Goal: Task Accomplishment & Management: Use online tool/utility

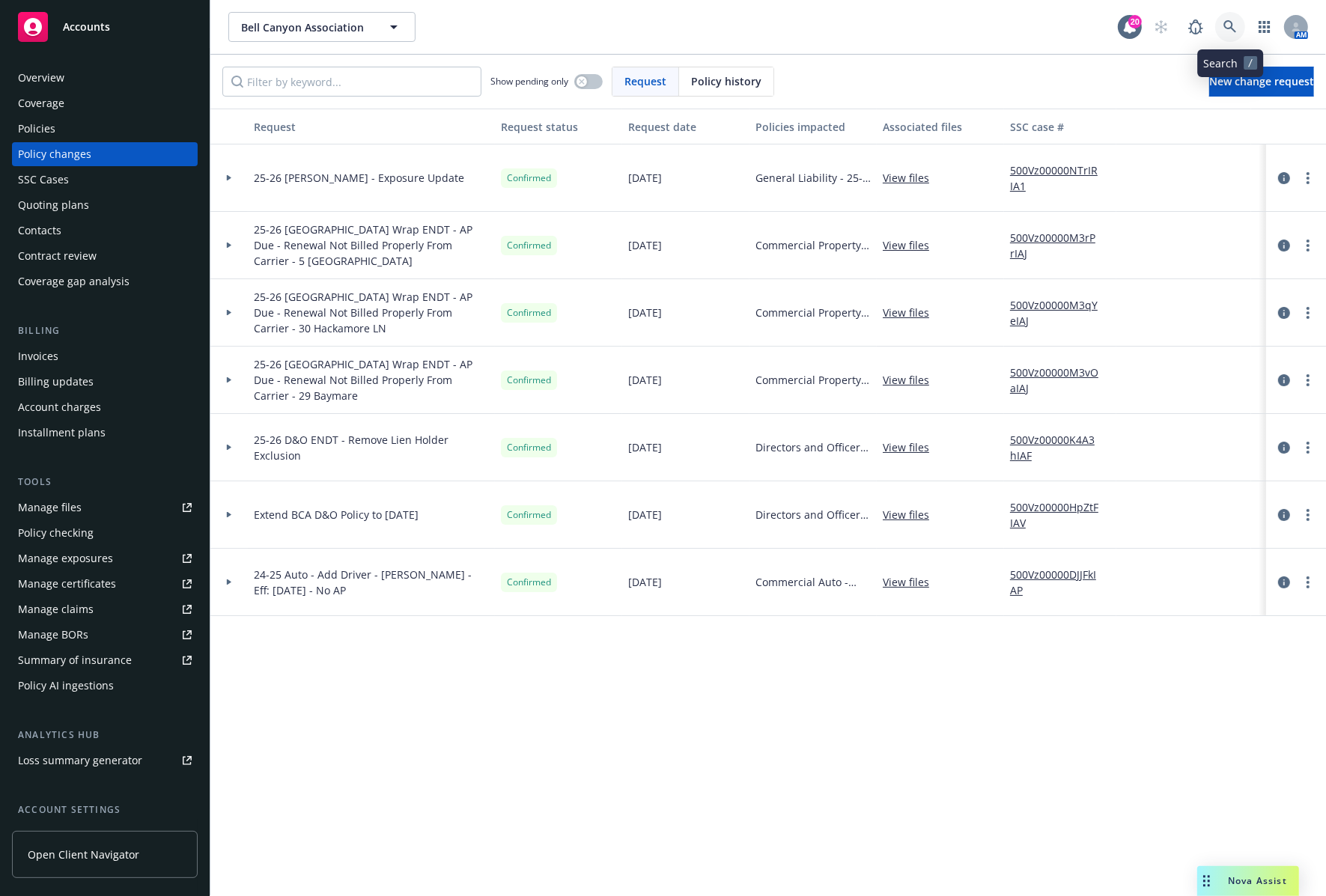
click at [1236, 25] on icon at bounding box center [1231, 27] width 14 height 14
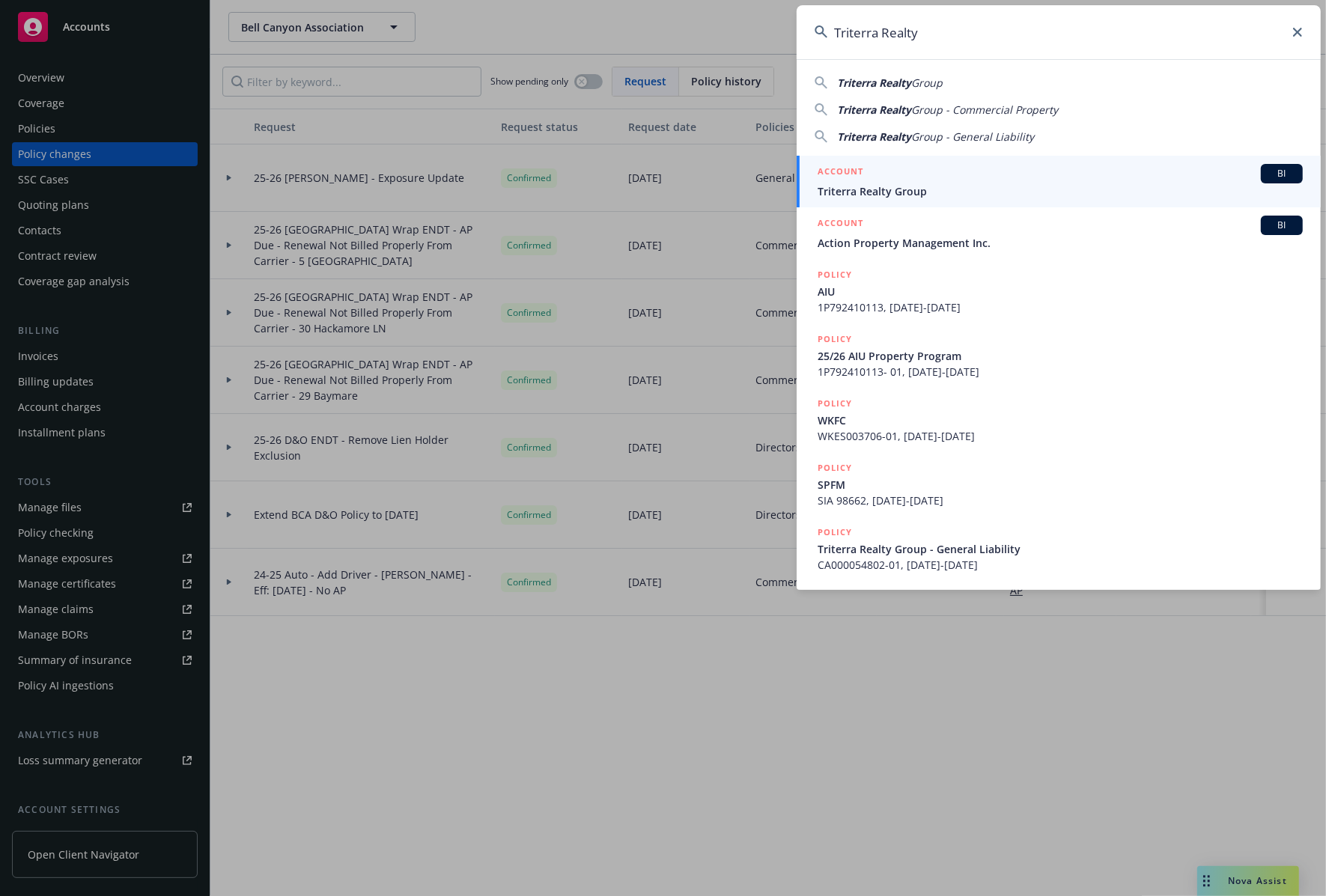
type input "Triterra Realty"
click at [947, 181] on div "ACCOUNT BI" at bounding box center [1060, 174] width 485 height 20
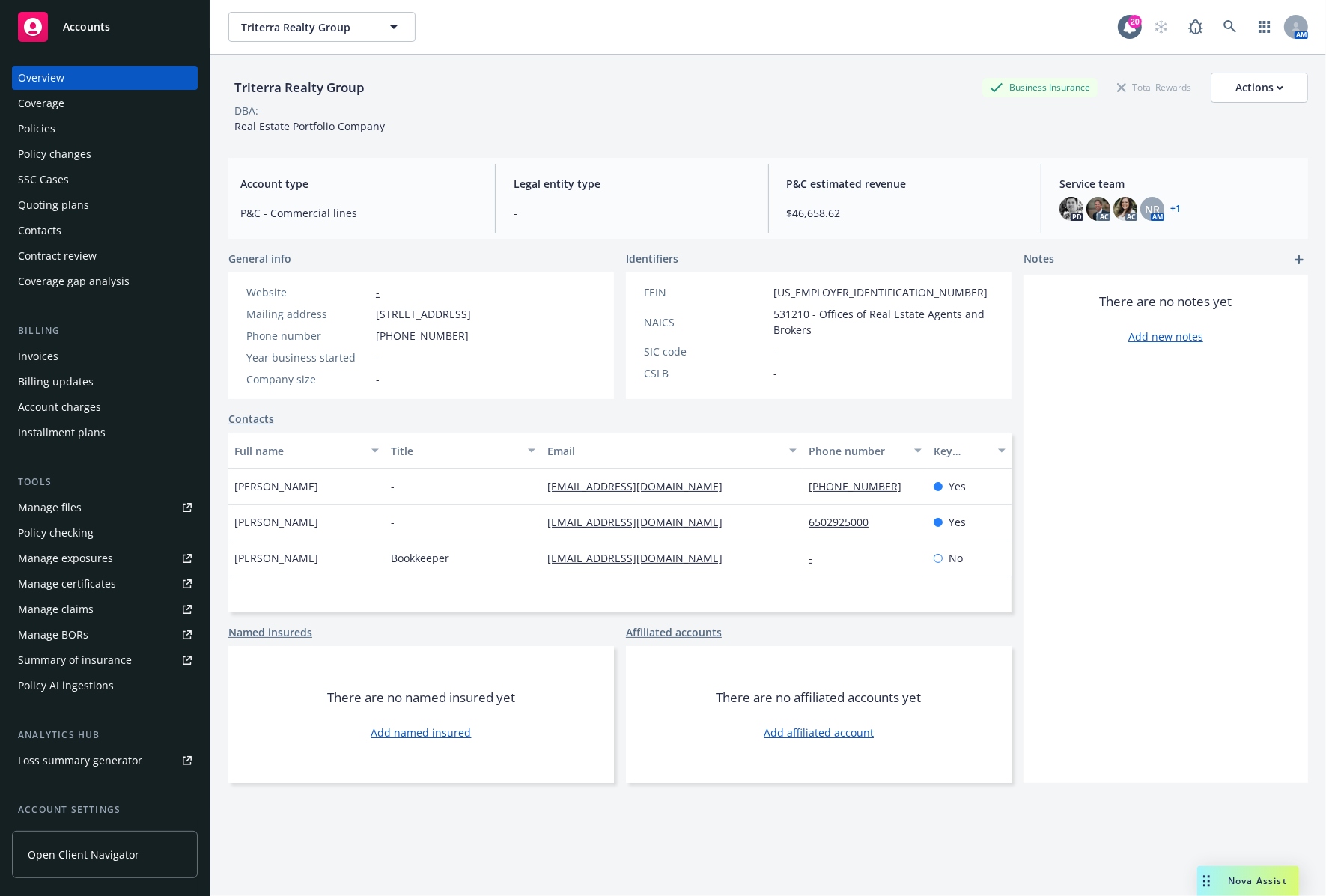
click at [70, 506] on div "Manage files" at bounding box center [49, 507] width 64 height 24
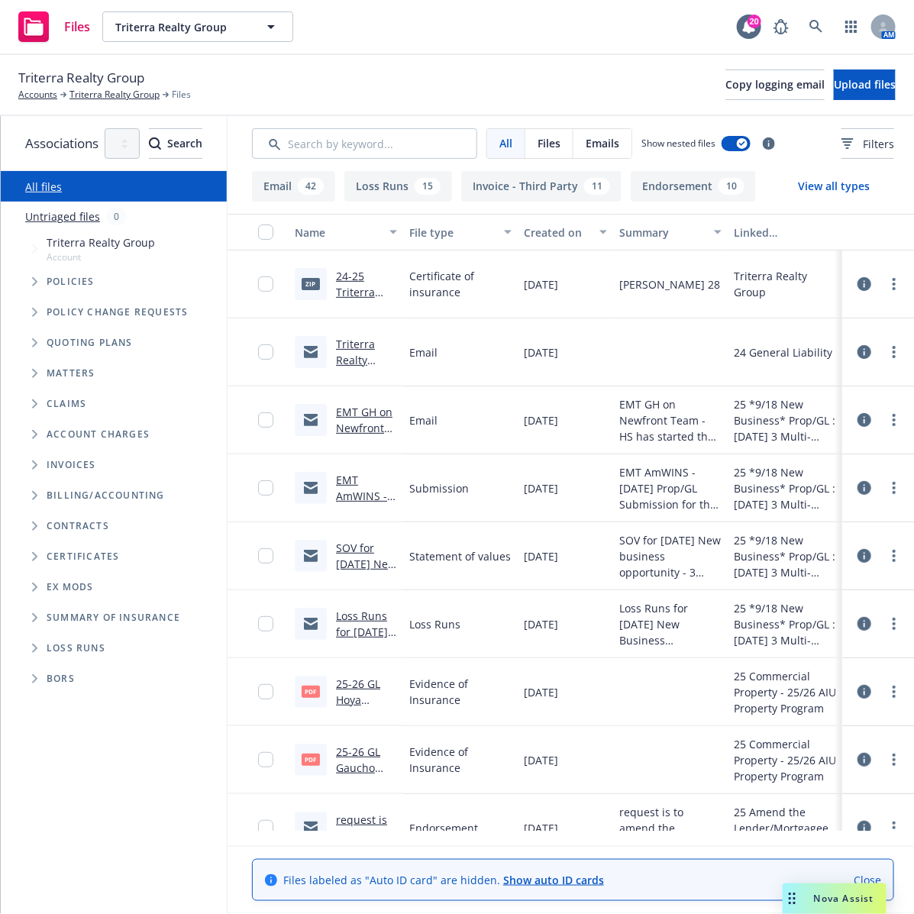
click at [34, 647] on icon "Folder Tree Example" at bounding box center [35, 648] width 6 height 9
click at [834, 86] on span "Upload files" at bounding box center [865, 84] width 62 height 15
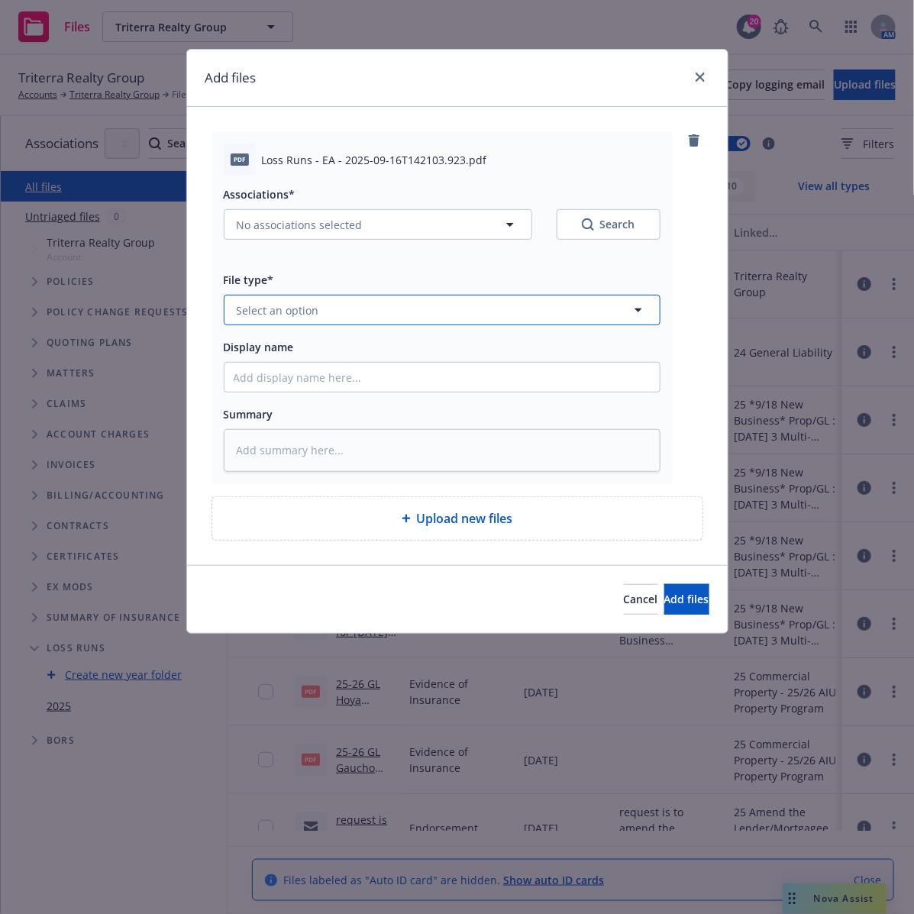
click at [411, 314] on button "Select an option" at bounding box center [442, 310] width 437 height 31
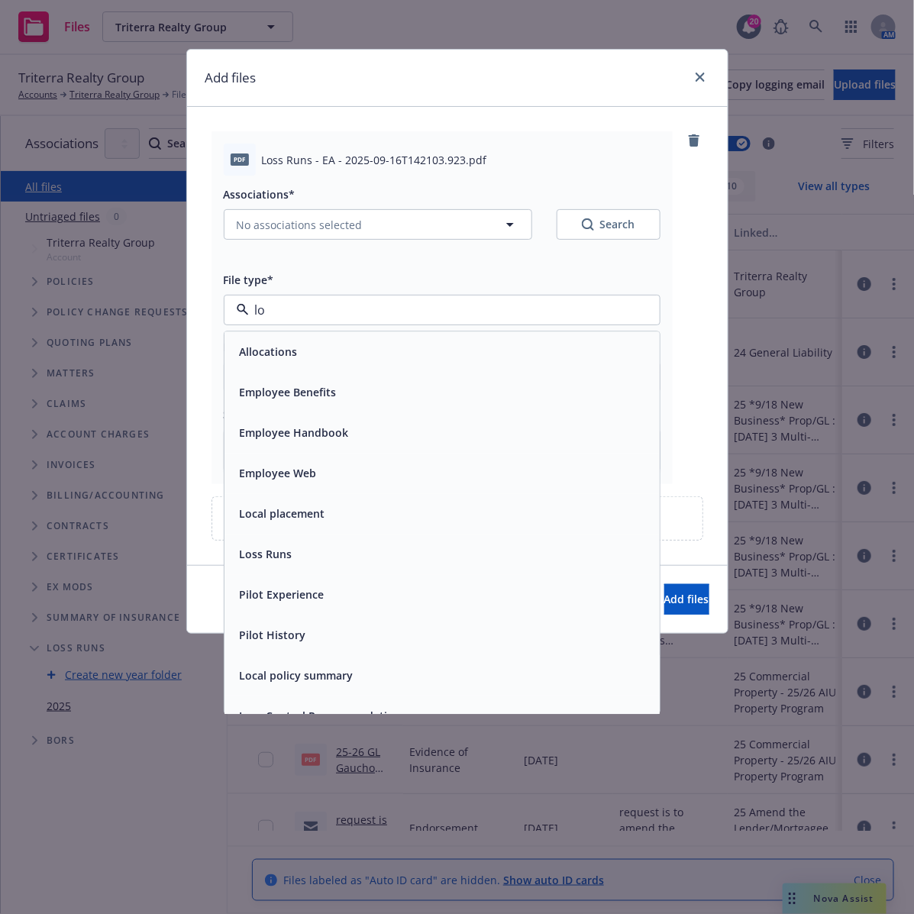
type input "los"
click at [372, 341] on div "Loss Runs" at bounding box center [442, 352] width 417 height 22
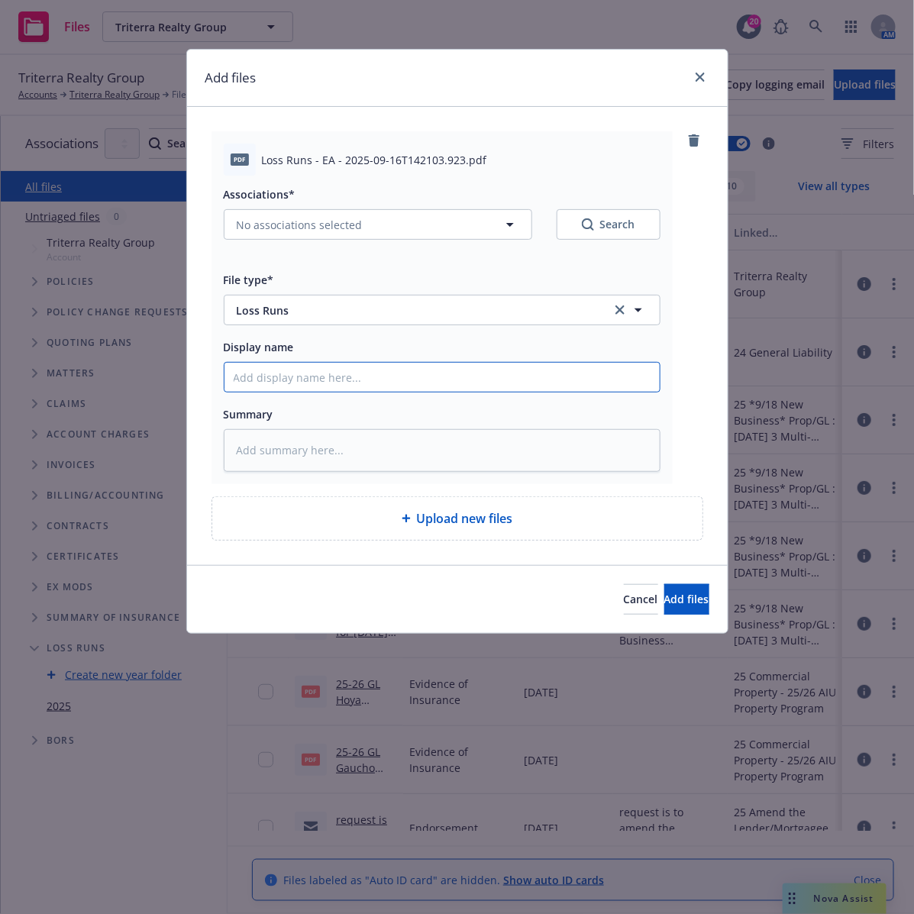
click at [299, 375] on input "Display name" at bounding box center [441, 377] width 435 height 29
paste input "23-28 PPL Endt 38 & 39 – Divest & Remove 950 & [STREET_ADDRESS][PERSON_NAME]"
type textarea "x"
type input "23-28 PPL Endt 38 & 39 – Divest & Remove 950 & [STREET_ADDRESS][PERSON_NAME]"
click at [239, 379] on input "23-28 PPL Endt 38 & 39 – Divest & Remove 950 & [STREET_ADDRESS][PERSON_NAME]" at bounding box center [441, 377] width 435 height 29
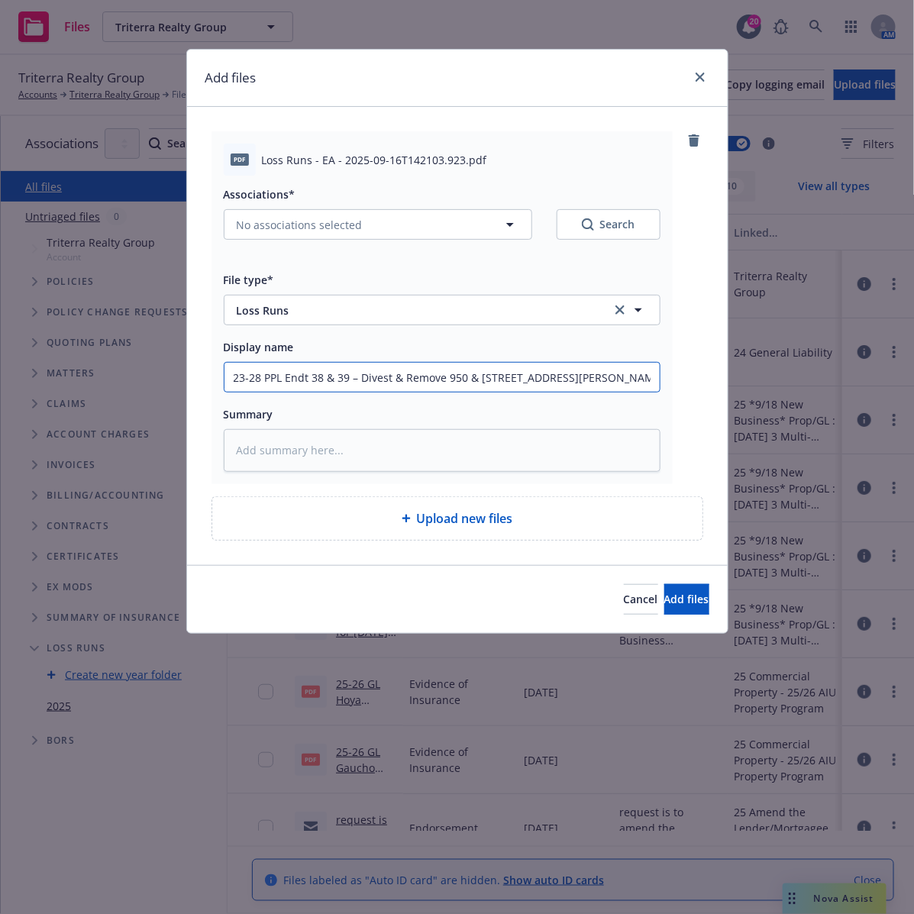
type textarea "x"
type input "20-28 PPL Endt 38 & 39 – Divest & Remove 950 & [STREET_ADDRESS][PERSON_NAME]"
click at [261, 376] on input "20-28 PPL Endt 38 & 39 – Divest & Remove 950 & [STREET_ADDRESS][PERSON_NAME]" at bounding box center [441, 377] width 435 height 29
type textarea "x"
type input "20-26 PPL Endt 38 & 39 – Divest & Remove 950 & [STREET_ADDRESS][PERSON_NAME]"
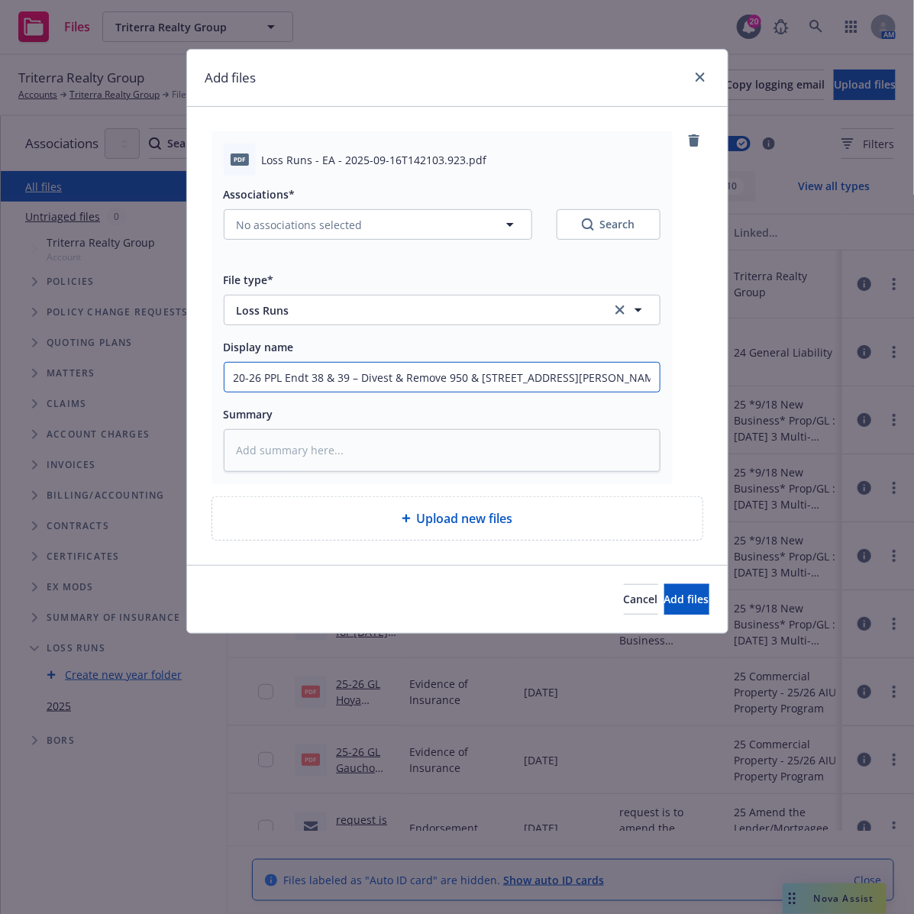
drag, startPoint x: 283, startPoint y: 382, endPoint x: 265, endPoint y: 386, distance: 18.7
click at [265, 386] on input "20-26 PPL Endt 38 & 39 – Divest & Remove 950 & [STREET_ADDRESS][PERSON_NAME]" at bounding box center [441, 377] width 435 height 29
type textarea "x"
type input "20-26 C Endt 38 & 39 – Divest & Remove 950 & [STREET_ADDRESS][PERSON_NAME]"
type textarea "x"
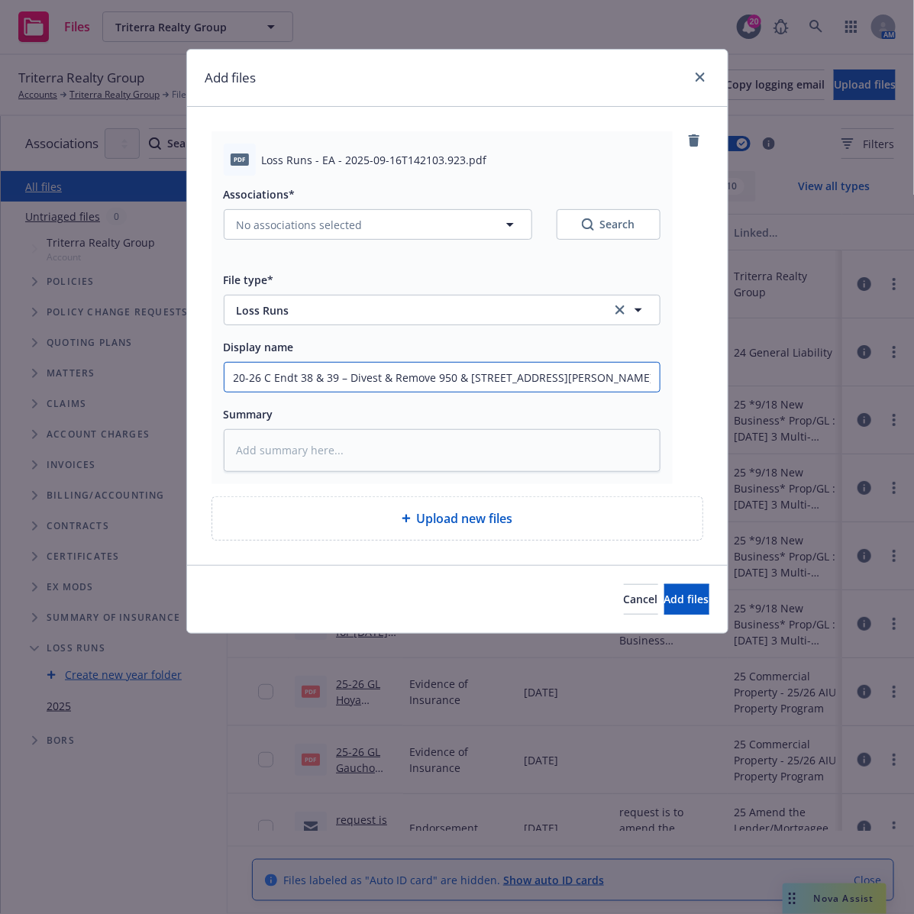
type input "20-26 Co Endt 38 & 39 – Divest & Remove 950 & [STREET_ADDRESS][PERSON_NAME]"
type textarea "x"
type input "20-26 Com Endt 38 & 39 – Divest & Remove 950 & [STREET_ADDRESS][PERSON_NAME]"
type textarea "x"
type input "20-26 Comm Endt 38 & 39 – Divest & Remove 950 & [STREET_ADDRESS][PERSON_NAME]"
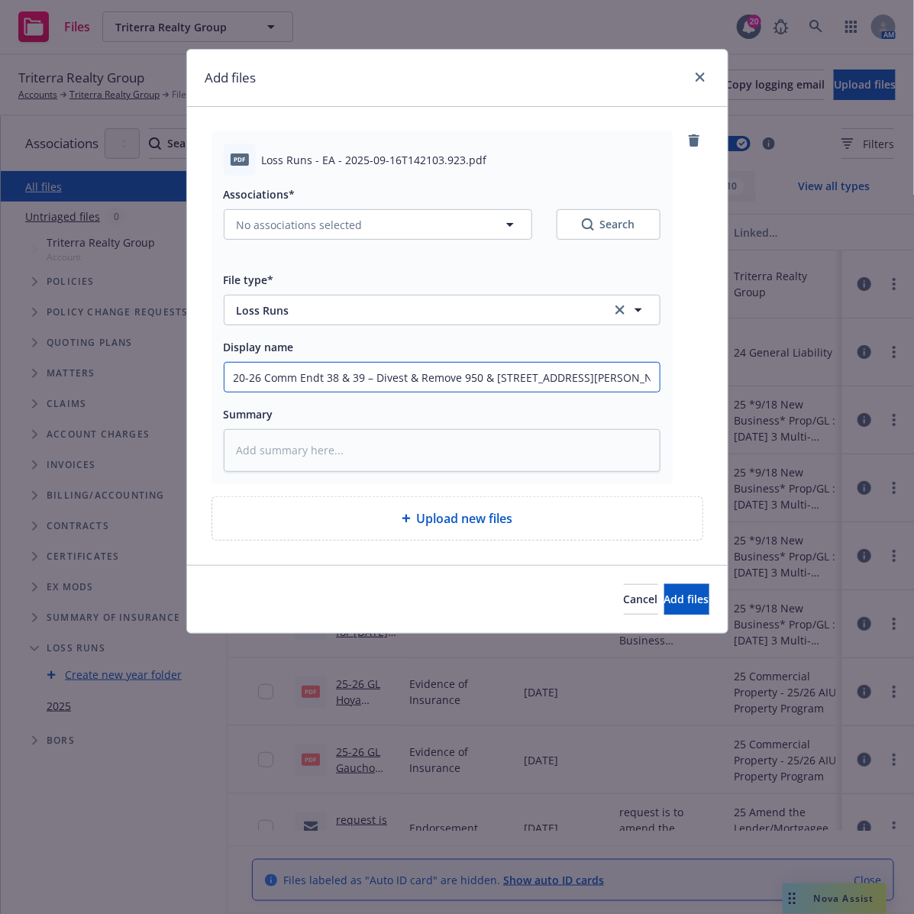
type textarea "x"
type input "20-26 Comm Endt 38 & 39 – Divest & Remove 950 & [STREET_ADDRESS][PERSON_NAME]"
type textarea "x"
type input "20-26 Comm M Endt 38 & 39 – Divest & Remove 950 & [STREET_ADDRESS][PERSON_NAME]"
type textarea "x"
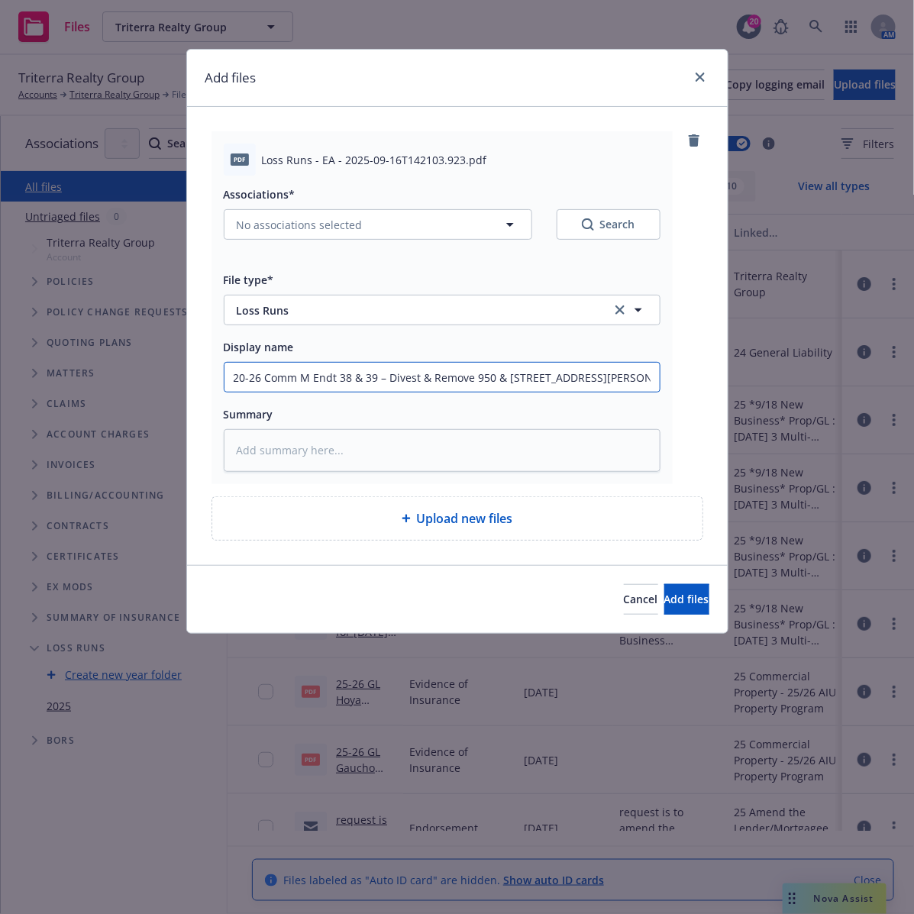
type input "20-26 Comm Mu Endt 38 & 39 – Divest & Remove 950 & [STREET_ADDRESS][PERSON_NAME]"
type textarea "x"
type input "20-26 Comm Mul Endt 38 & 39 – Divest & Remove 950 & [STREET_ADDRESS][PERSON_NAM…"
type textarea "x"
type input "20-26 Comm Mult Endt 38 & 39 – Divest & Remove 950 & [STREET_ADDRESS][PERSON_NA…"
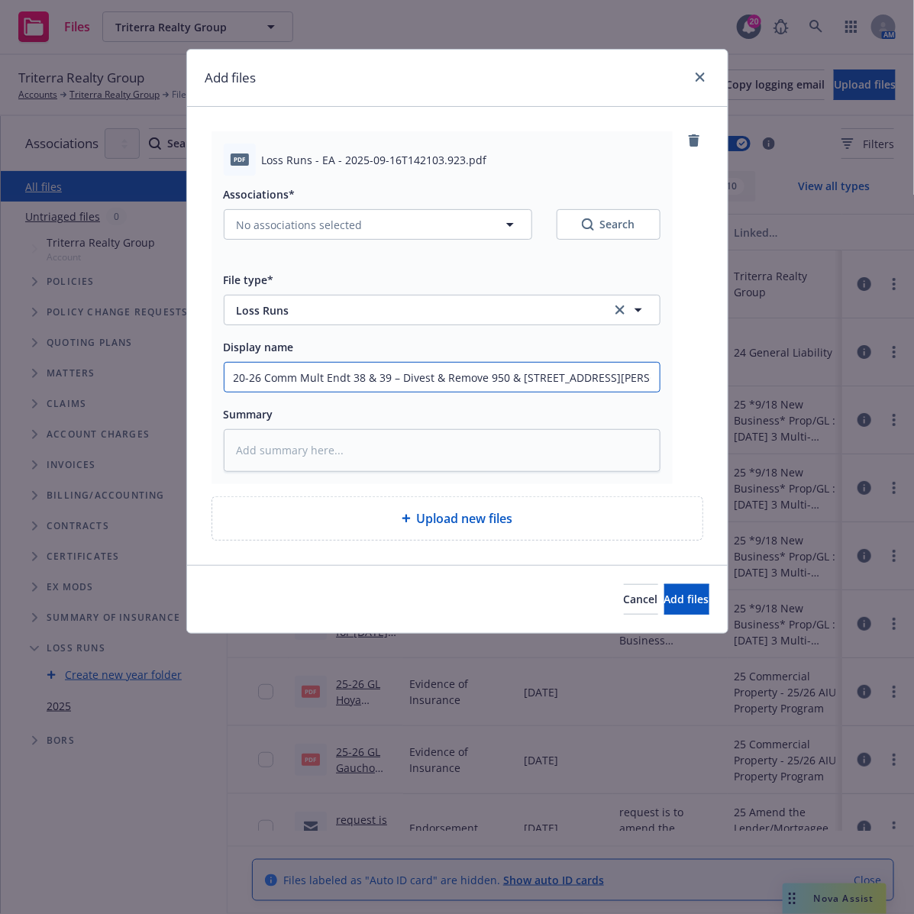
type textarea "x"
type input "20-26 Comm Multi Endt 38 & 39 – Divest & Remove 950 & [STREET_ADDRESS][PERSON_N…"
type textarea "x"
type input "20-26 Comm Multi- Endt 38 & 39 – Divest & Remove 950 & [STREET_ADDRESS][PERSON_…"
type textarea "x"
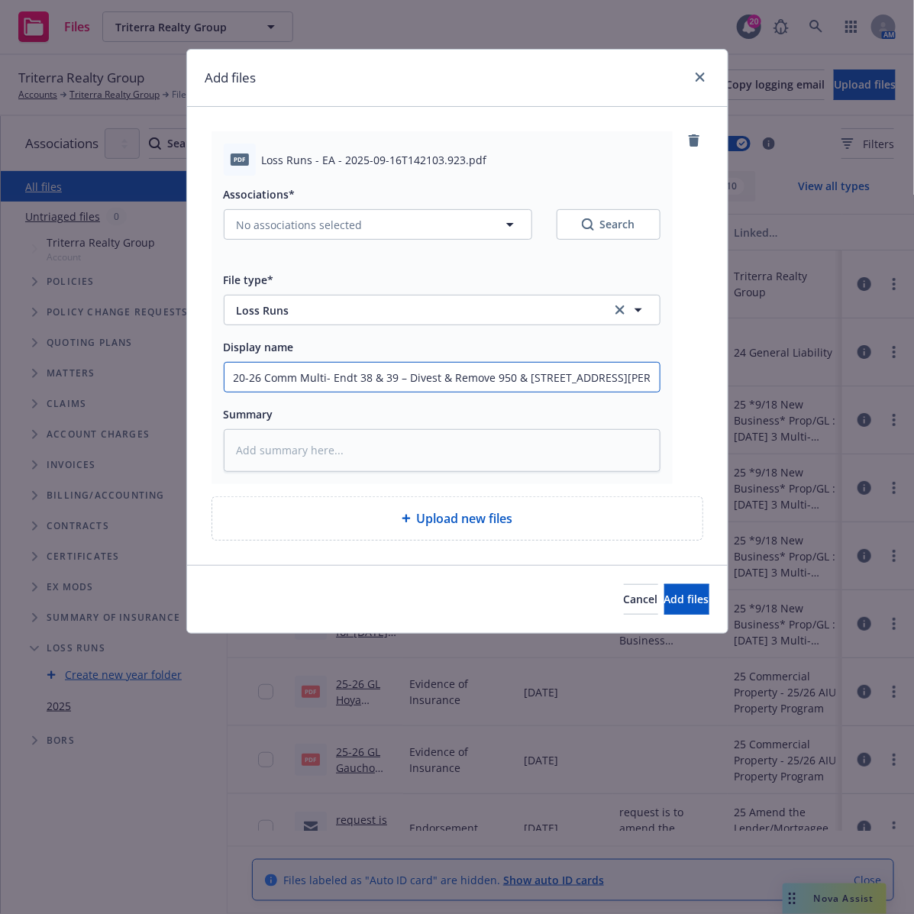
type input "20-26 Comm Multi-P Endt 38 & 39 – Divest & Remove 950 & [STREET_ADDRESS][PERSON…"
type textarea "x"
type input "20-26 Comm Multi-[PERSON_NAME] 38 & 39 – Divest & Remove 950 & [STREET_ADDRESS]…"
type textarea "x"
type input "20-26 Comm Multi-Per Endt 38 & 39 – Divest & Remove 950 & [STREET_ADDRESS][PERS…"
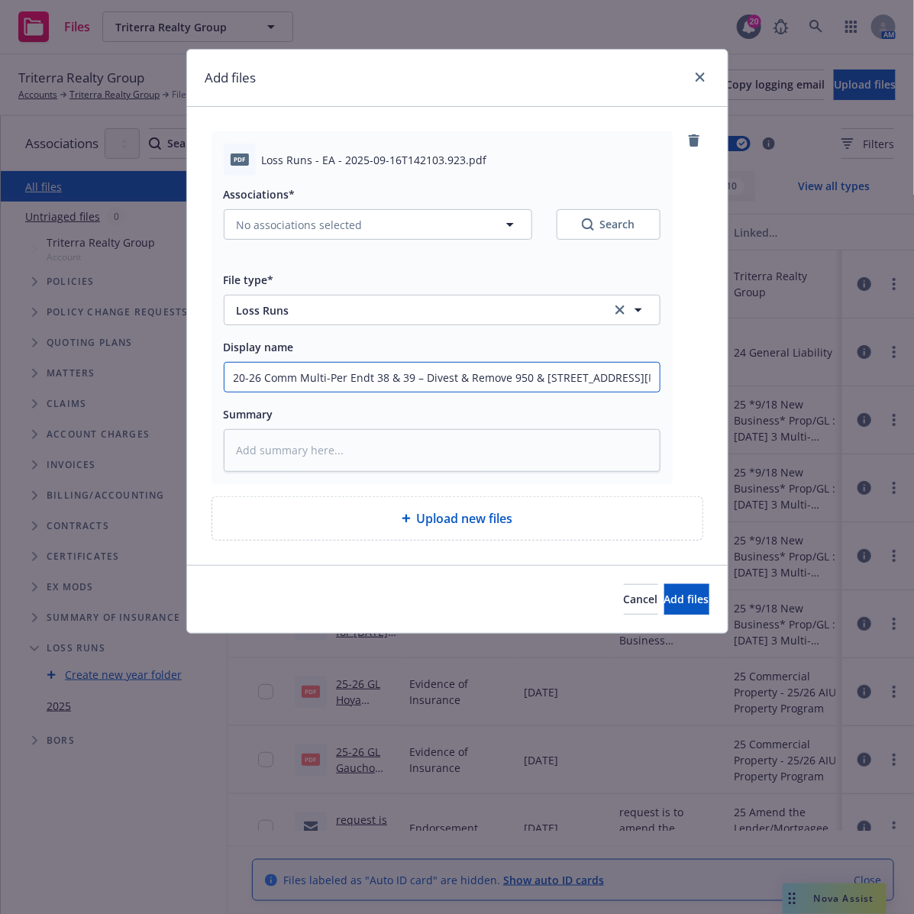
type textarea "x"
type input "20-26 Comm Multi-[PERSON_NAME] 38 & 39 – Divest & Remove 950 & [STREET_ADDRESS]…"
type textarea "x"
type input "20-26 Comm Multi-Peril Endt 38 & 39 – Divest & Remove 950 & [STREET_ADDRESS][PE…"
drag, startPoint x: 353, startPoint y: 379, endPoint x: 783, endPoint y: 363, distance: 430.9
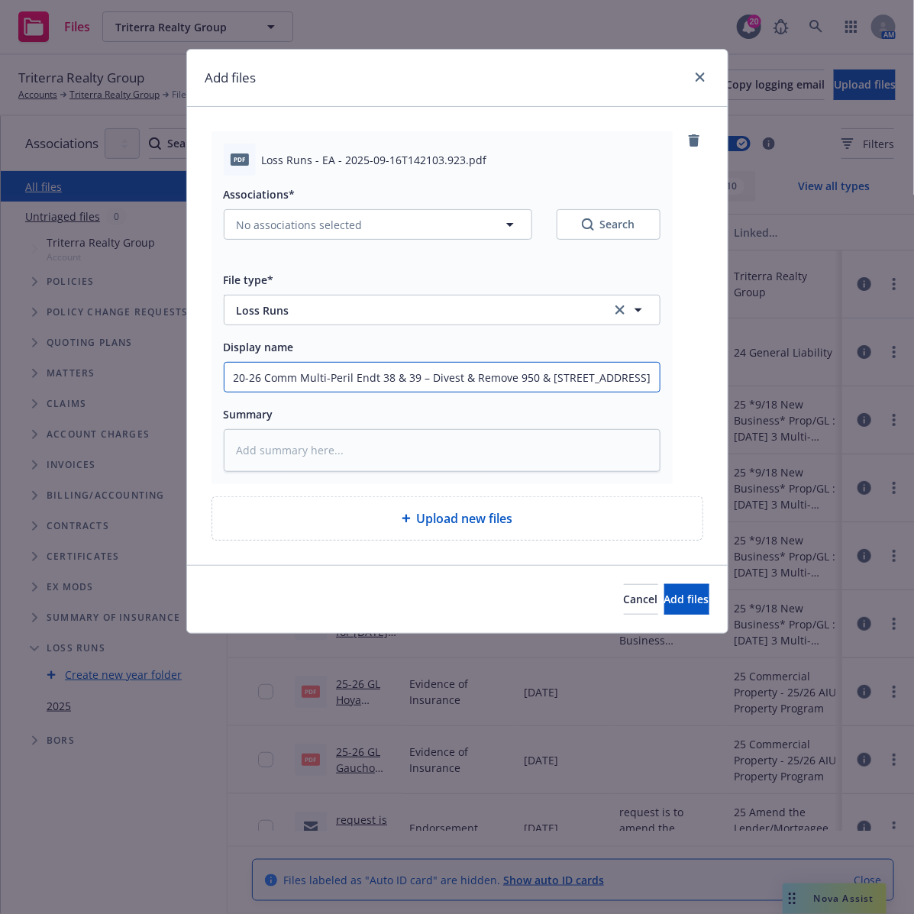
click at [783, 363] on div "Add files pdf Loss Runs - EA - 2025-09-16T142103.923.pdf Associations* No assoc…" at bounding box center [457, 457] width 914 height 914
type textarea "x"
type input "20-26 Comm Multi-Peril L"
type textarea "x"
type input "20-26 Comm Multi-Peril Lo"
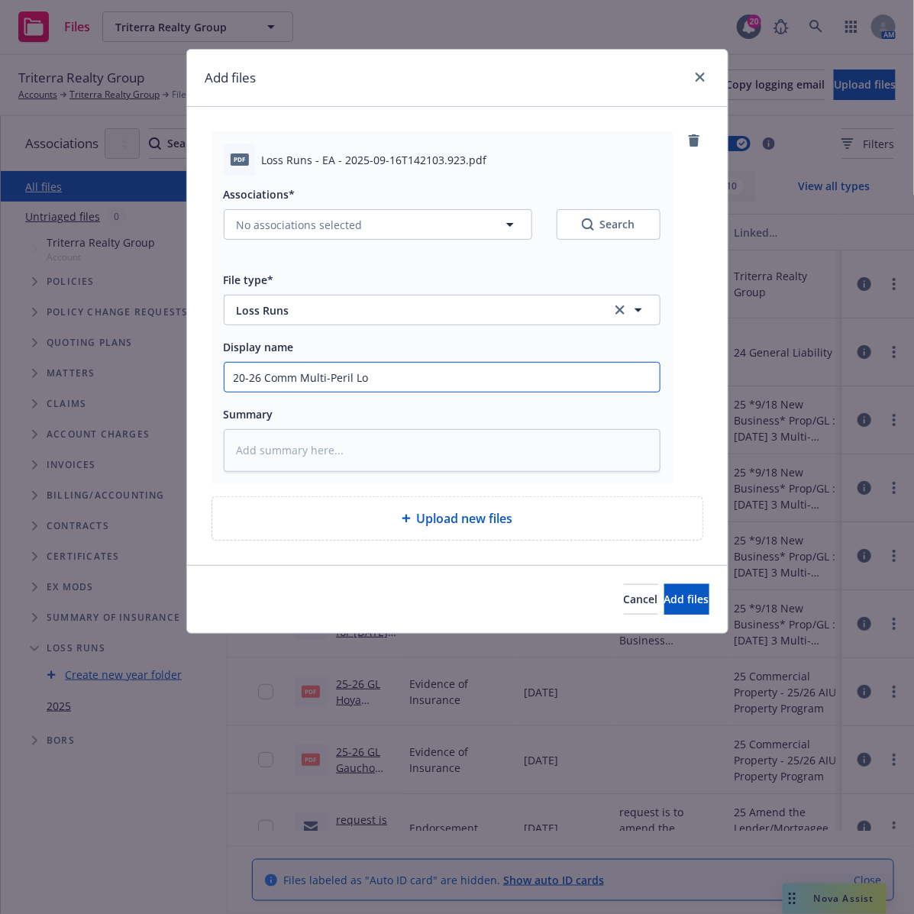
type textarea "x"
type input "20-26 Comm Multi-Peril Los"
type textarea "x"
type input "20-26 Comm Multi-Peril Loss"
type textarea "x"
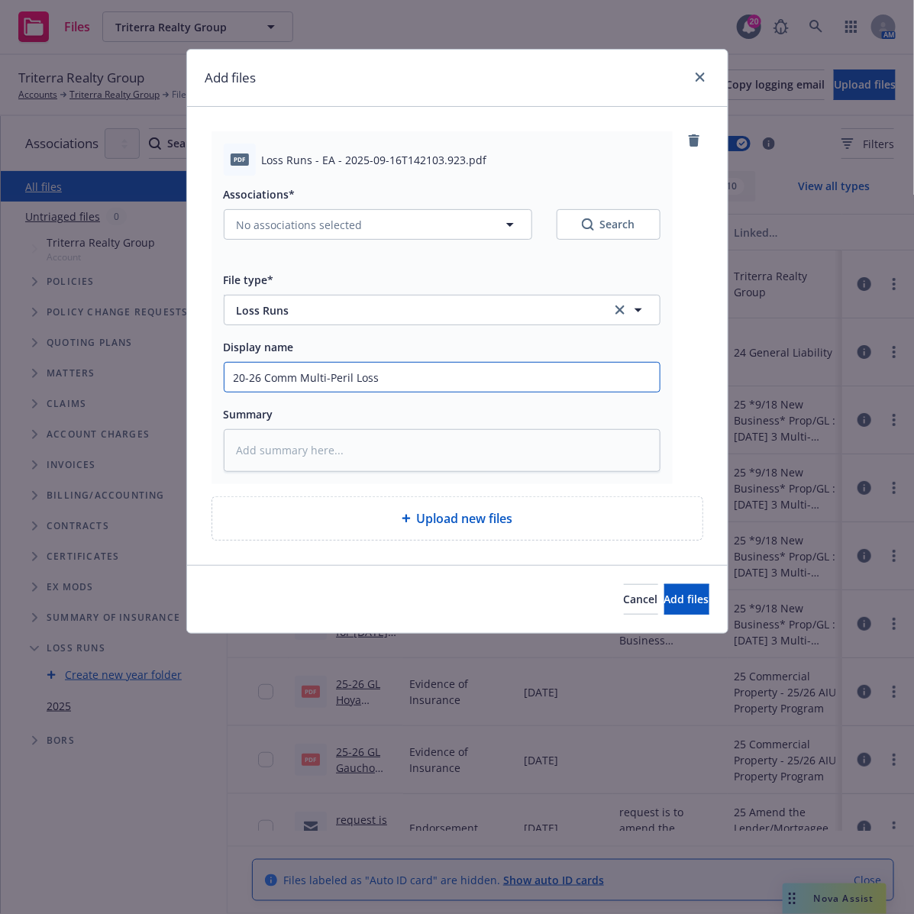
type input "20-26 Comm Multi-Peril Loss"
type textarea "x"
type input "20-26 Comm Multi-Peril Loss R"
type textarea "x"
type input "20-26 Comm Multi-Peril Loss Ru"
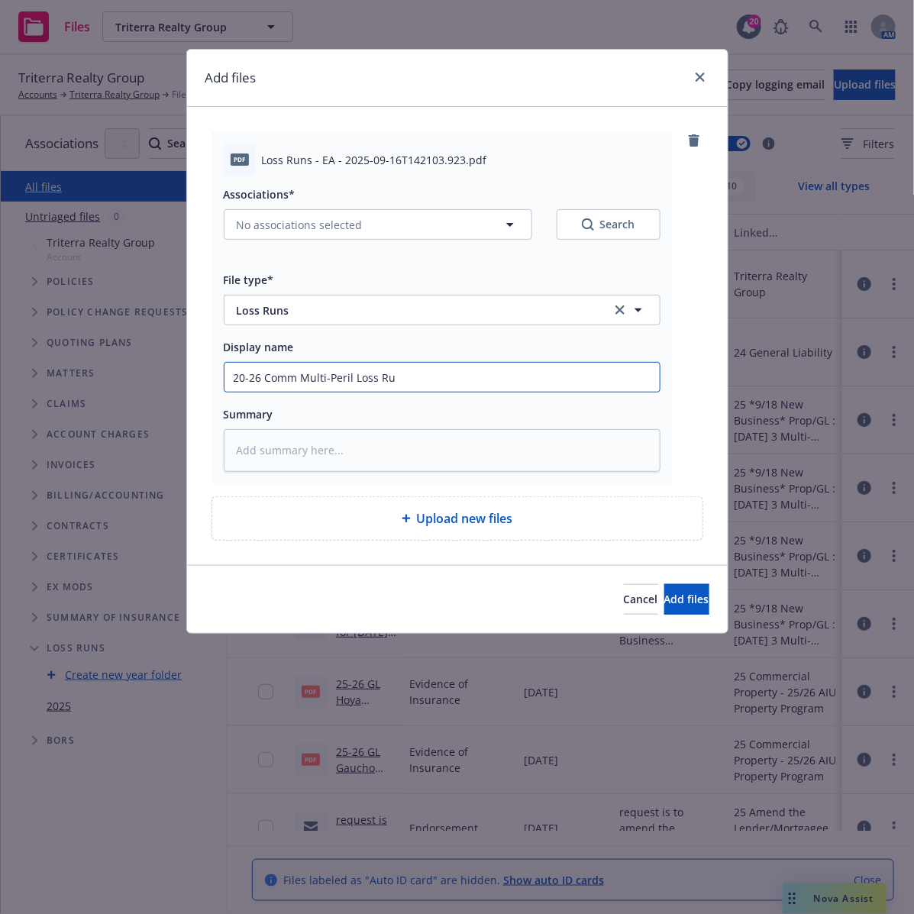
type textarea "x"
type input "20-26 Comm Multi-Peril Loss Run"
type textarea "x"
type input "20-26 Comm Multi-Peril Loss Runs"
type textarea "x"
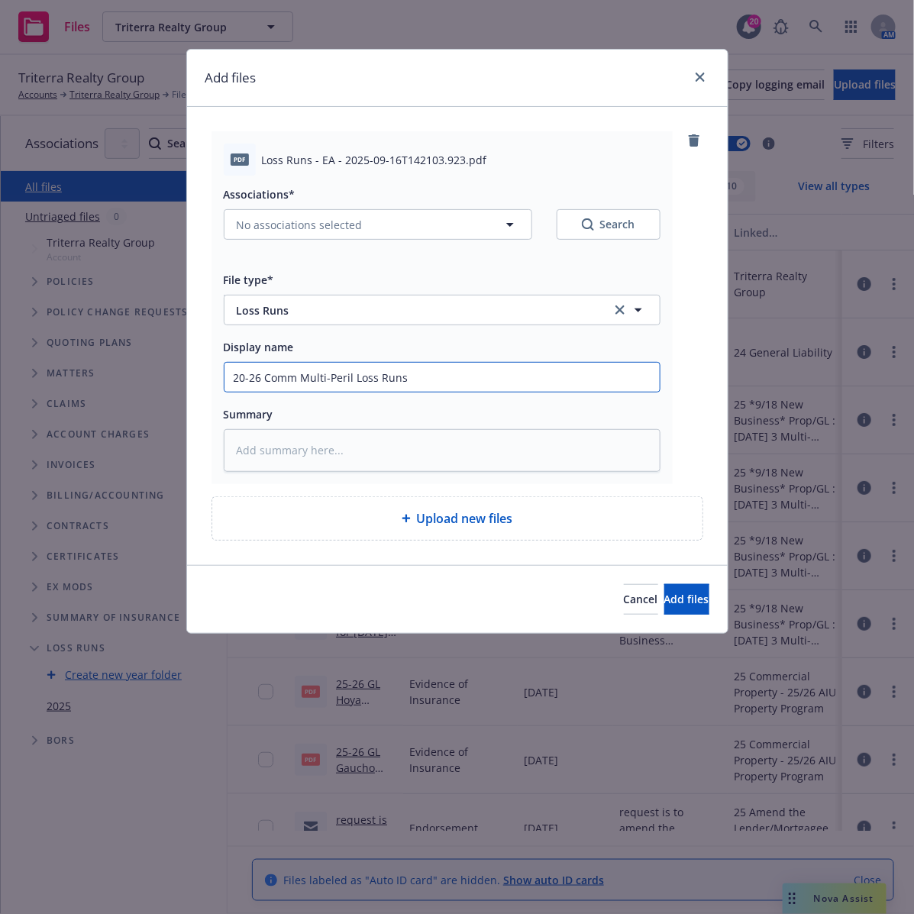
type input "20-26 Comm Multi-Peril Loss Runs-"
type textarea "x"
type input "20-26 Comm Multi-Peril Loss Runs-"
click at [497, 378] on input "20-26 Comm Multi-Peril Loss Runs-" at bounding box center [441, 377] width 435 height 29
type textarea "x"
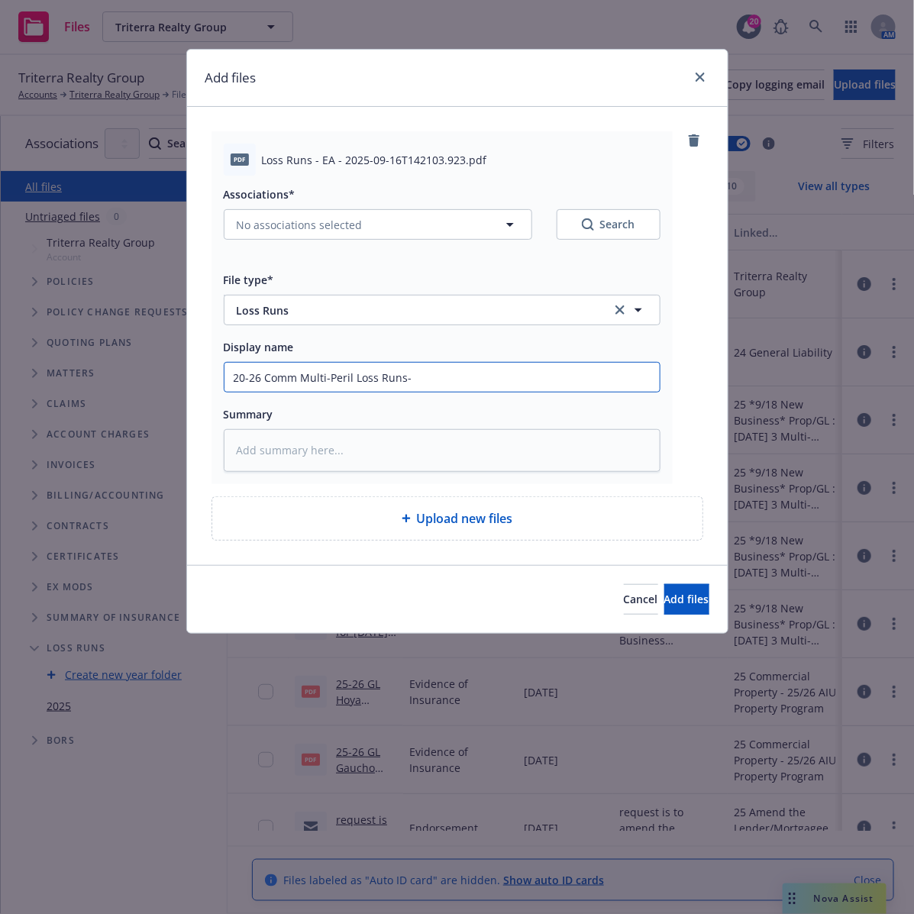
type input "20-26 Comm Multi-Peril Loss Runs- F"
type textarea "x"
type input "20-26 Comm Multi-Peril Loss Runs- Fa"
type textarea "x"
type input "20-26 Comm Multi-Peril Loss Runs- Far"
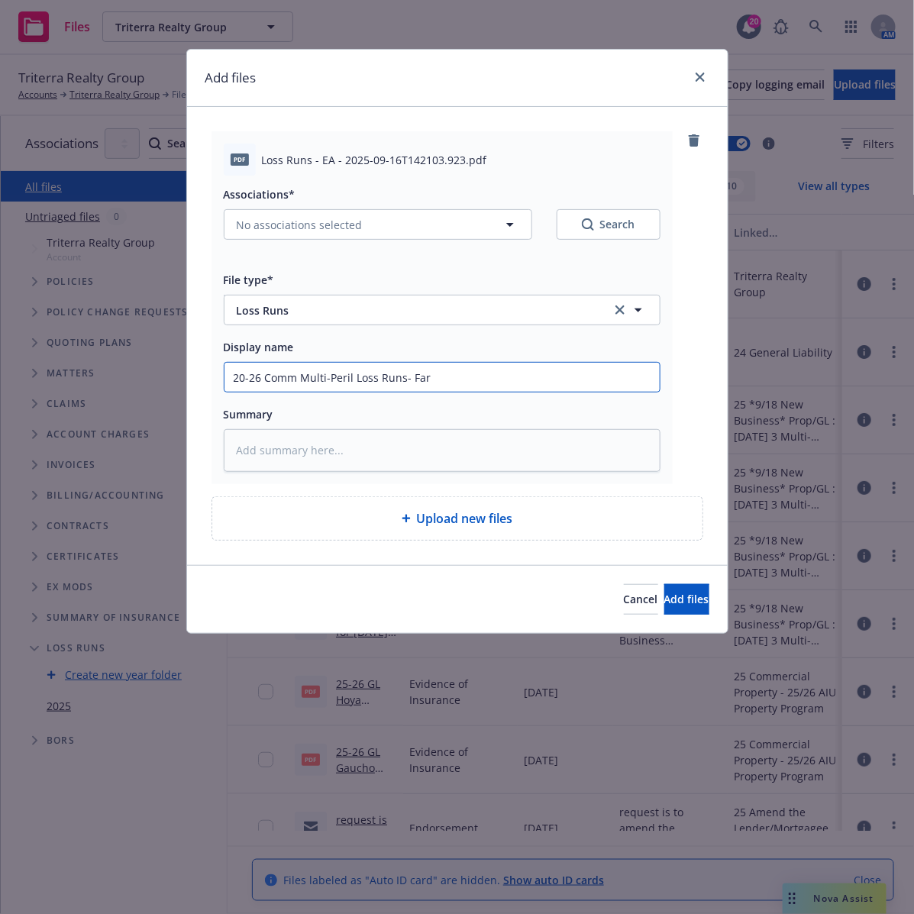
type textarea "x"
type input "20-26 Comm Multi-Peril Loss Runs- Farm"
type textarea "x"
type input "20-26 Comm Multi-Peril Loss Runs- Farme"
type textarea "x"
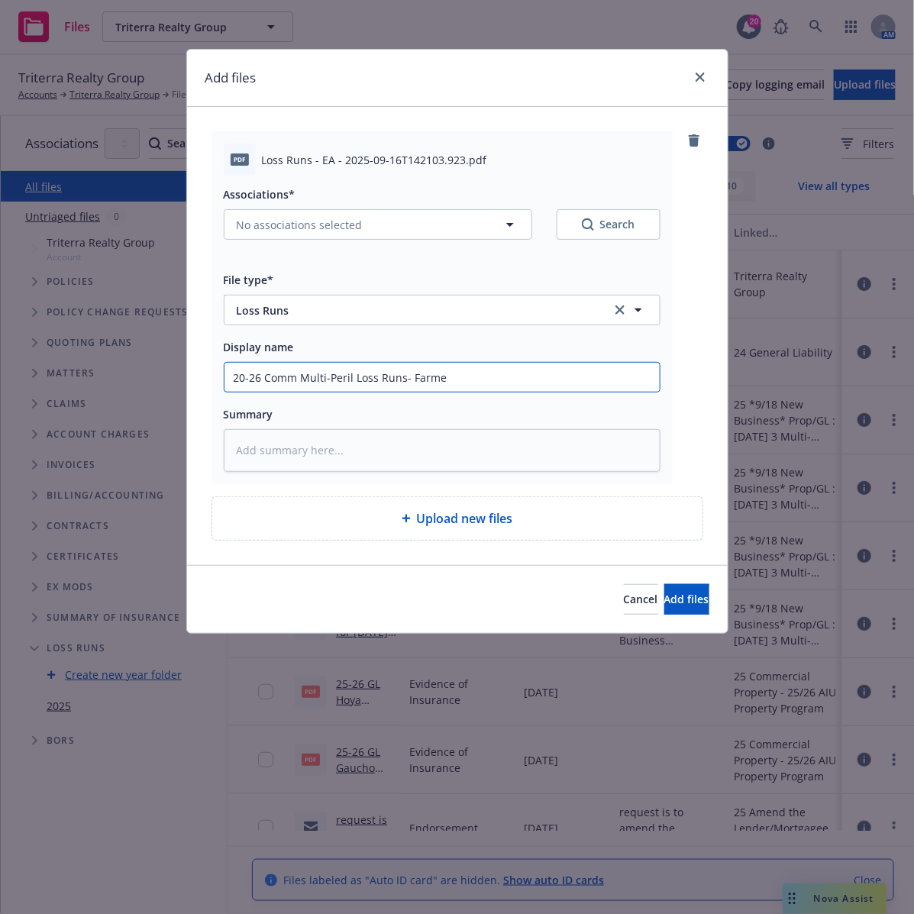
type input "20-26 Comm Multi-Peril Loss Runs- Farmer"
type textarea "x"
type input "20-26 Comm Multi-Peril Loss Runs- Farmers"
type textarea "x"
type input "20-26 Comm Multi-Peril Loss Runs- Farmers"
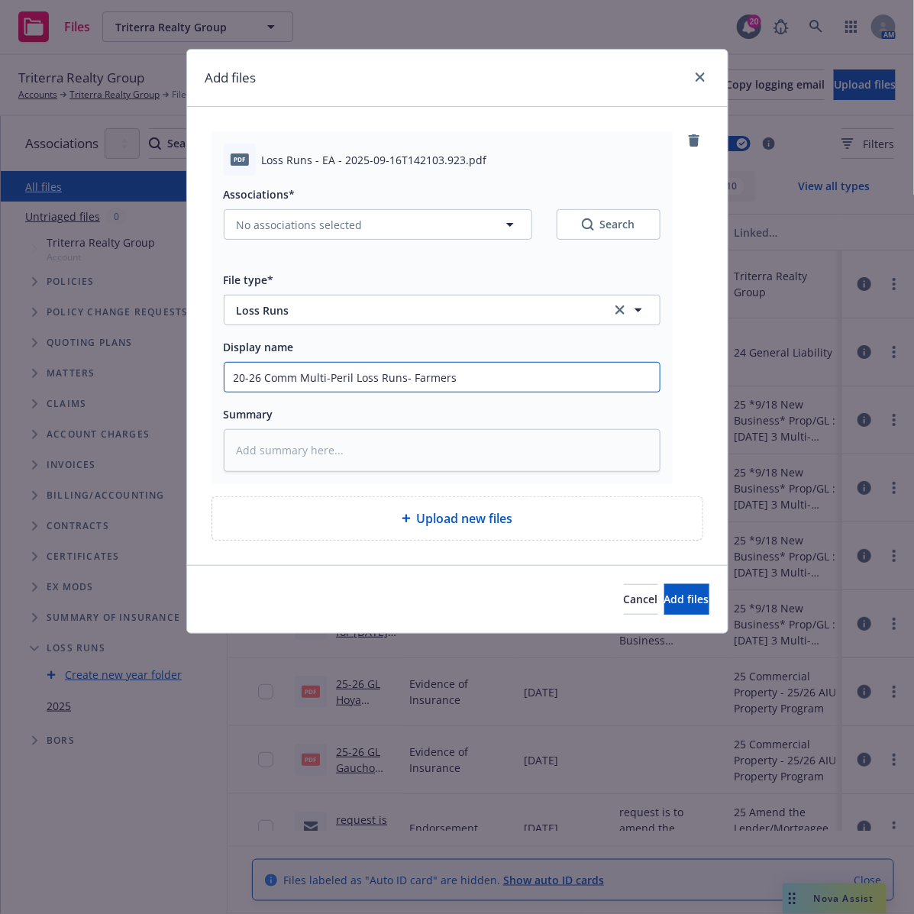
type textarea "x"
type input "20-26 Comm Multi-Peril Loss Runs- Farmers I"
type textarea "x"
type input "20-26 Comm Multi-Peril Loss Runs- Farmers In"
type textarea "x"
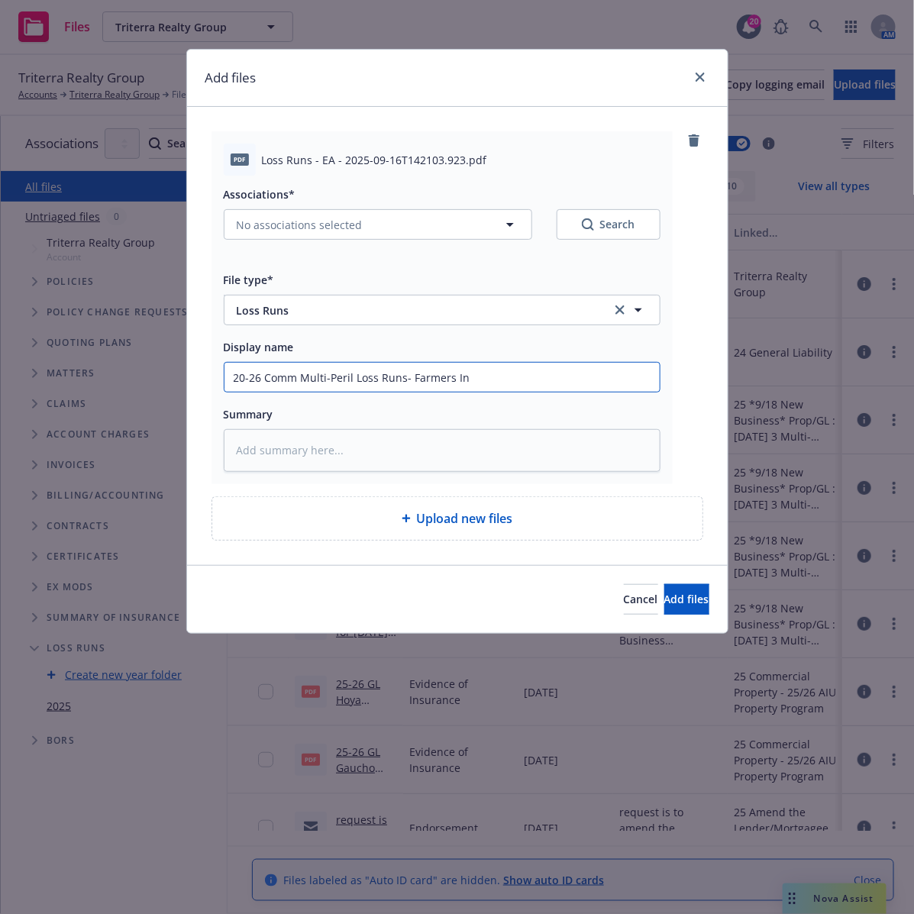
type input "20-26 Comm Multi-Peril Loss Runs- Farmers Ins"
type textarea "x"
type input "20-26 Comm Multi-Peril Loss Runs- Farmers Insu"
type textarea "x"
type input "20-26 Comm Multi-Peril Loss Runs- Farmers Insur"
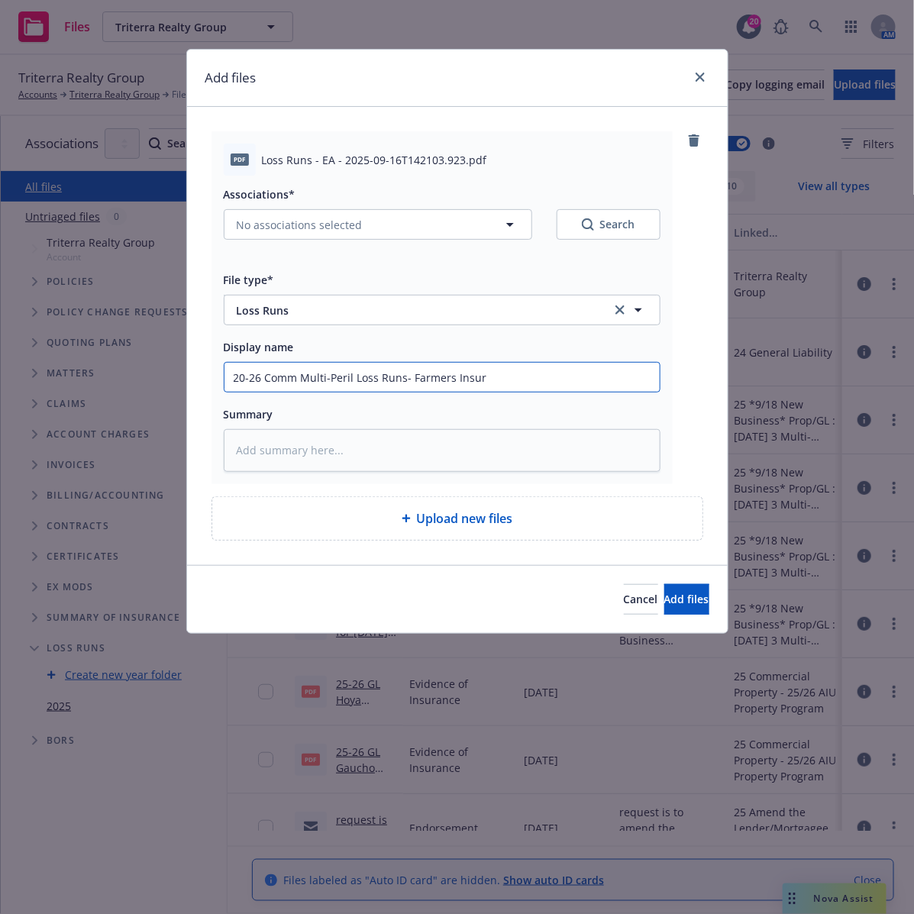
type textarea "x"
type input "20-26 Comm Multi-Peril Loss Runs- Farmers Insura"
type textarea "x"
type input "20-26 Comm Multi-Peril Loss Runs- Farmers Insuran"
type textarea "x"
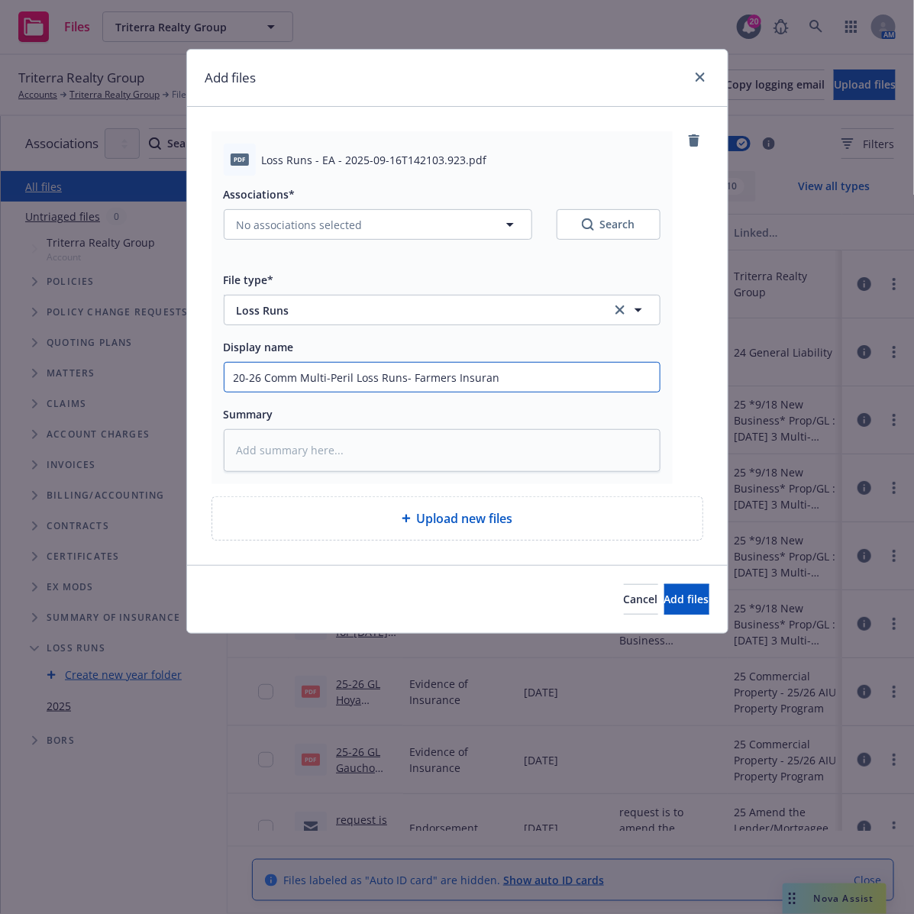
type input "20-26 Comm Multi-Peril Loss Runs- Farmers Insuranc"
type textarea "x"
type input "20-26 Comm Multi-Peril Loss Runs- Farmers Insurance"
click at [354, 378] on input "20-26 Comm Multi-Peril Loss Runs- Farmers Insurance" at bounding box center [441, 377] width 435 height 29
type textarea "x"
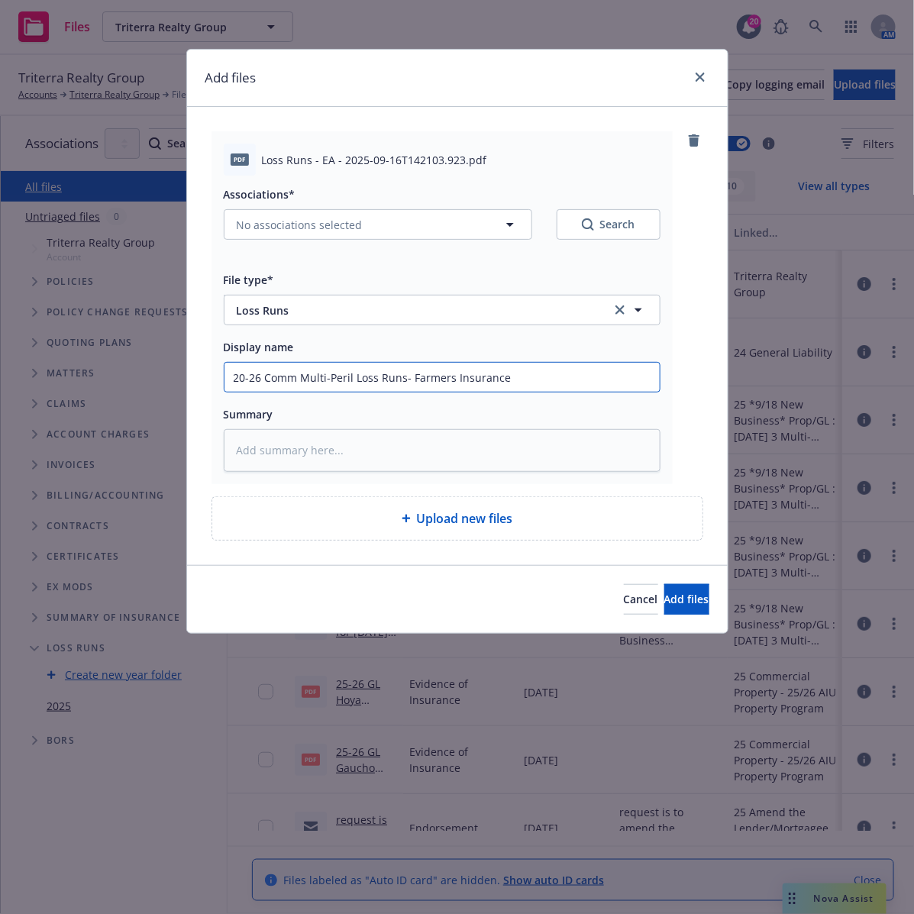
type input "20-26 Comm Multi-Peril -Loss Runs- Farmers Insurance"
type textarea "x"
drag, startPoint x: 544, startPoint y: 371, endPoint x: 179, endPoint y: 354, distance: 364.6
click at [179, 354] on div "Add files pdf Loss Runs - EA - 2025-09-16T142103.923.pdf Associations* No assoc…" at bounding box center [457, 457] width 914 height 914
type input "20-26 Comm Multi-Peril - Loss Runs- Farmers Insurance"
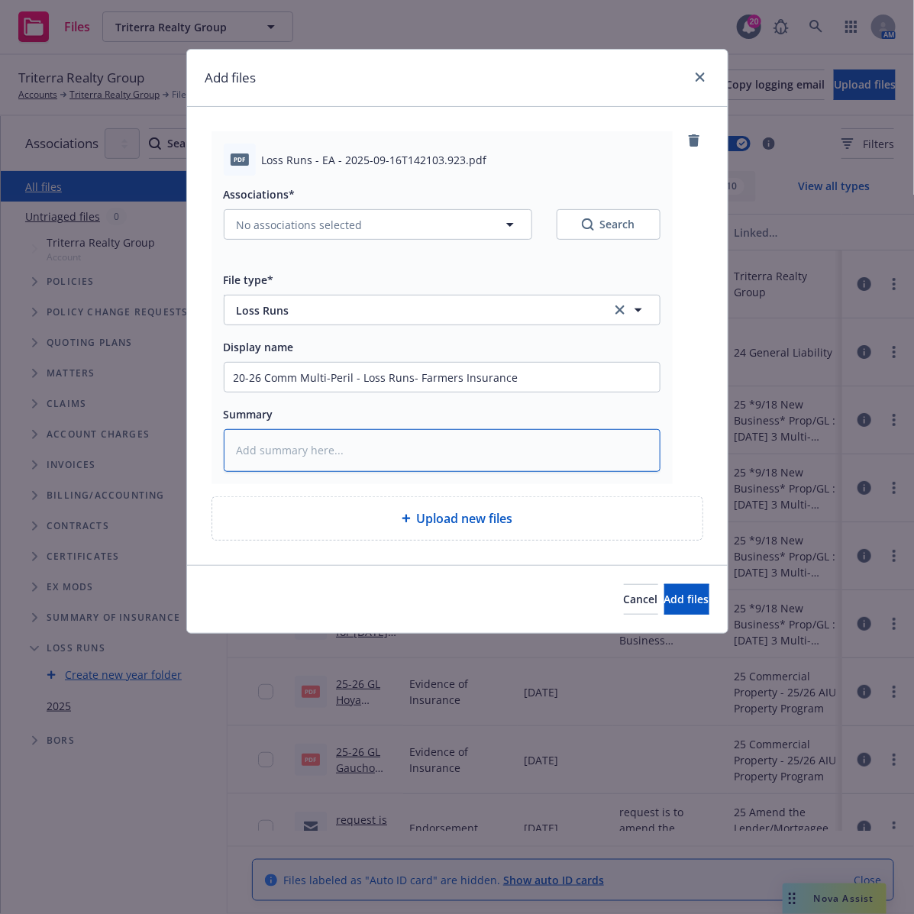
click at [489, 449] on textarea at bounding box center [442, 450] width 437 height 43
paste textarea "20-26 Comm Multi-Peril - Loss Runs- Farmers Insurance"
type textarea "x"
type textarea "20-26 Comm Multi-Peril - Loss Runs- Farmers Insurance"
click at [683, 603] on span "Add files" at bounding box center [686, 599] width 45 height 15
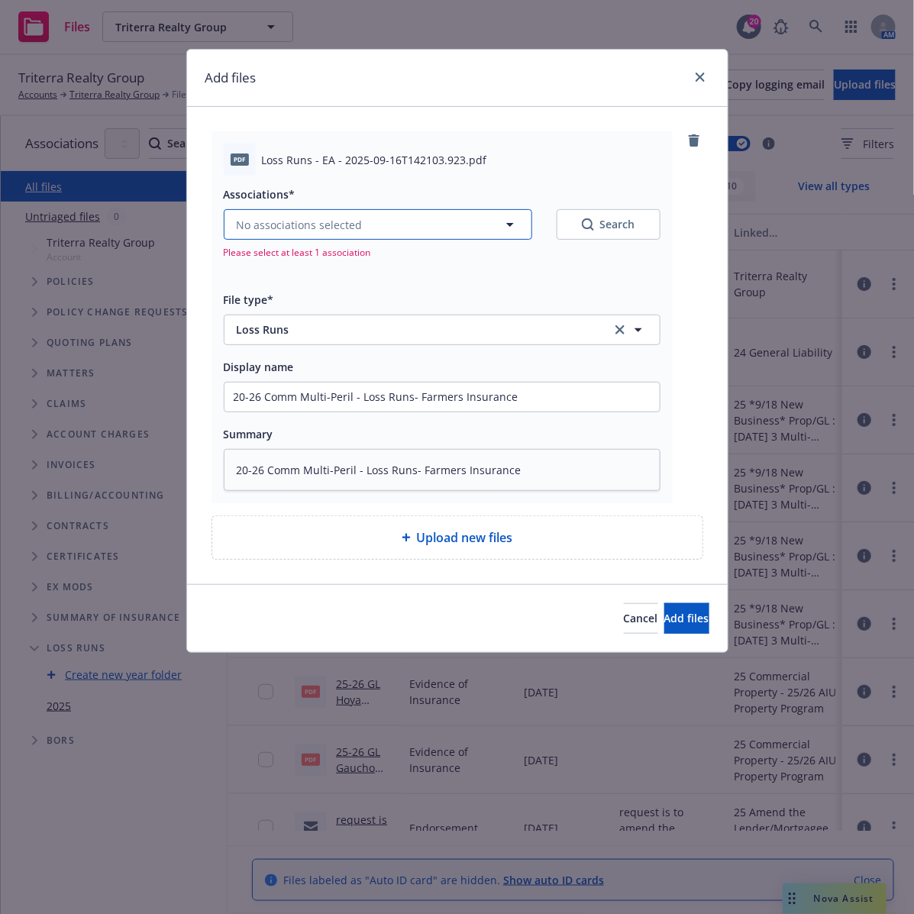
click at [501, 222] on icon "button" at bounding box center [510, 224] width 18 height 18
type textarea "x"
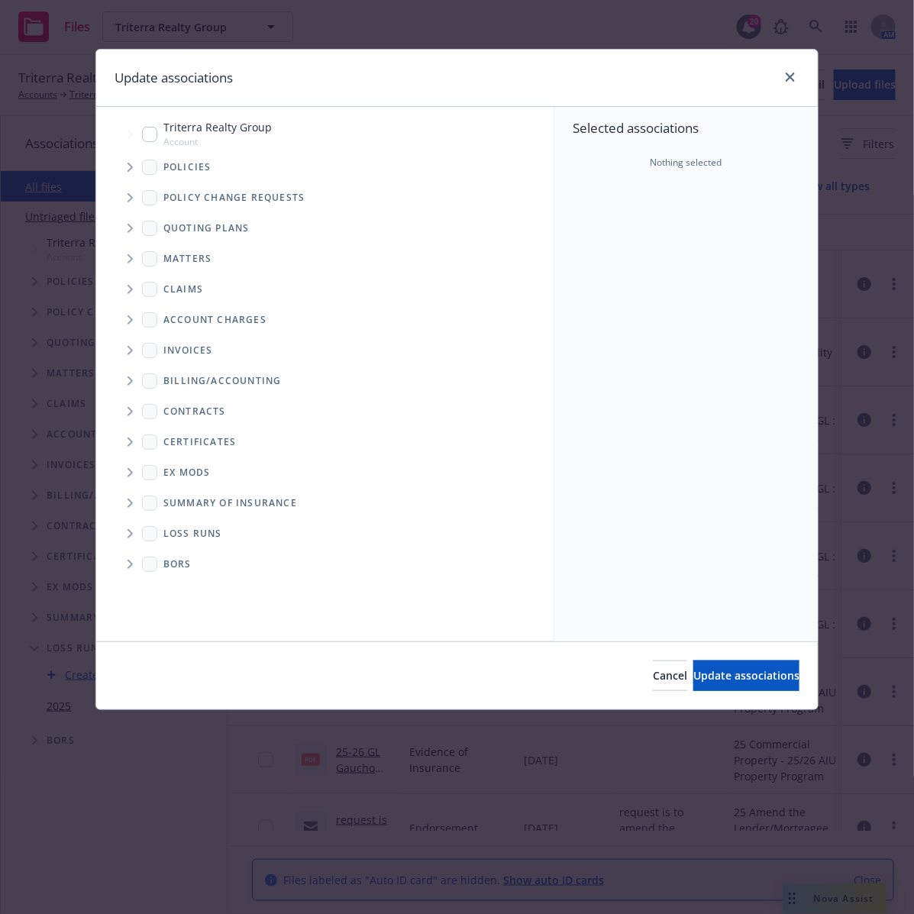
click at [128, 532] on icon "Folder Tree Example" at bounding box center [131, 533] width 6 height 9
click at [257, 556] on link "New Loss Runs folder" at bounding box center [243, 560] width 111 height 16
checkbox input "true"
click at [766, 231] on icon "button" at bounding box center [767, 233] width 12 height 12
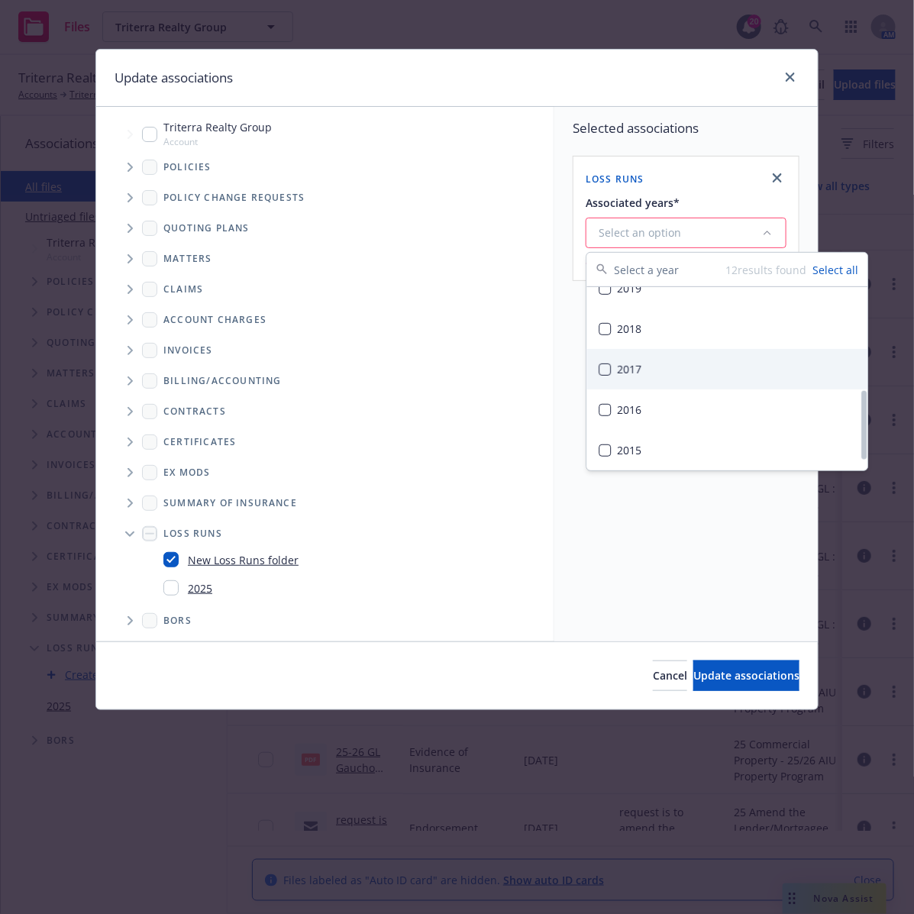
scroll to position [111, 0]
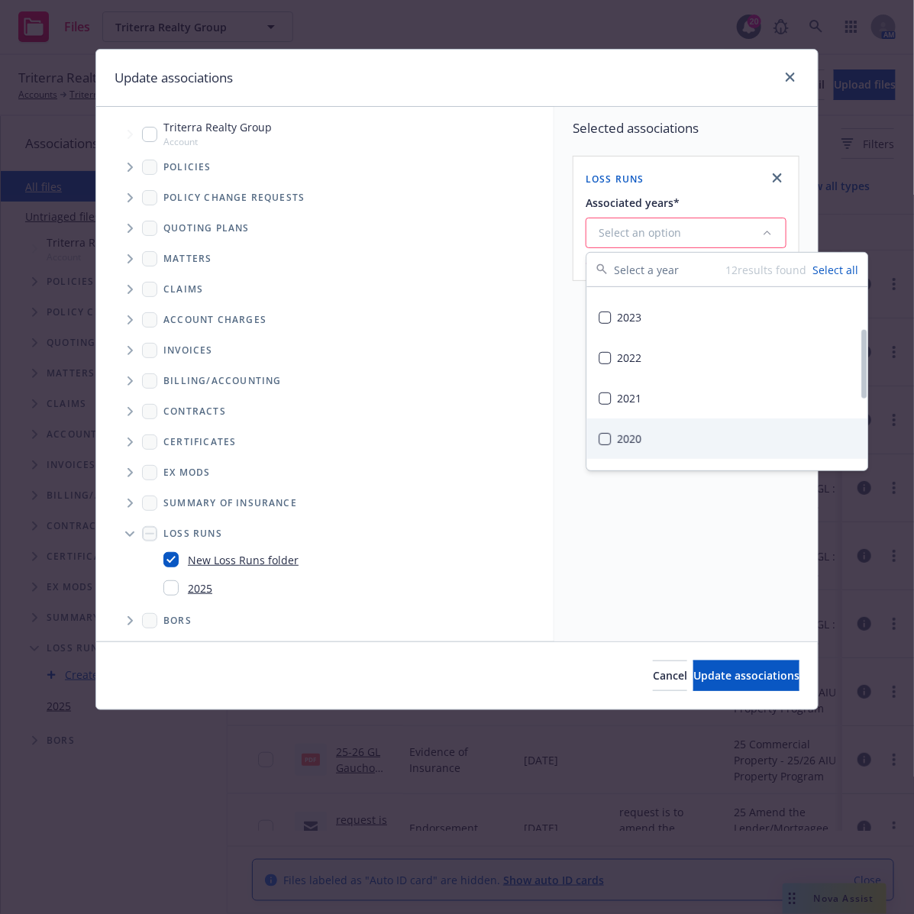
click at [602, 439] on button "Suggestions" at bounding box center [605, 439] width 12 height 12
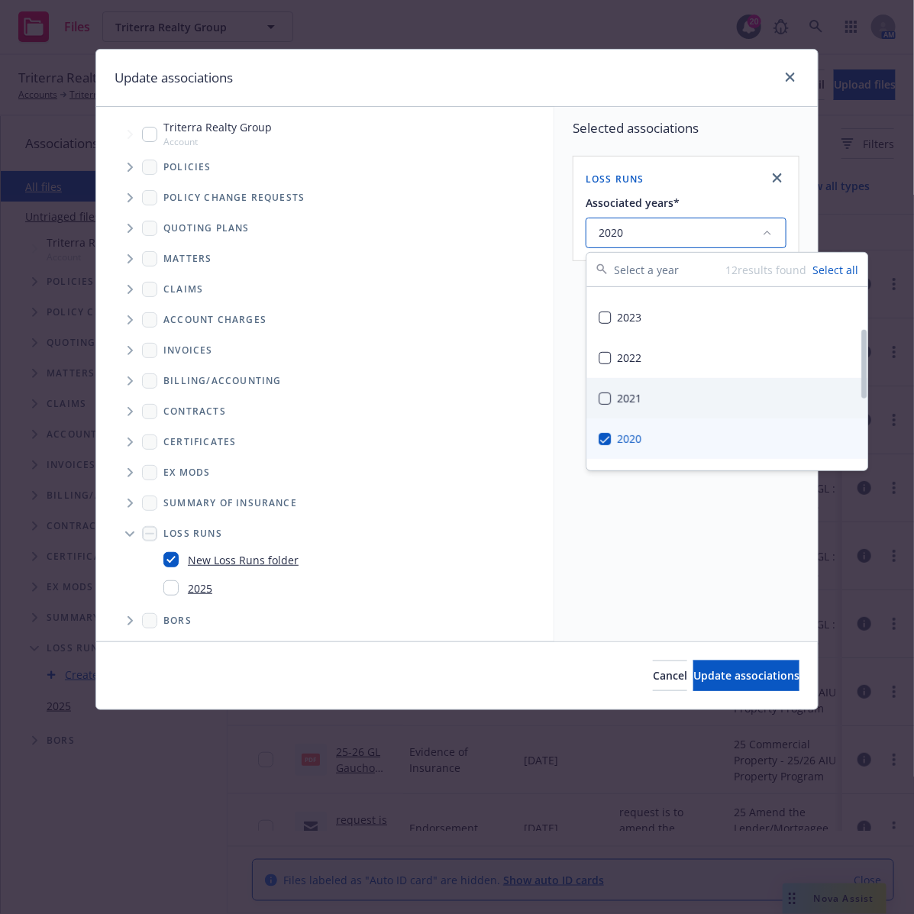
click at [602, 399] on button "Suggestions" at bounding box center [605, 398] width 12 height 12
click at [604, 352] on button "Suggestions" at bounding box center [605, 358] width 12 height 12
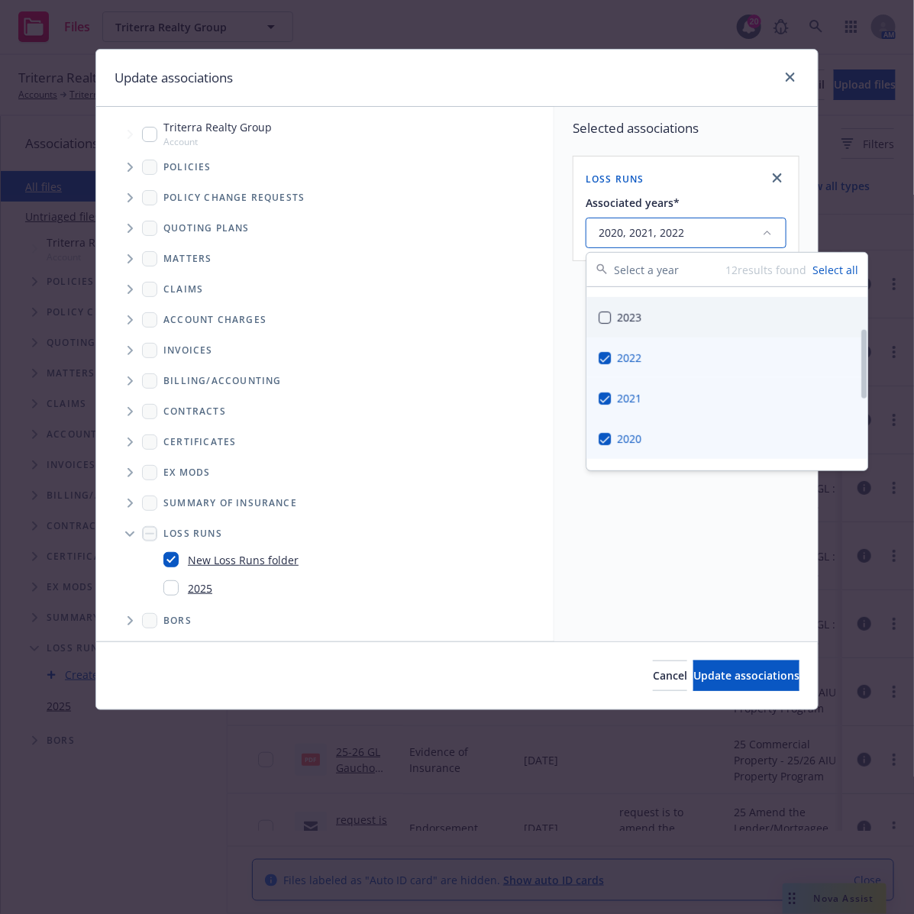
click at [605, 313] on button "Suggestions" at bounding box center [605, 318] width 12 height 12
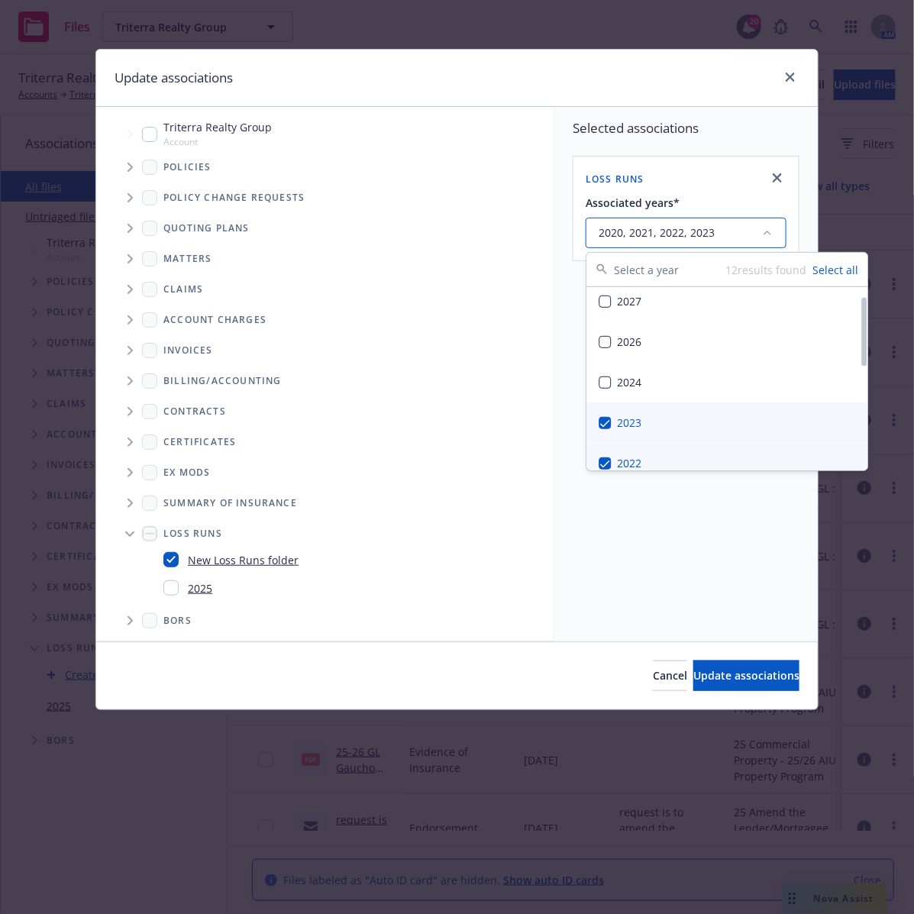
scroll to position [0, 0]
drag, startPoint x: 608, startPoint y: 388, endPoint x: 612, endPoint y: 379, distance: 9.9
click at [608, 387] on button "Suggestions" at bounding box center [605, 389] width 12 height 12
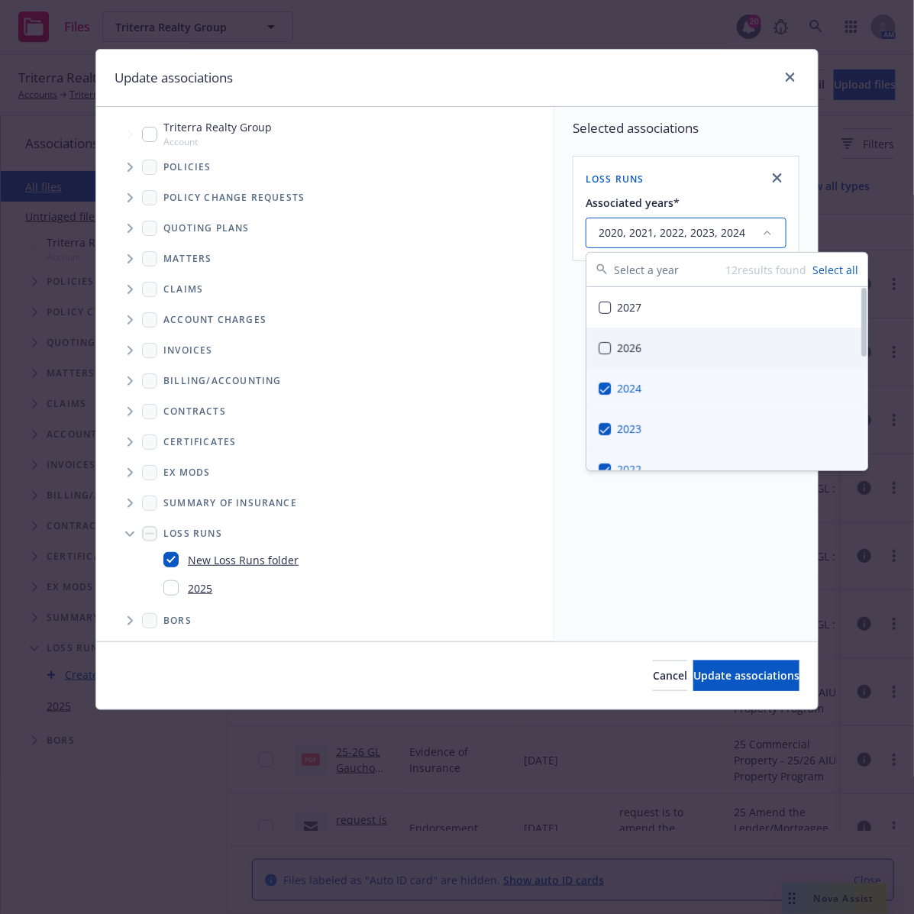
click at [604, 350] on button "Suggestions" at bounding box center [605, 348] width 12 height 12
click at [734, 680] on span "Update associations" at bounding box center [746, 675] width 106 height 15
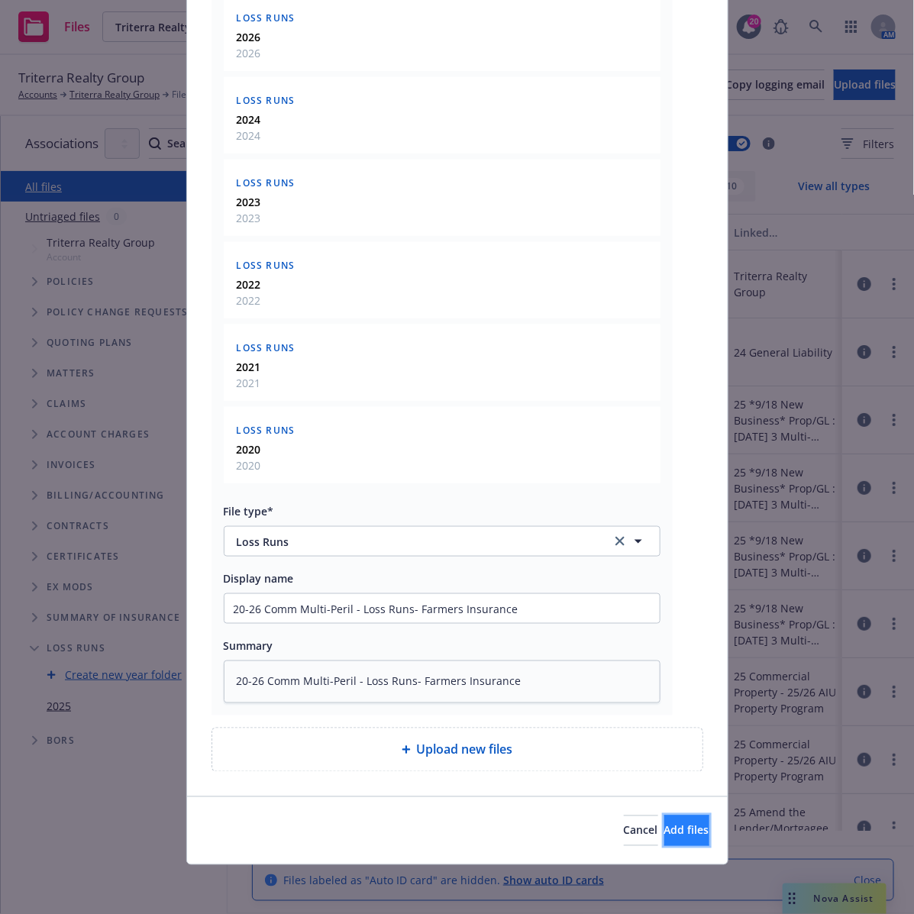
click at [664, 829] on span "Add files" at bounding box center [686, 830] width 45 height 15
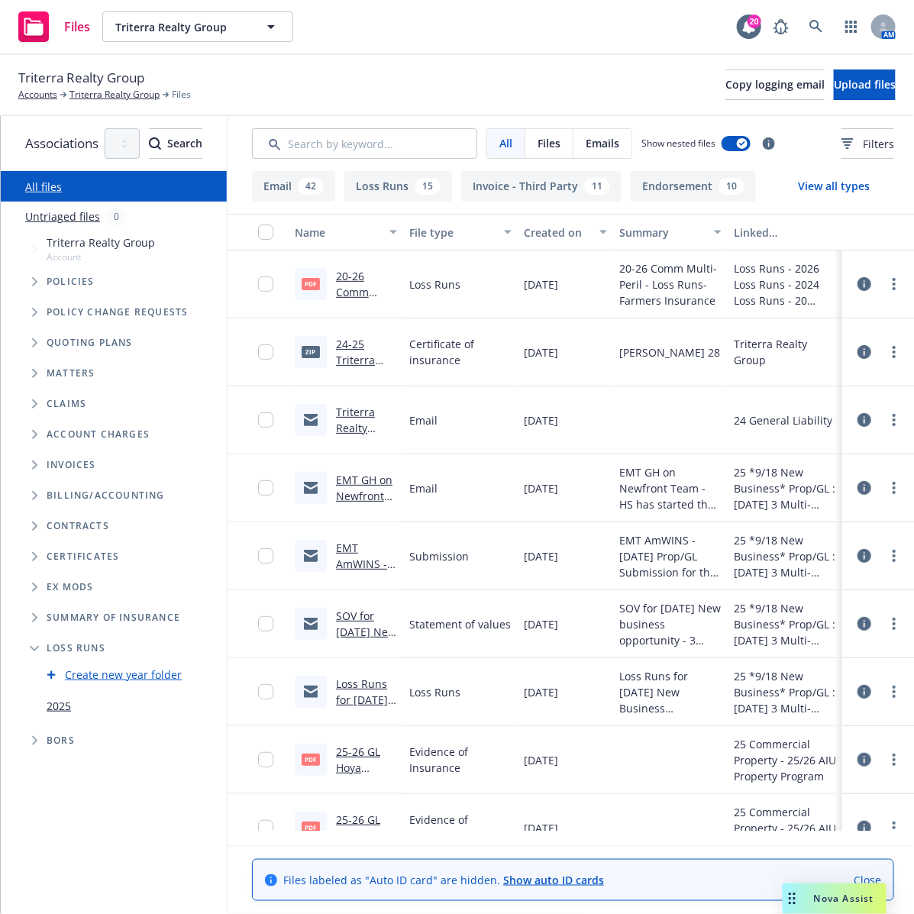
click at [513, 96] on div "Triterra Realty Group Accounts Triterra Realty Group Files Copy logging email U…" at bounding box center [456, 85] width 877 height 34
click at [844, 92] on button "Upload files" at bounding box center [865, 84] width 62 height 31
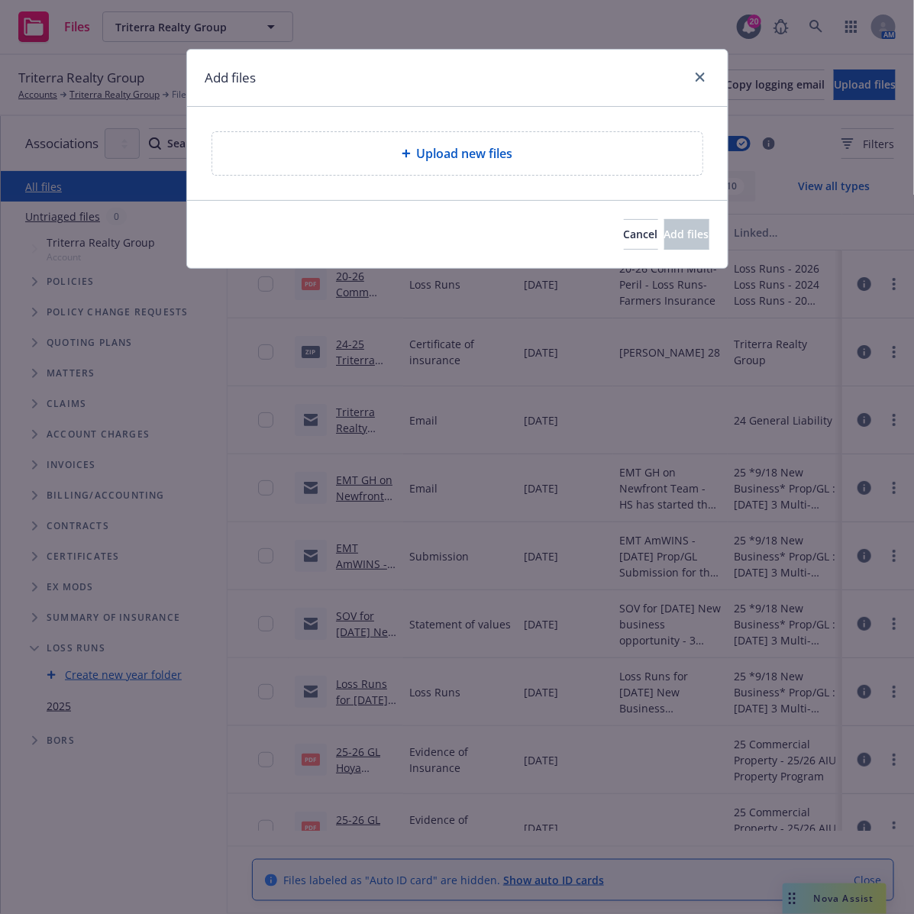
type textarea "x"
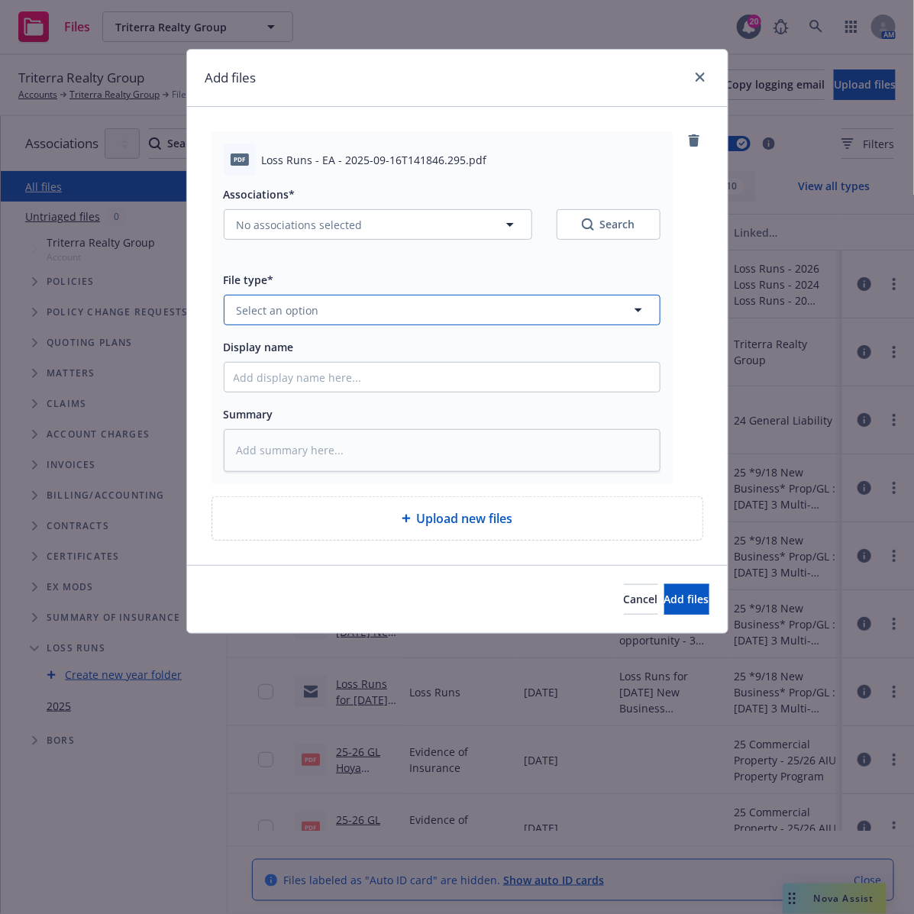
click at [388, 317] on button "Select an option" at bounding box center [442, 310] width 437 height 31
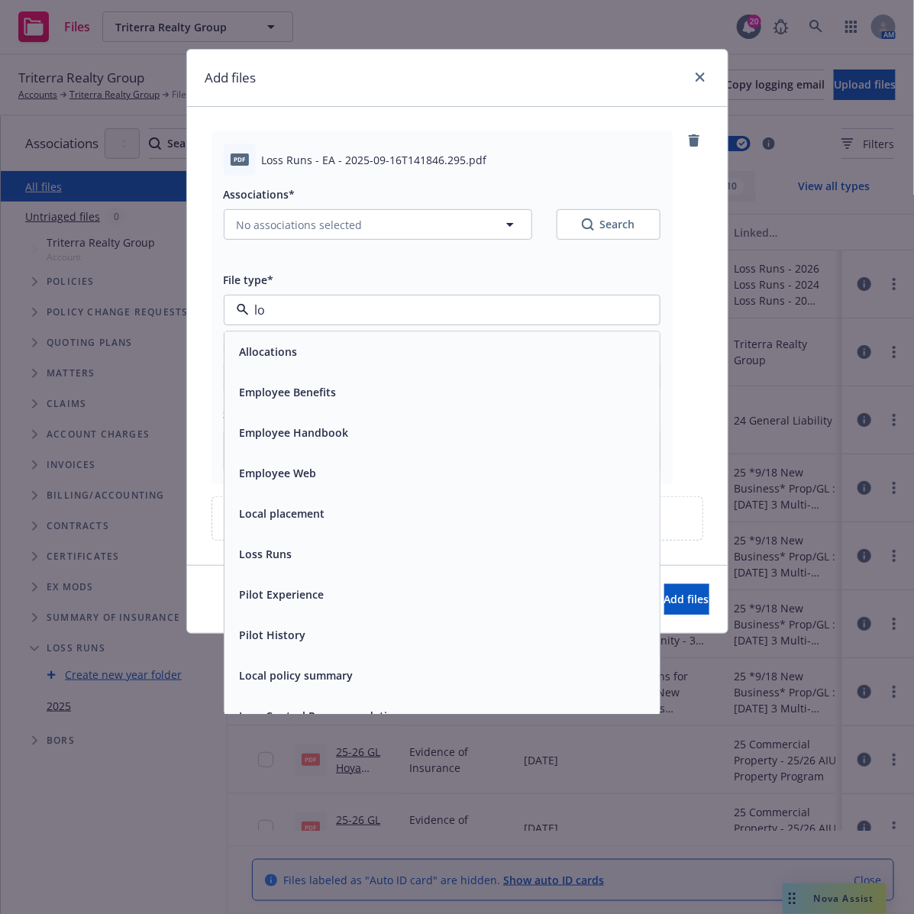
type input "los"
click at [302, 350] on div "Loss Runs" at bounding box center [442, 352] width 417 height 22
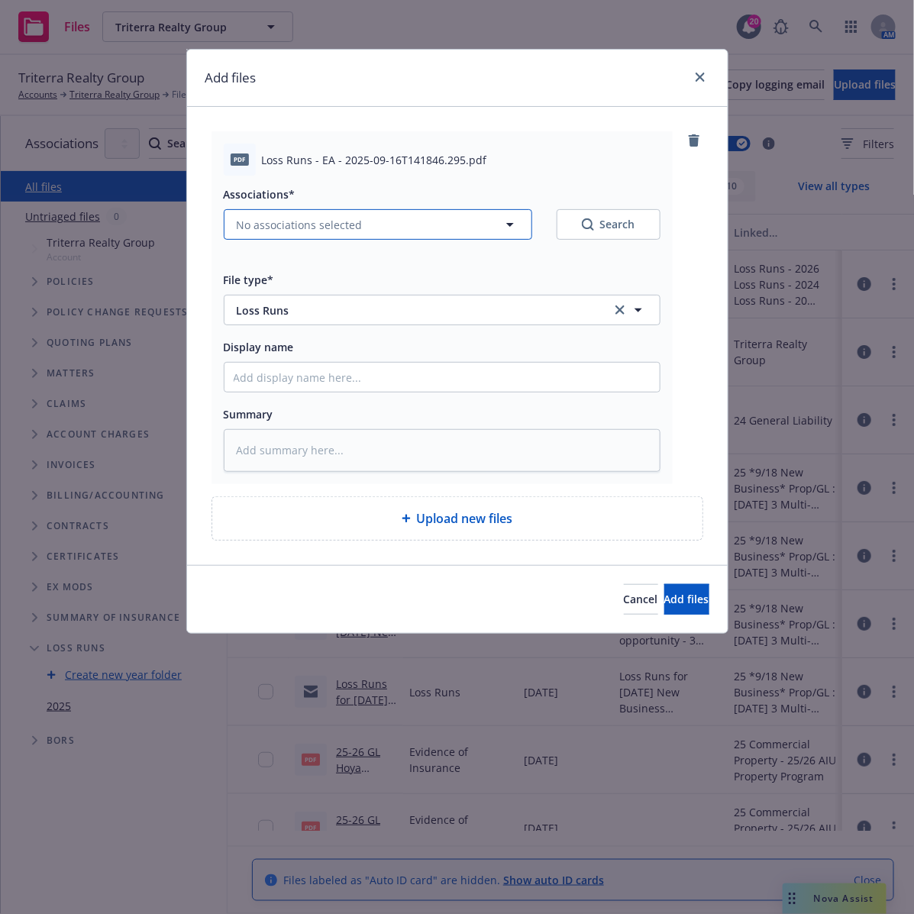
click at [505, 226] on icon "button" at bounding box center [510, 224] width 18 height 18
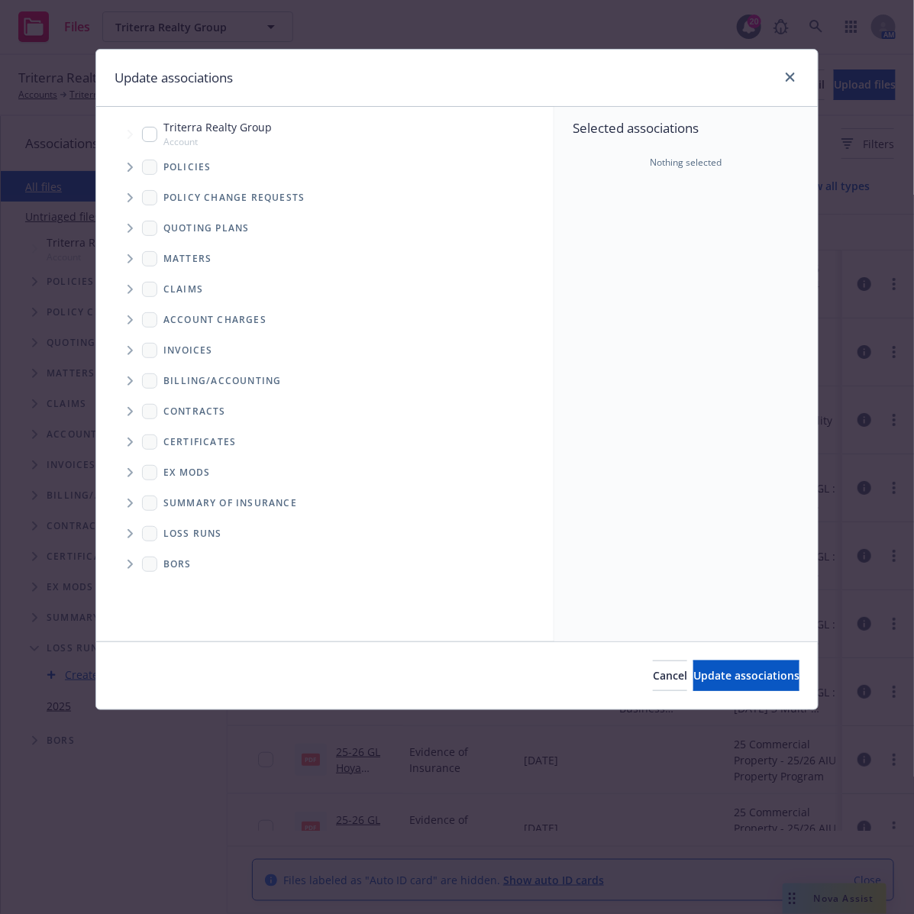
click at [132, 527] on span "Folder Tree Example" at bounding box center [130, 533] width 24 height 24
type textarea "x"
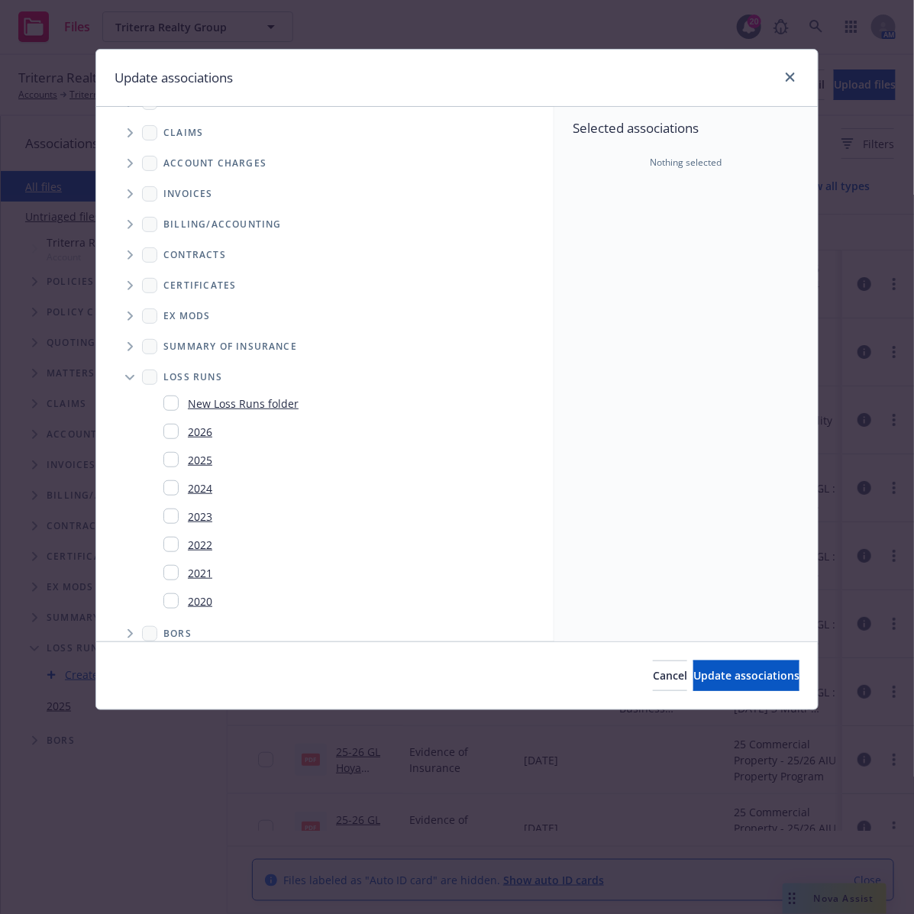
scroll to position [172, 0]
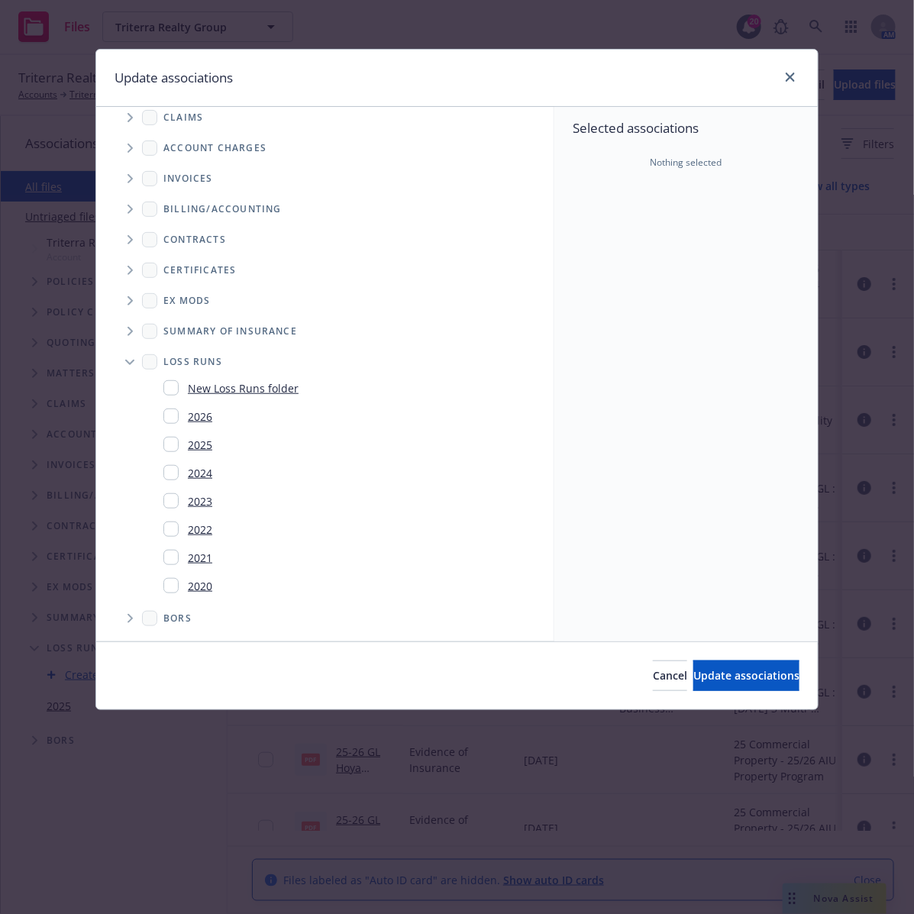
drag, startPoint x: 169, startPoint y: 582, endPoint x: 173, endPoint y: 570, distance: 12.1
click at [169, 580] on input "Folder Tree Example" at bounding box center [170, 585] width 15 height 15
checkbox input "true"
click at [174, 556] on input "Folder Tree Example" at bounding box center [170, 557] width 15 height 15
checkbox input "true"
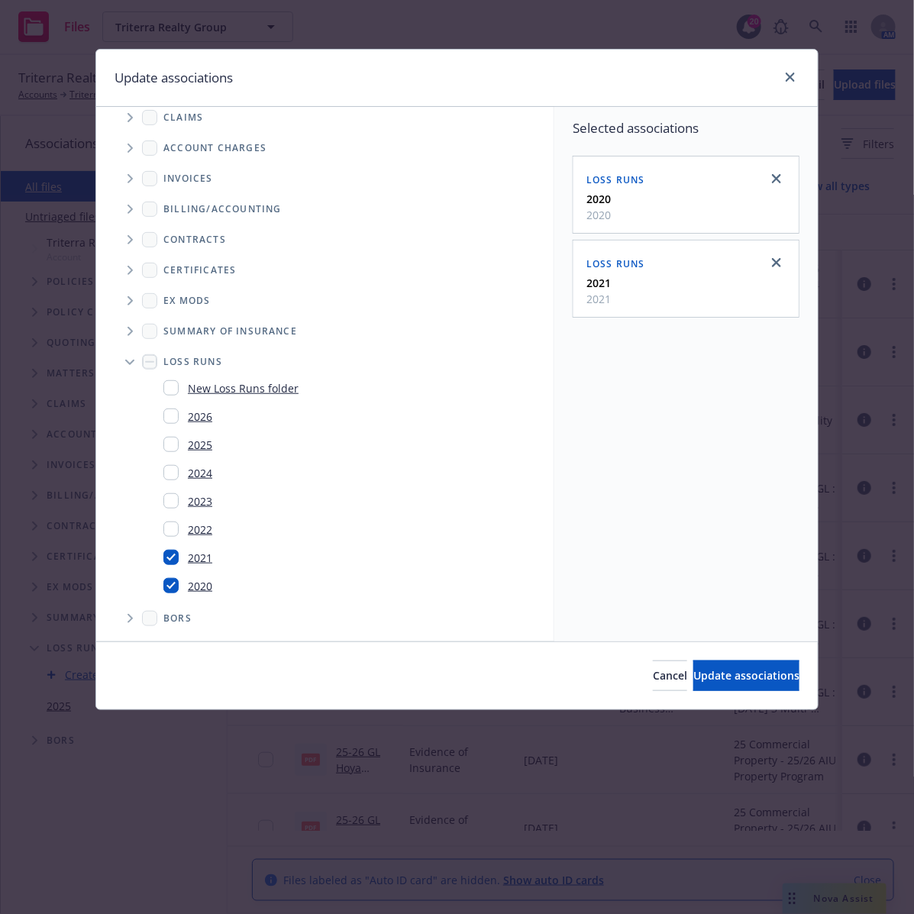
click at [177, 531] on input "Folder Tree Example" at bounding box center [170, 528] width 15 height 15
checkbox input "true"
click at [173, 499] on input "Folder Tree Example" at bounding box center [170, 500] width 15 height 15
checkbox input "true"
click at [173, 471] on input "Folder Tree Example" at bounding box center [170, 472] width 15 height 15
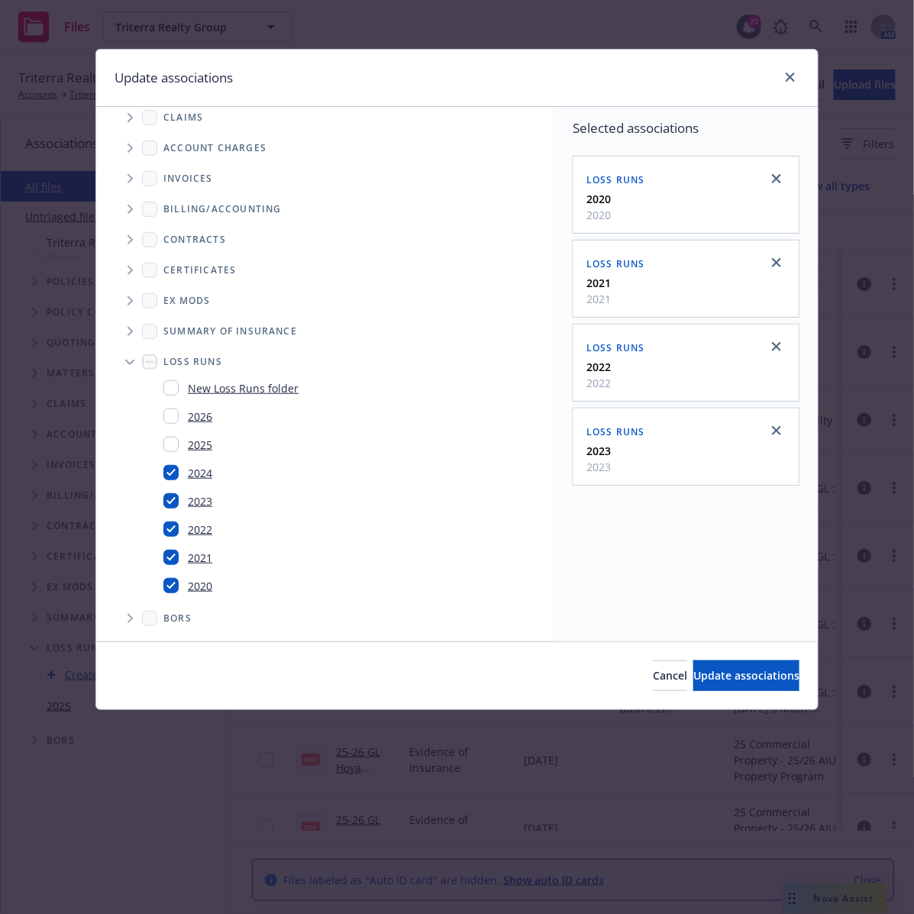
checkbox input "true"
click at [711, 677] on span "Update associations" at bounding box center [746, 675] width 106 height 15
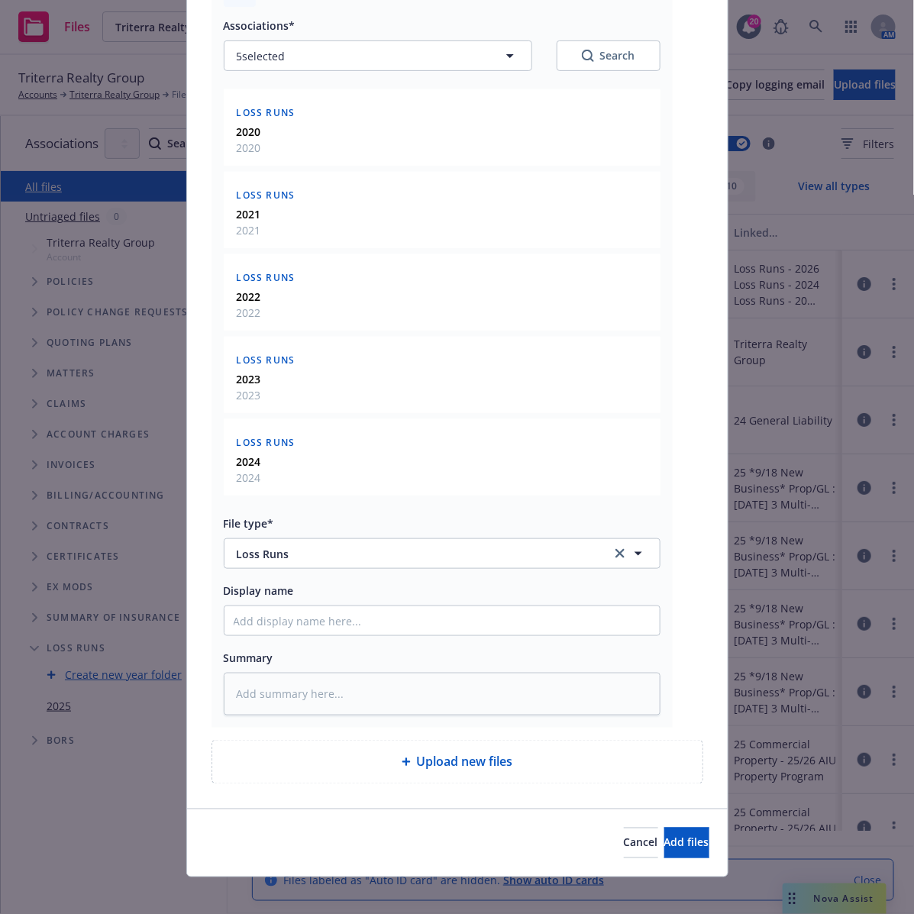
scroll to position [183, 0]
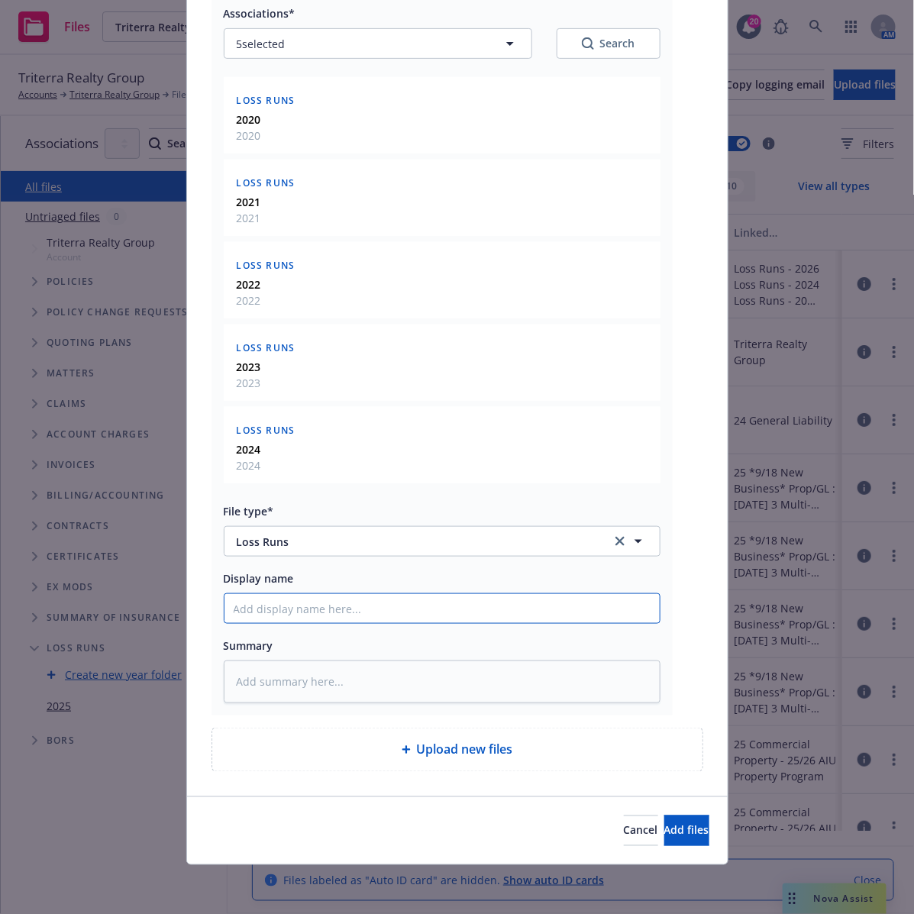
click at [398, 615] on input "Display name" at bounding box center [441, 608] width 435 height 29
paste input "20-26 Comm Multi-Peril - Loss Runs- Farmers Insurance"
type textarea "x"
type input "20-26 Comm Multi-Peril - Loss Runs- Farmers Insurance"
click at [248, 605] on input "20-26 Comm Multi-Peril - Loss Runs- Farmers Insurance" at bounding box center [441, 608] width 435 height 29
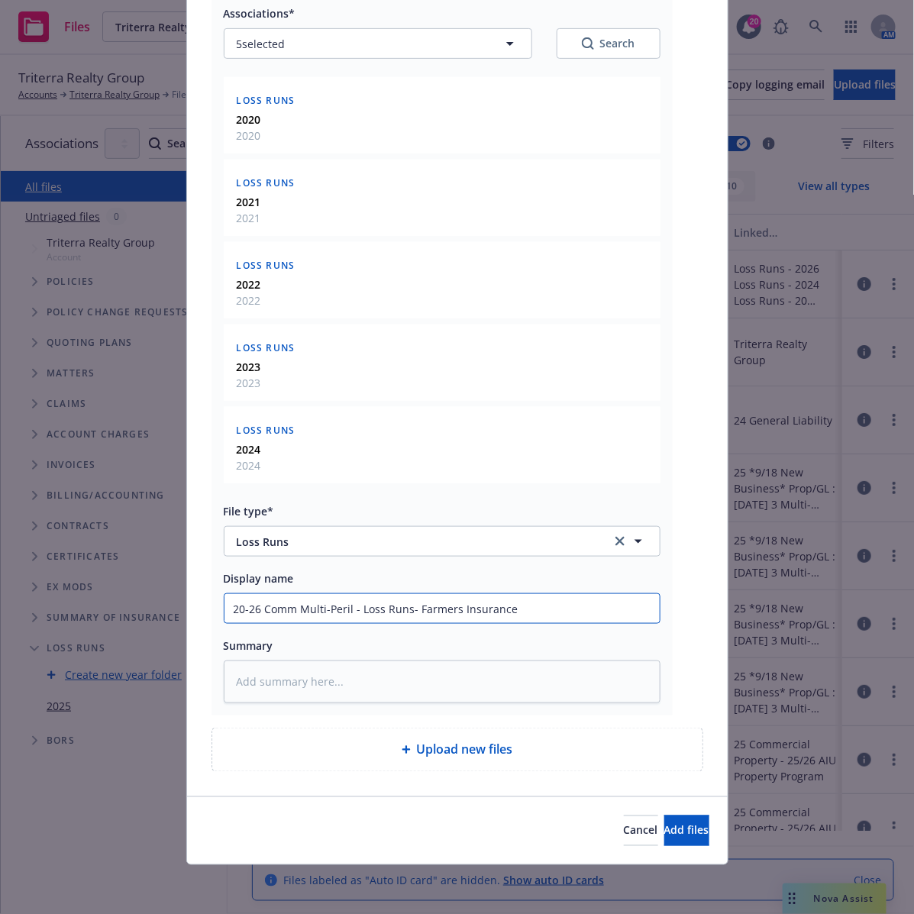
type textarea "x"
type input "20-24 Comm Multi-Peril - Loss Runs- Farmers Insurance"
click at [542, 605] on input "20-24 Comm Multi-Peril - Loss Runs- Farmers Insurance" at bounding box center [441, 608] width 435 height 29
click at [345, 611] on input "20-24 Comm Multi-Peril - Loss Runs- Farmers Insurance" at bounding box center [441, 608] width 435 height 29
paste input "605024543"
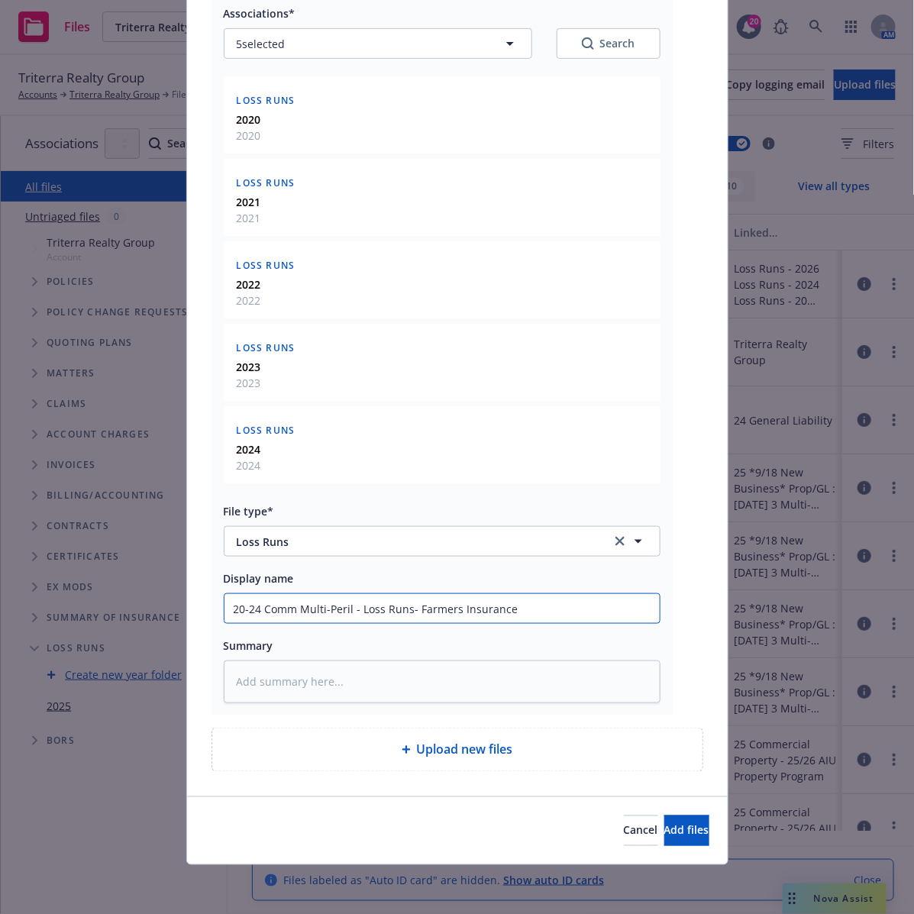
type textarea "x"
drag, startPoint x: 584, startPoint y: 605, endPoint x: 211, endPoint y: 596, distance: 373.5
click at [195, 596] on div "pdf Loss Runs - EA - 2025-09-16T141846.295.pdf Associations* 5 selected Search …" at bounding box center [457, 361] width 541 height 870
type input "20-24 Comm Multi-Peril 605024543- Loss Runs- Farmers Insurance"
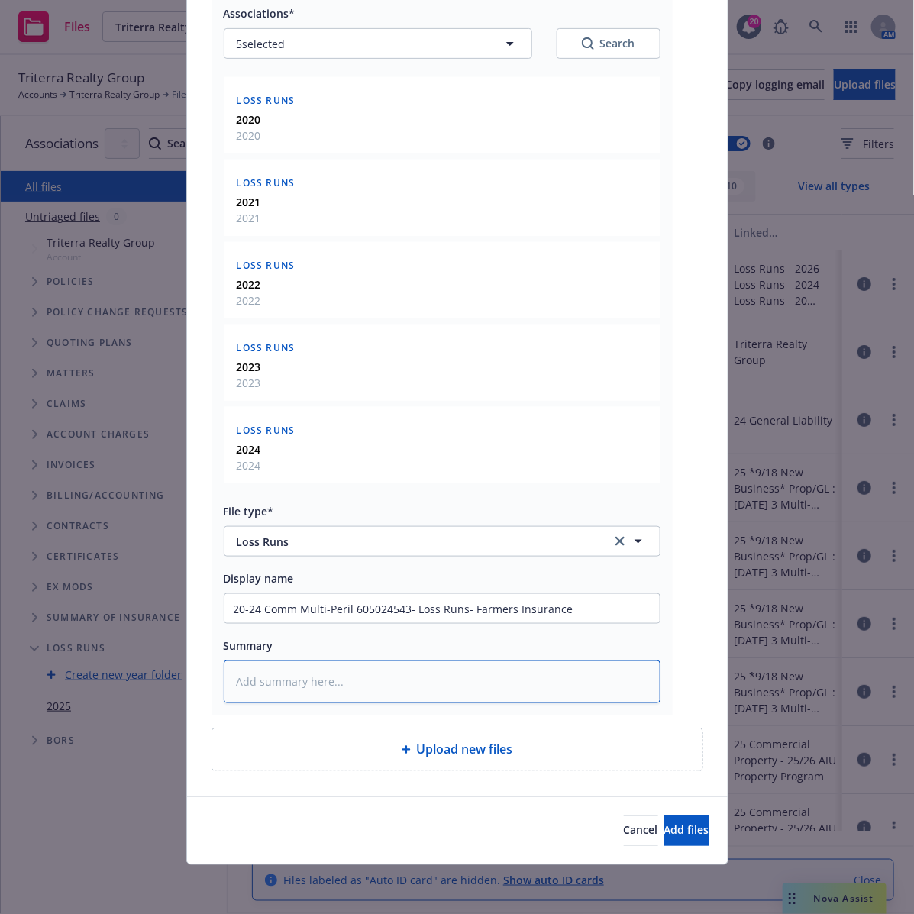
click at [325, 680] on textarea at bounding box center [442, 681] width 437 height 43
paste textarea "20-24 Comm Multi-Peril 605024543- Loss Runs- Farmers Insurance"
type textarea "x"
type textarea "20-24 Comm Multi-Peril 605024543- Loss Runs- Farmers Insurance"
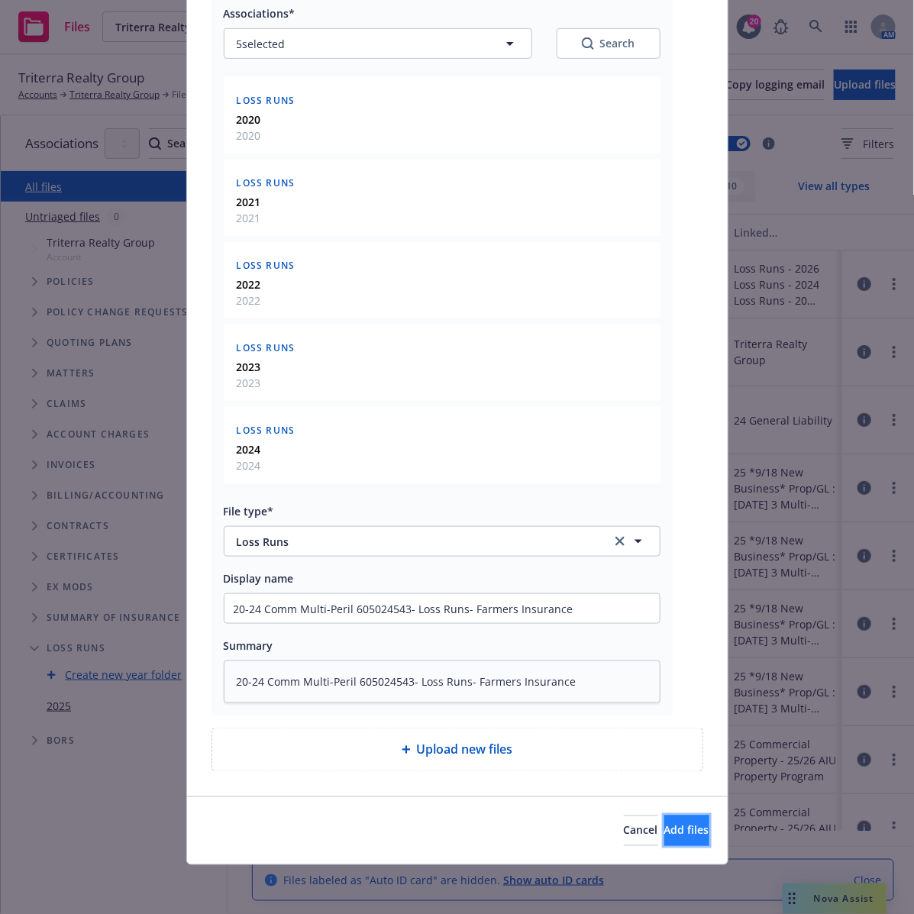
click at [682, 827] on button "Add files" at bounding box center [686, 830] width 45 height 31
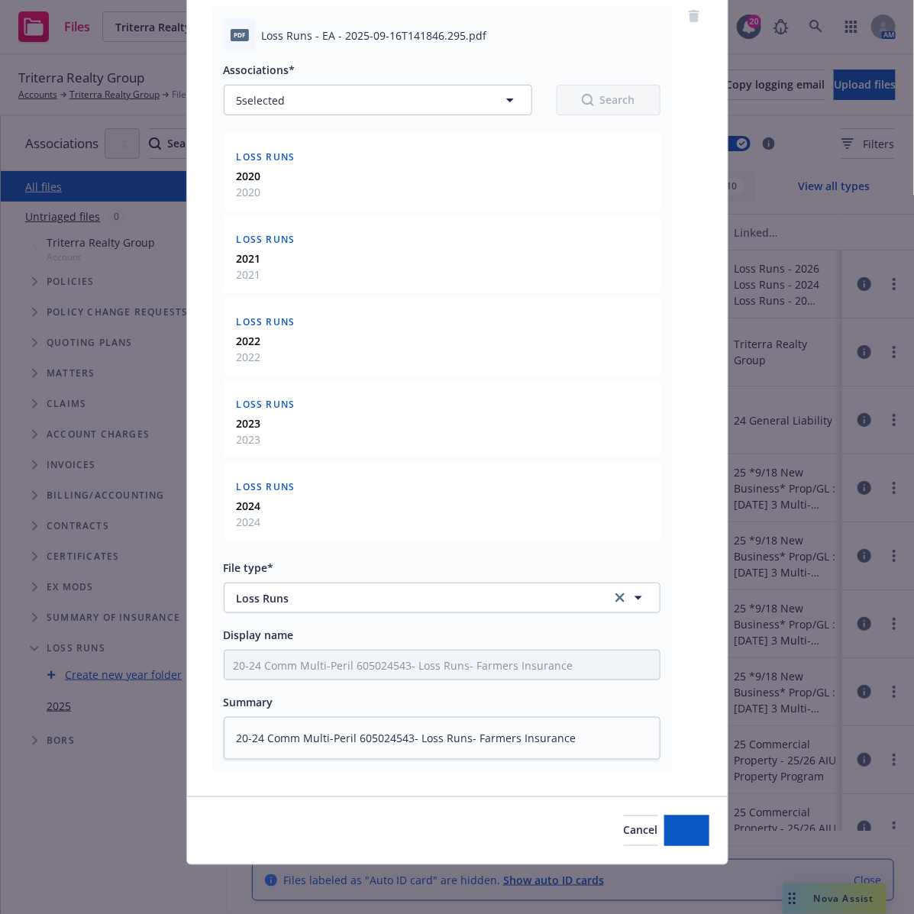
scroll to position [126, 0]
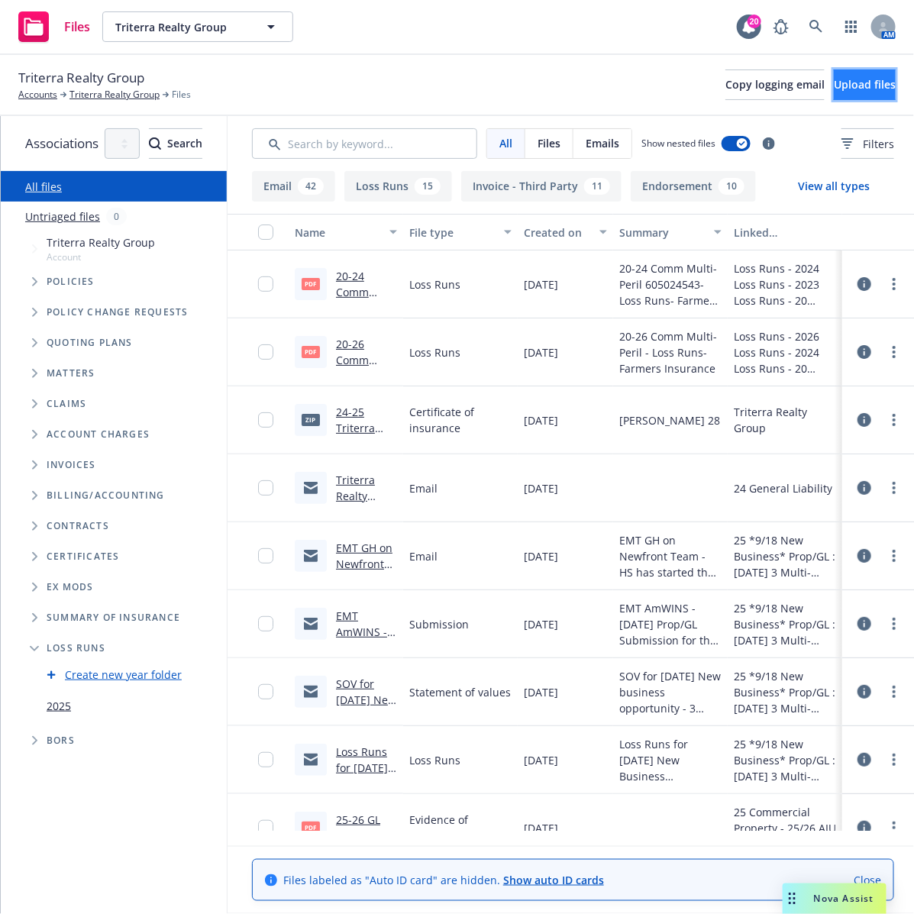
click at [849, 86] on span "Upload files" at bounding box center [865, 84] width 62 height 15
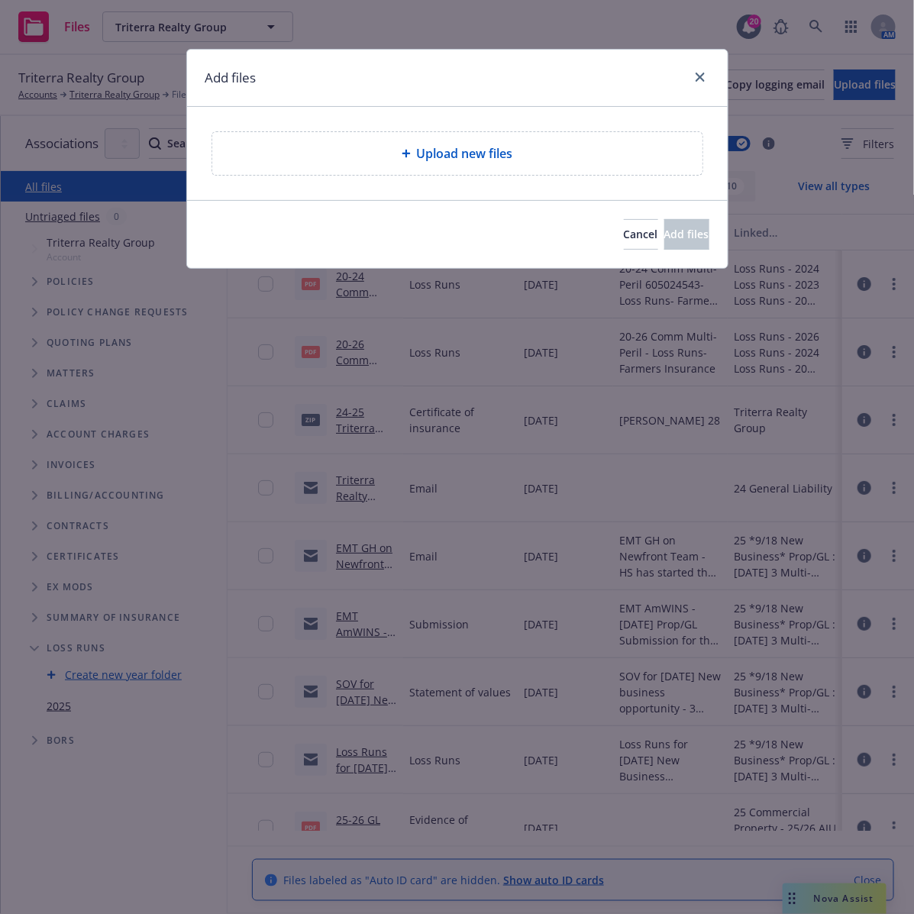
type textarea "x"
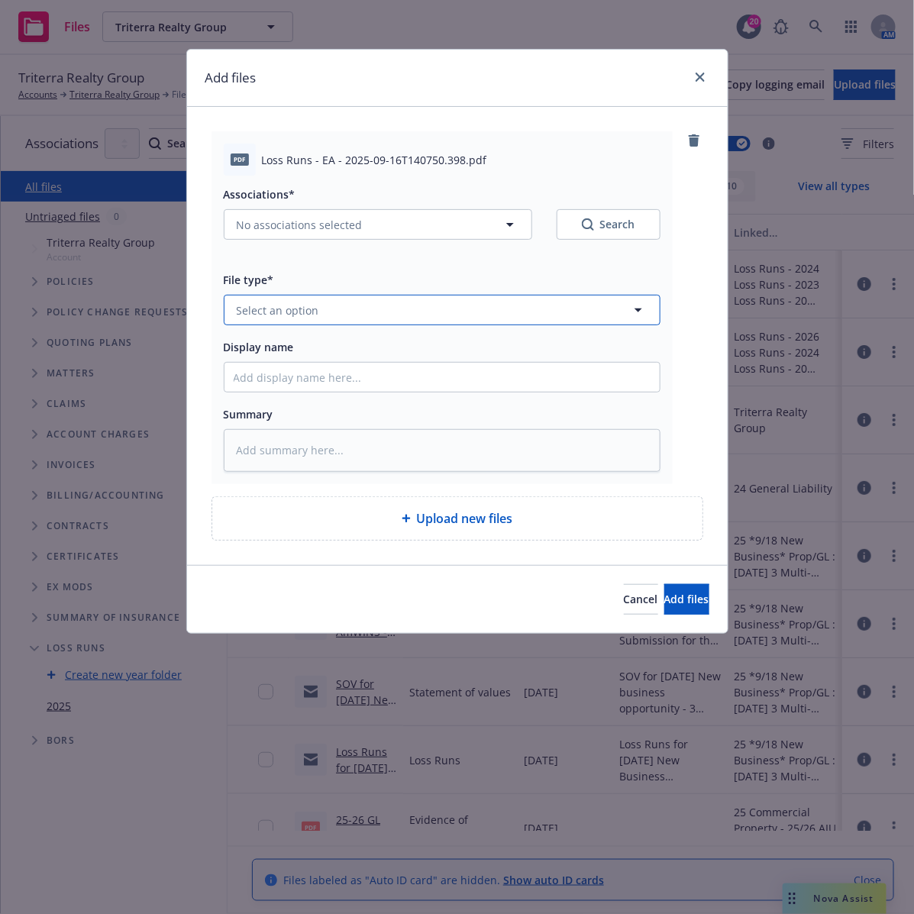
click at [473, 314] on button "Select an option" at bounding box center [442, 310] width 437 height 31
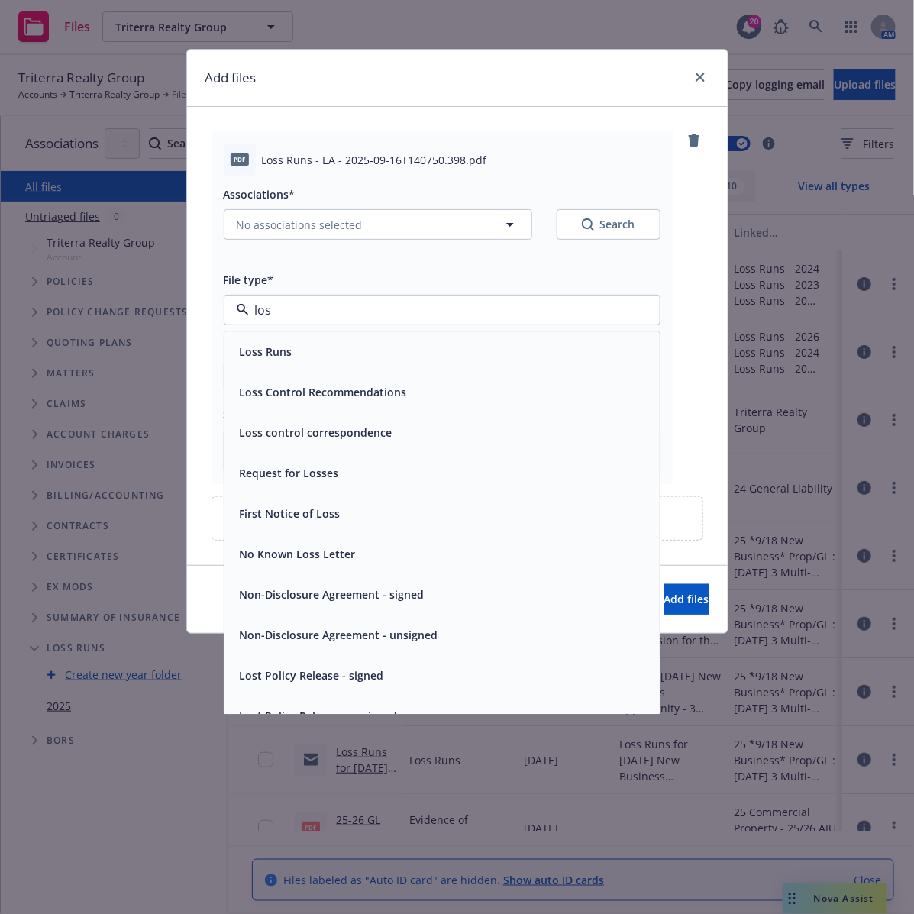
type input "loss"
click at [371, 344] on div "Loss Runs" at bounding box center [442, 352] width 417 height 22
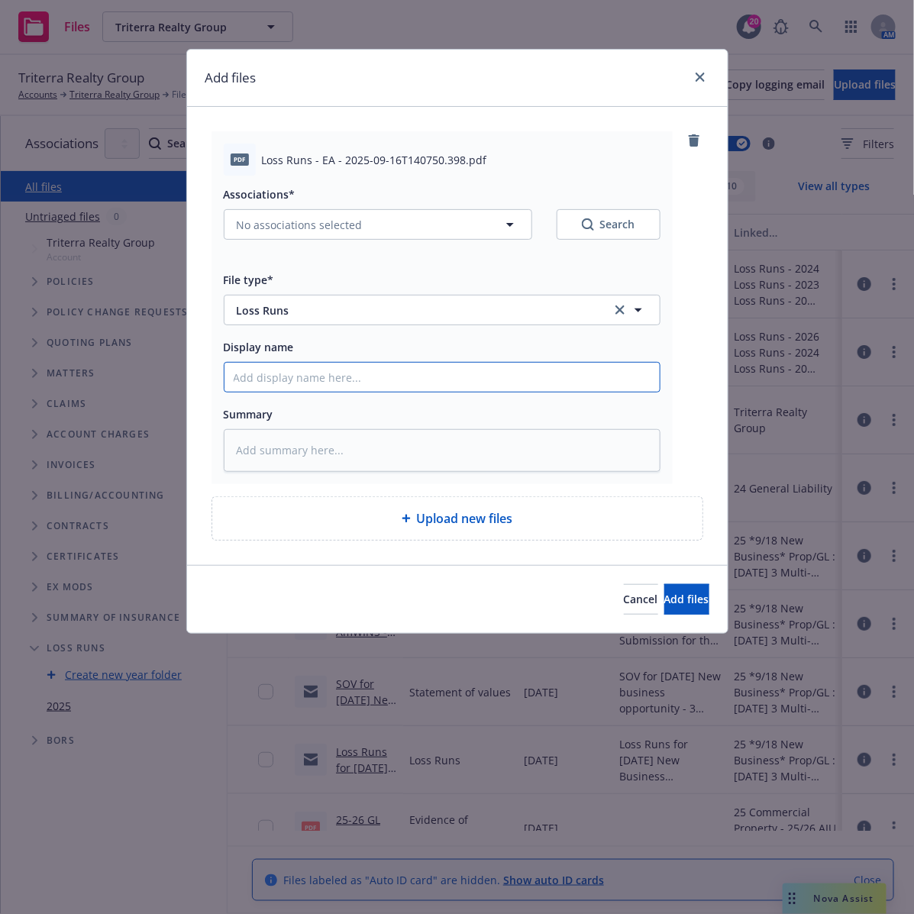
click at [282, 379] on input "Display name" at bounding box center [441, 377] width 435 height 29
paste input "20-24 Comm Multi-Peril 605024543- Loss Runs- Farmers Insurance"
type textarea "x"
type input "20-24 Comm Multi-Peril 605024543- Loss Runs- Farmers Insurance"
drag, startPoint x: 406, startPoint y: 376, endPoint x: 355, endPoint y: 379, distance: 51.2
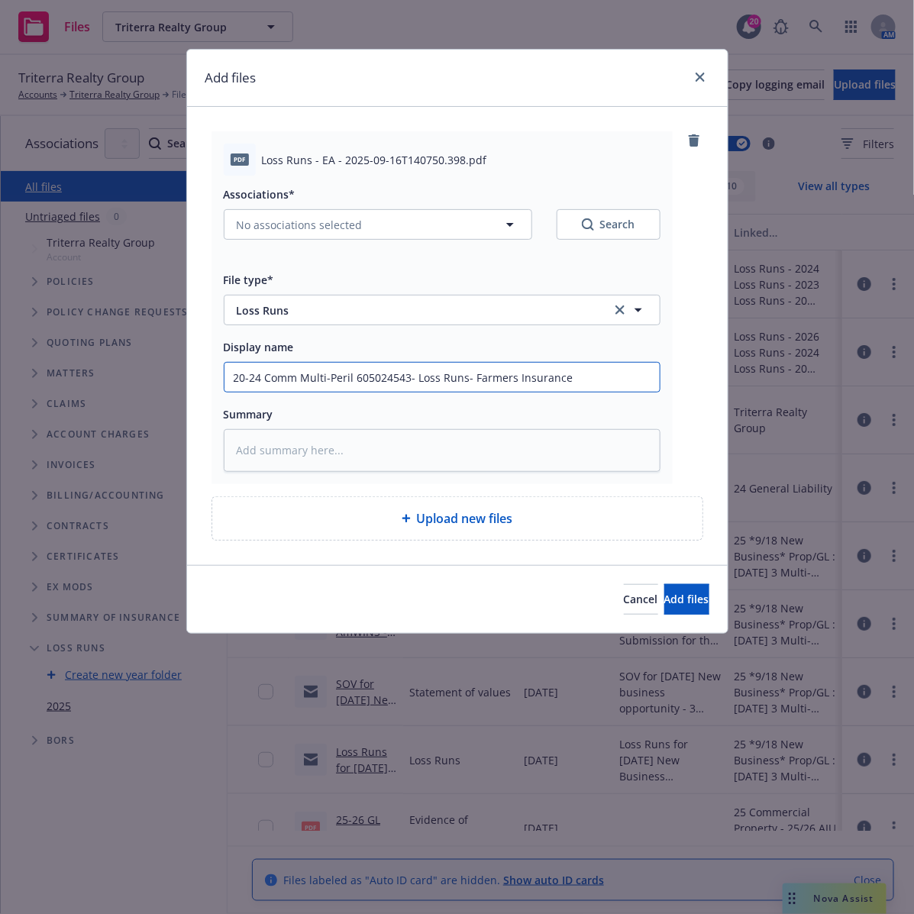
click at [355, 379] on input "20-24 Comm Multi-Peril 605024543- Loss Runs- Farmers Insurance" at bounding box center [441, 377] width 435 height 29
paste input "1667685"
type textarea "x"
drag, startPoint x: 600, startPoint y: 376, endPoint x: 215, endPoint y: 355, distance: 386.1
click at [215, 355] on div "pdf Loss Runs - EA - 2025-09-16T140750.398.pdf Associations* No associations se…" at bounding box center [441, 307] width 461 height 353
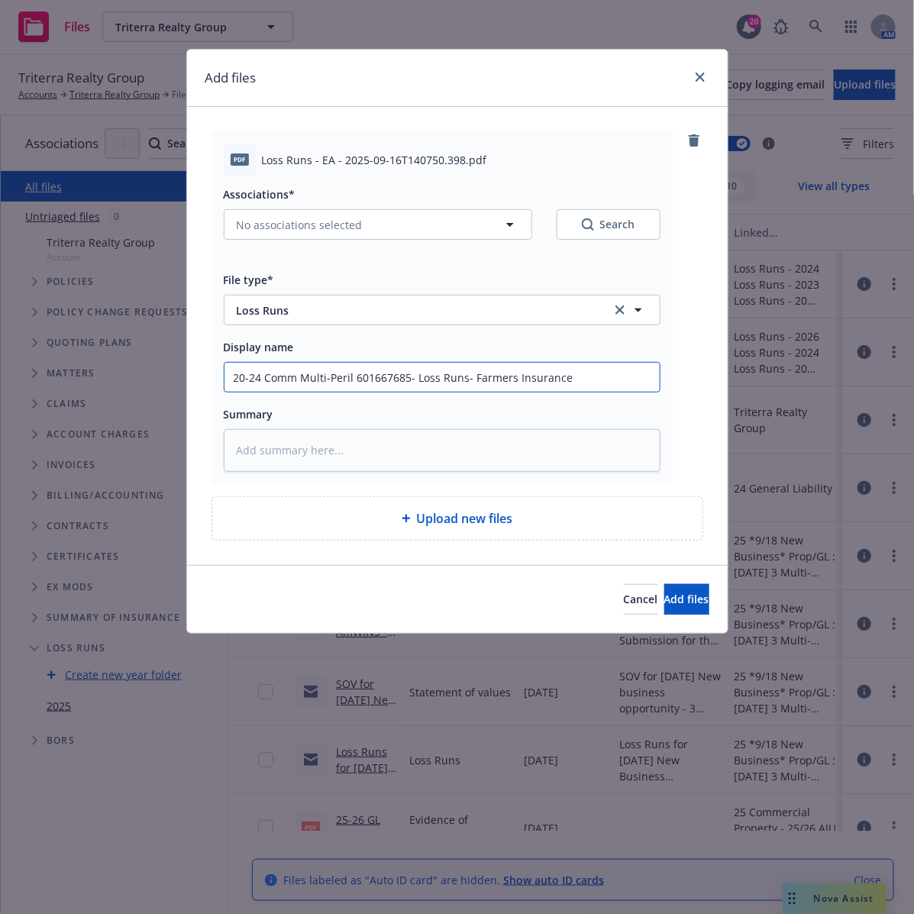
type input "20-24 Comm Multi-Peril 601667685- Loss Runs- Farmers Insurance"
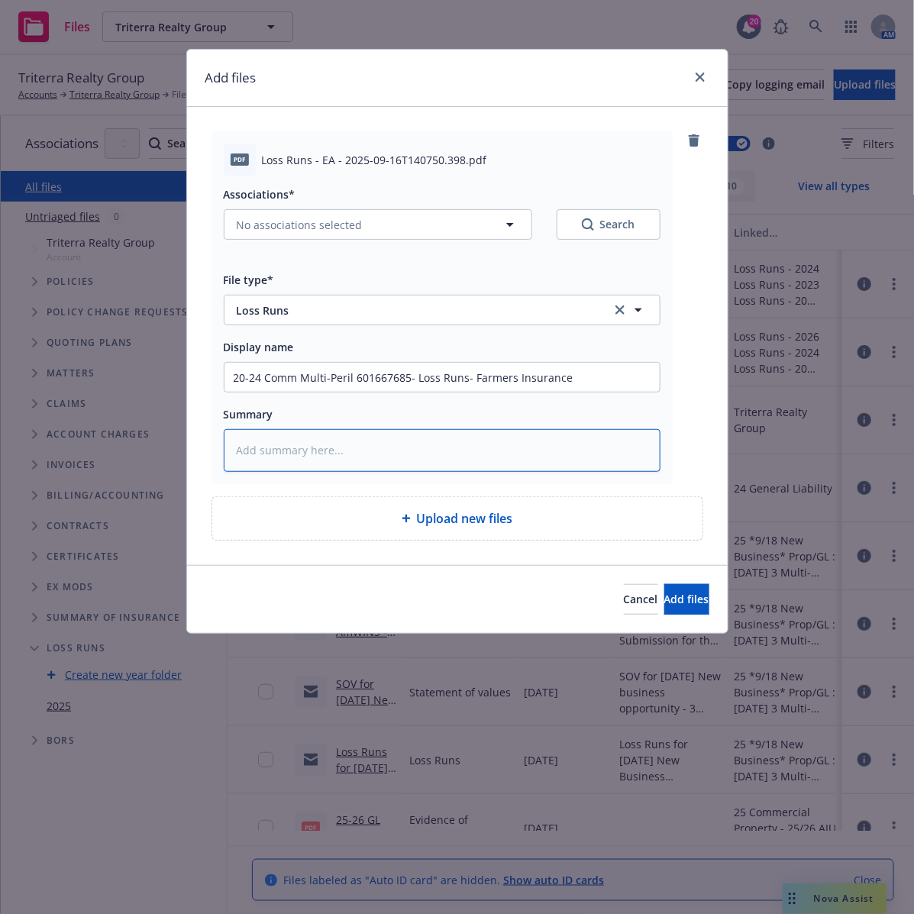
click at [344, 447] on textarea at bounding box center [442, 450] width 437 height 43
paste textarea "20-24 Comm Multi-Peril 601667685- Loss Runs- Farmers Insurance"
type textarea "x"
type textarea "20-24 Comm Multi-Peril 601667685- Loss Runs- Farmers Insurance"
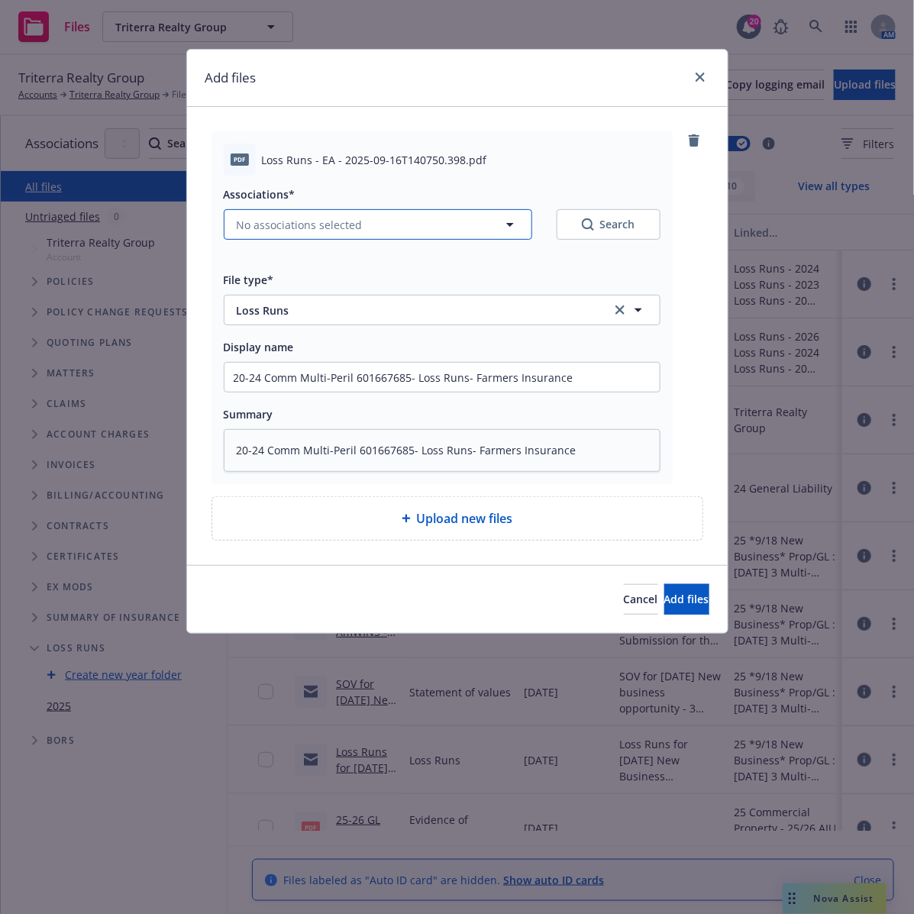
click at [516, 227] on icon "button" at bounding box center [510, 224] width 18 height 18
type textarea "x"
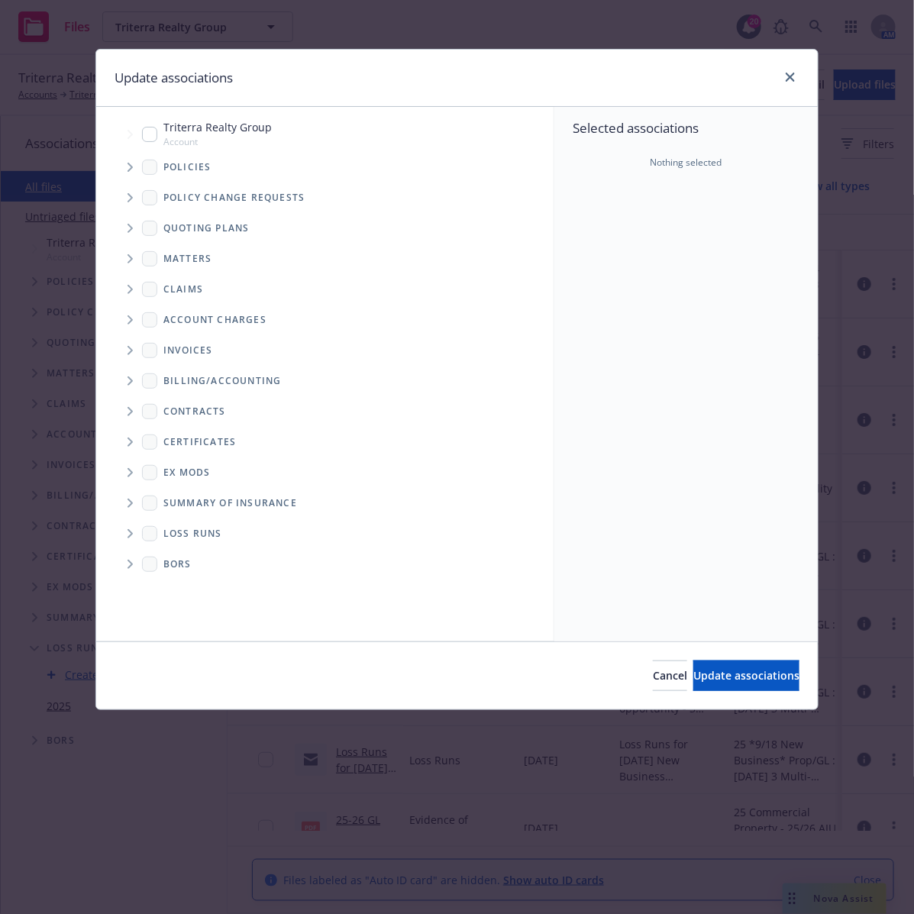
click at [128, 533] on icon "Folder Tree Example" at bounding box center [131, 533] width 6 height 9
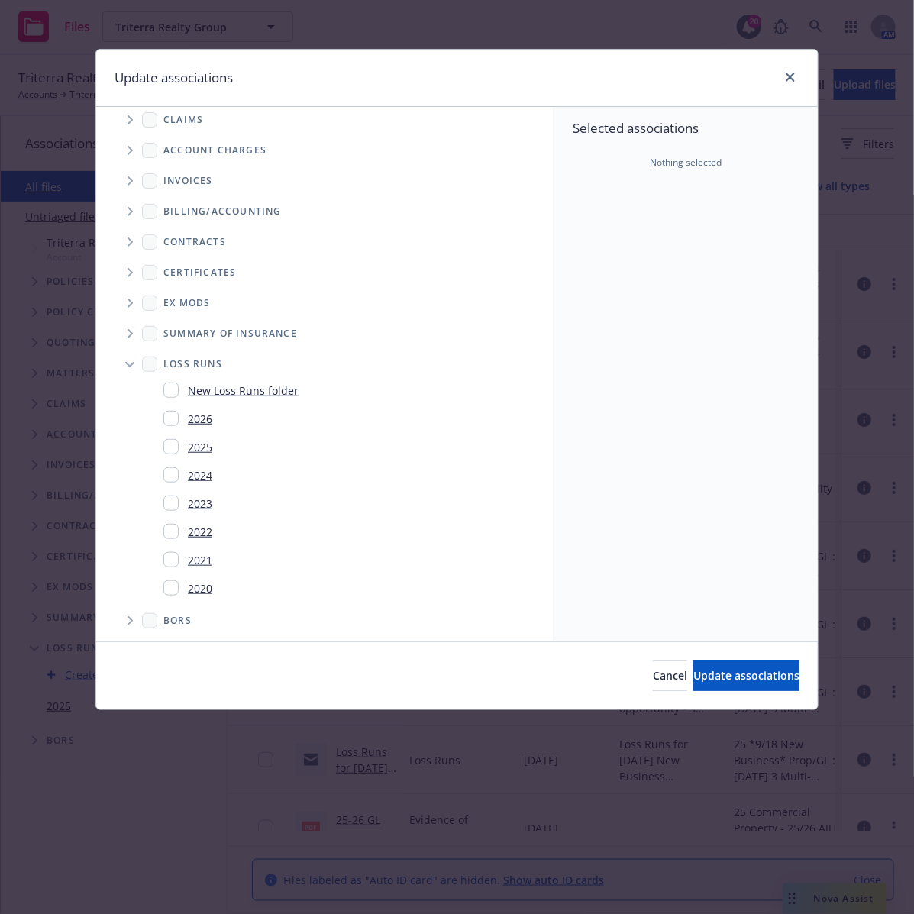
scroll to position [172, 0]
click at [169, 580] on input "Folder Tree Example" at bounding box center [170, 585] width 15 height 15
checkbox input "true"
click at [169, 552] on input "Folder Tree Example" at bounding box center [170, 557] width 15 height 15
checkbox input "true"
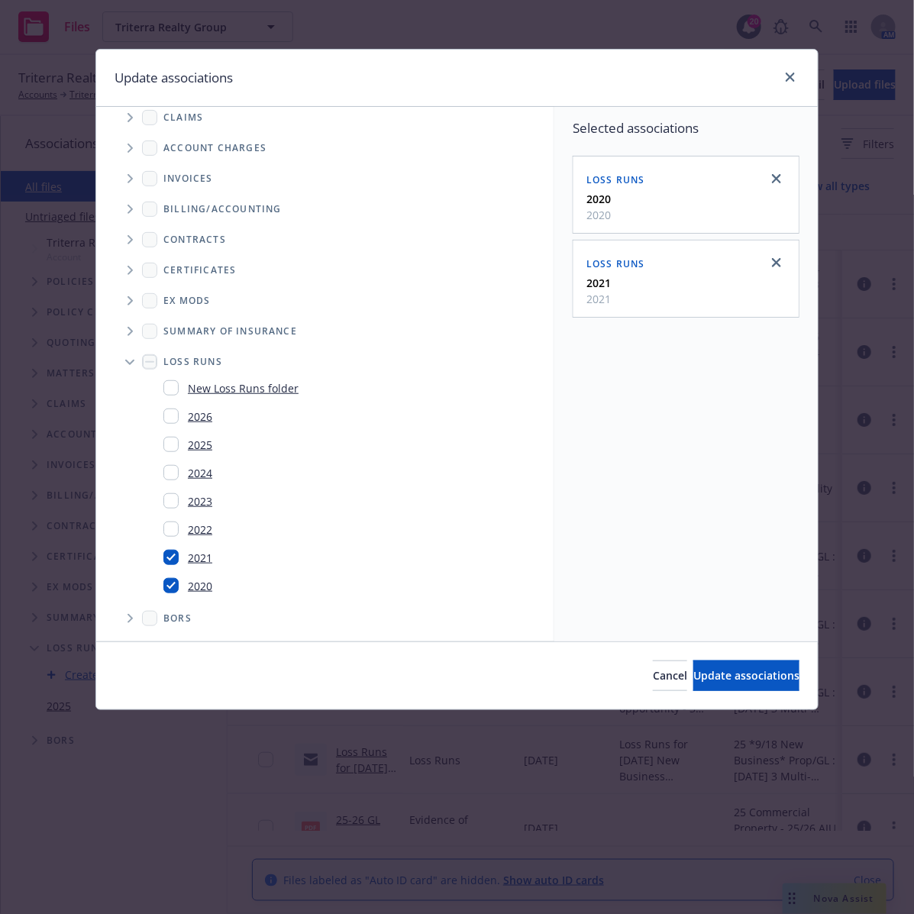
click at [166, 528] on input "Folder Tree Example" at bounding box center [170, 528] width 15 height 15
checkbox input "true"
click at [166, 501] on input "Folder Tree Example" at bounding box center [170, 500] width 15 height 15
checkbox input "true"
click at [169, 471] on input "Folder Tree Example" at bounding box center [170, 472] width 15 height 15
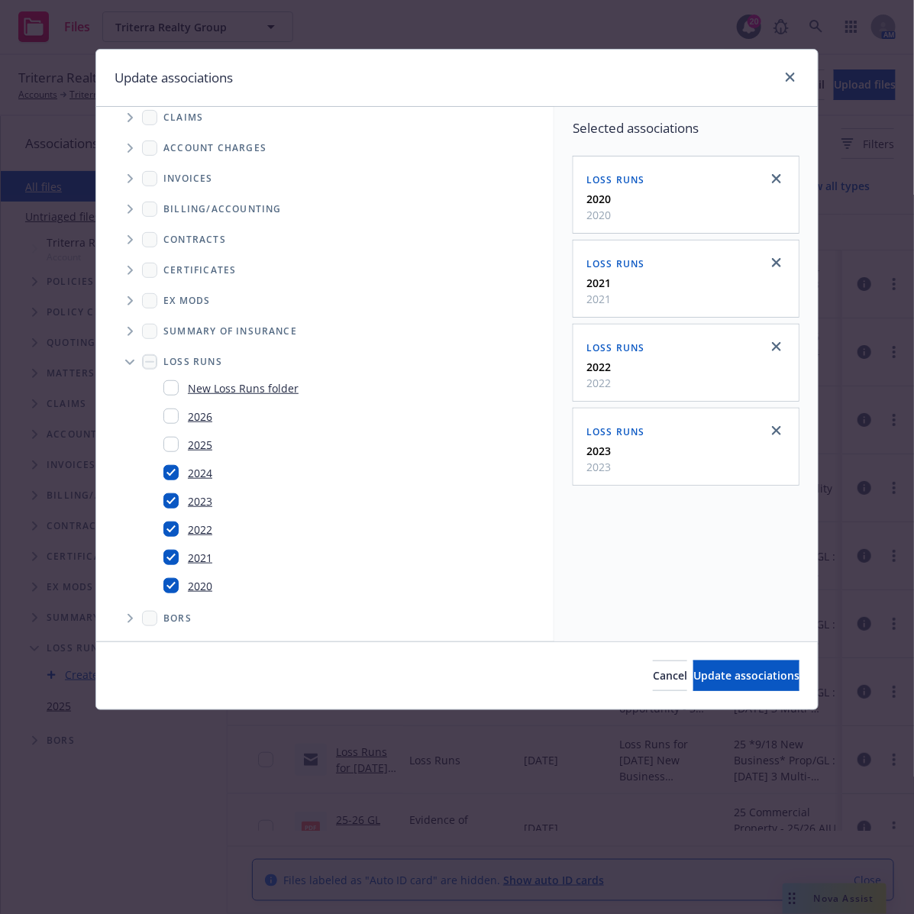
checkbox input "true"
click at [729, 678] on span "Update associations" at bounding box center [746, 675] width 106 height 15
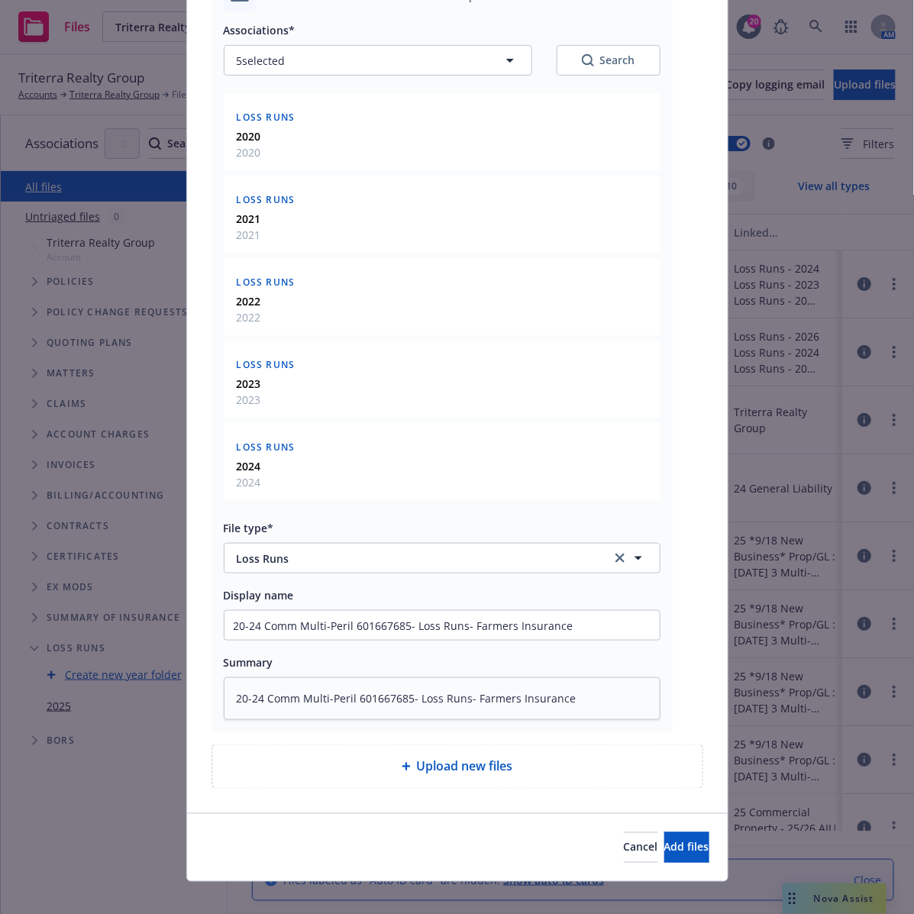
scroll to position [183, 0]
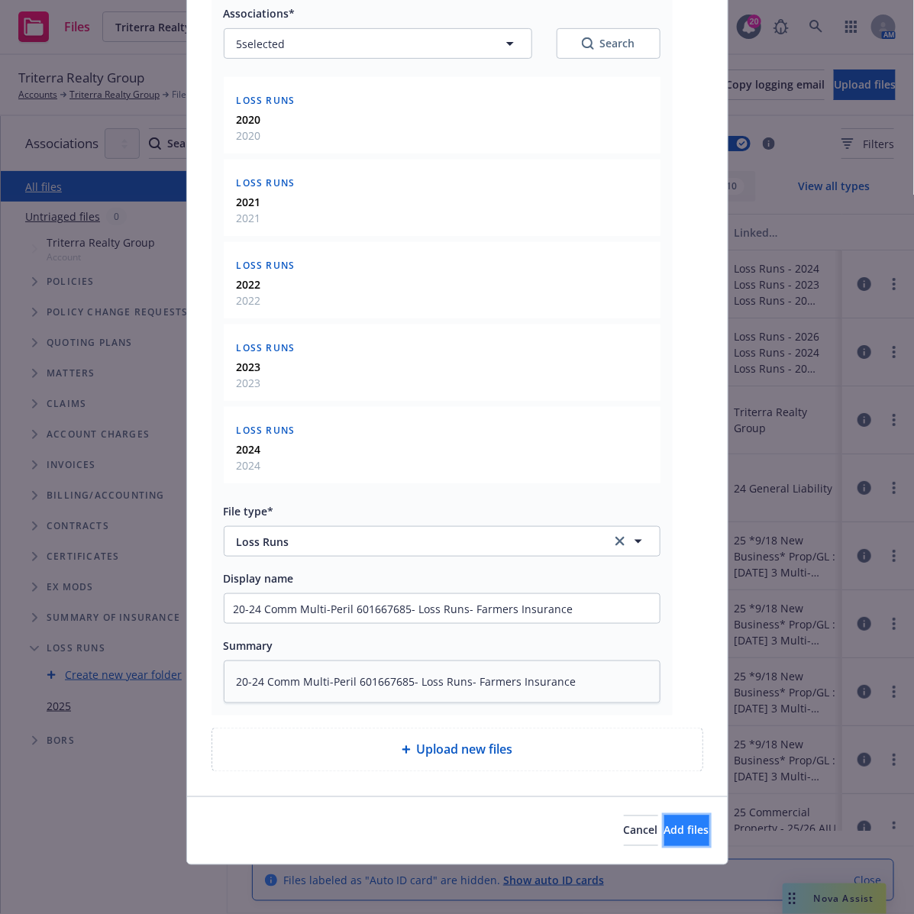
click at [664, 832] on span "Add files" at bounding box center [686, 830] width 45 height 15
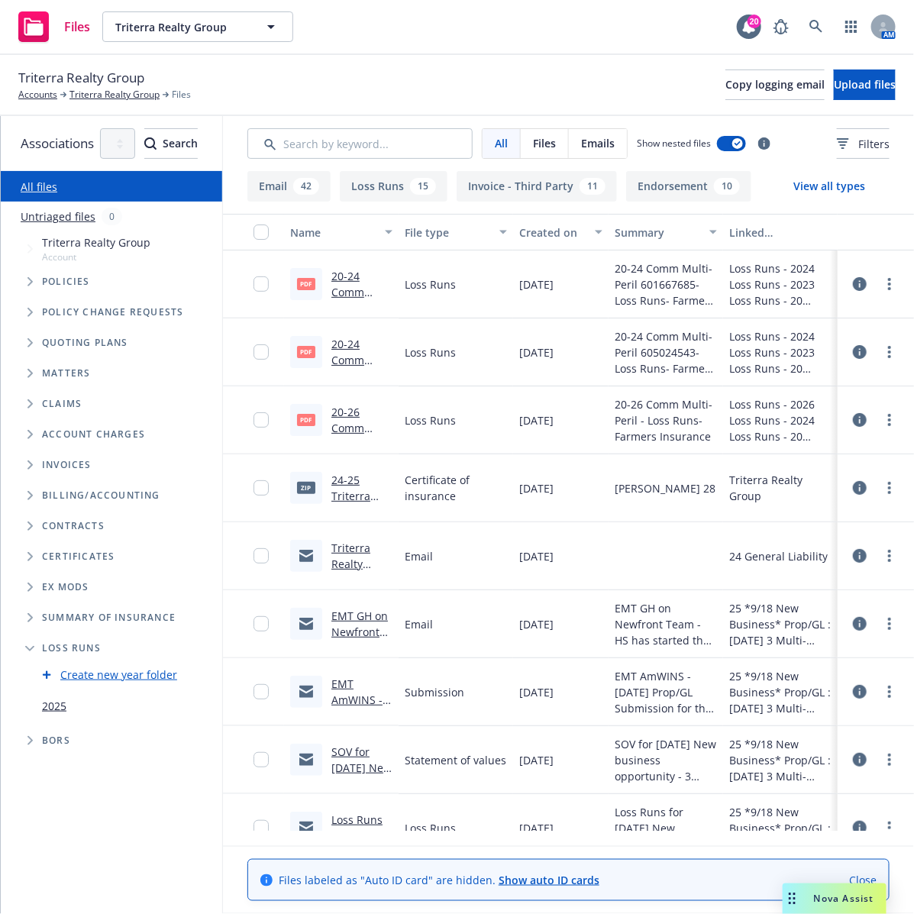
scroll to position [0, 86]
click at [853, 417] on icon at bounding box center [860, 420] width 14 height 14
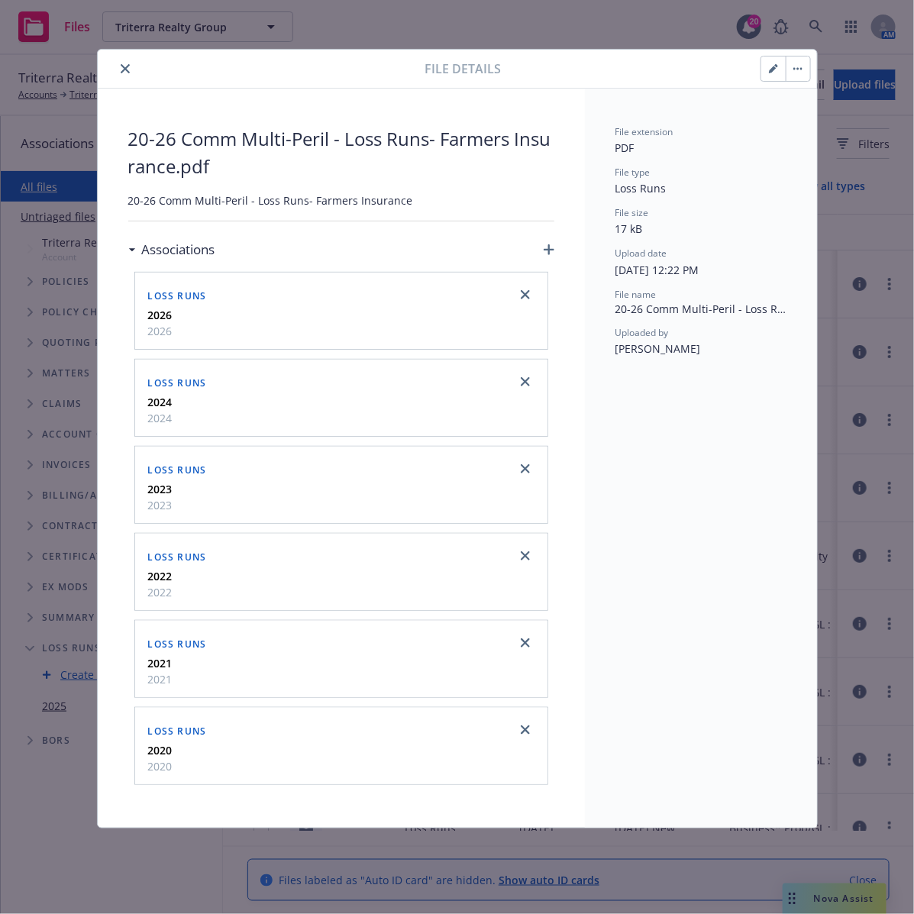
click at [773, 66] on icon "button" at bounding box center [773, 70] width 8 height 8
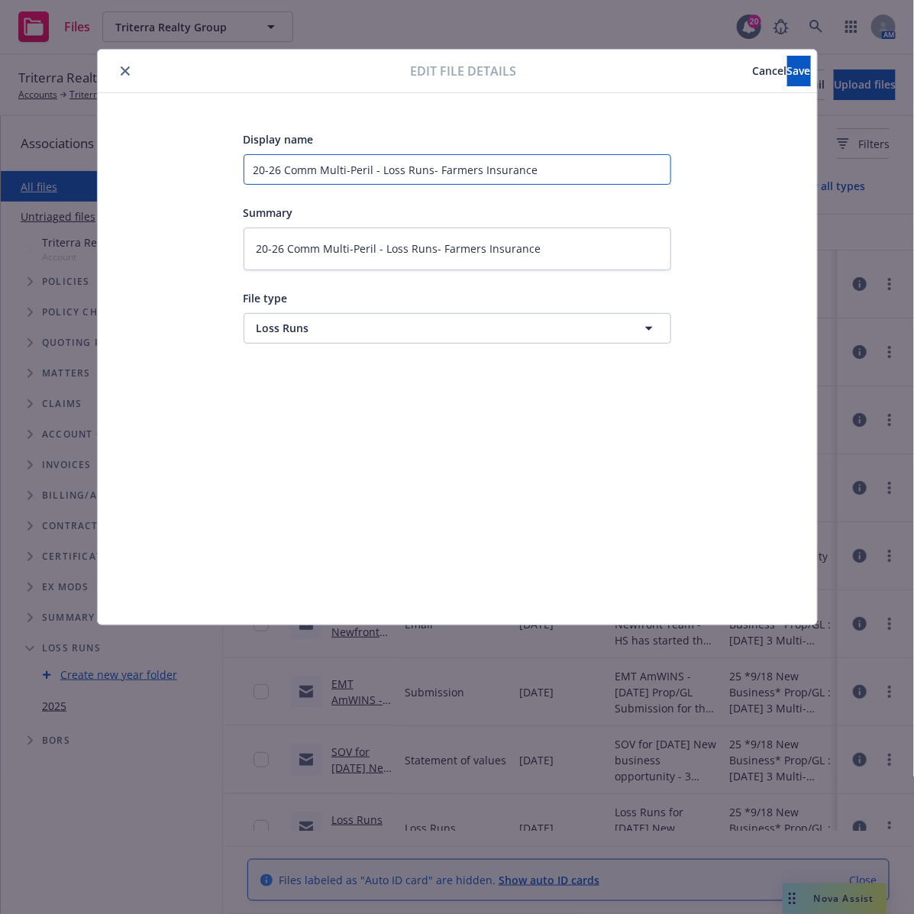
click at [372, 172] on input "20-26 Comm Multi-Peril - Loss Runs- Farmers Insurance" at bounding box center [458, 169] width 428 height 31
type textarea "x"
type input "20-26 Comm Multi-Peril - Loss Runs- Farmers Insurance"
paste input "602261740"
type textarea "x"
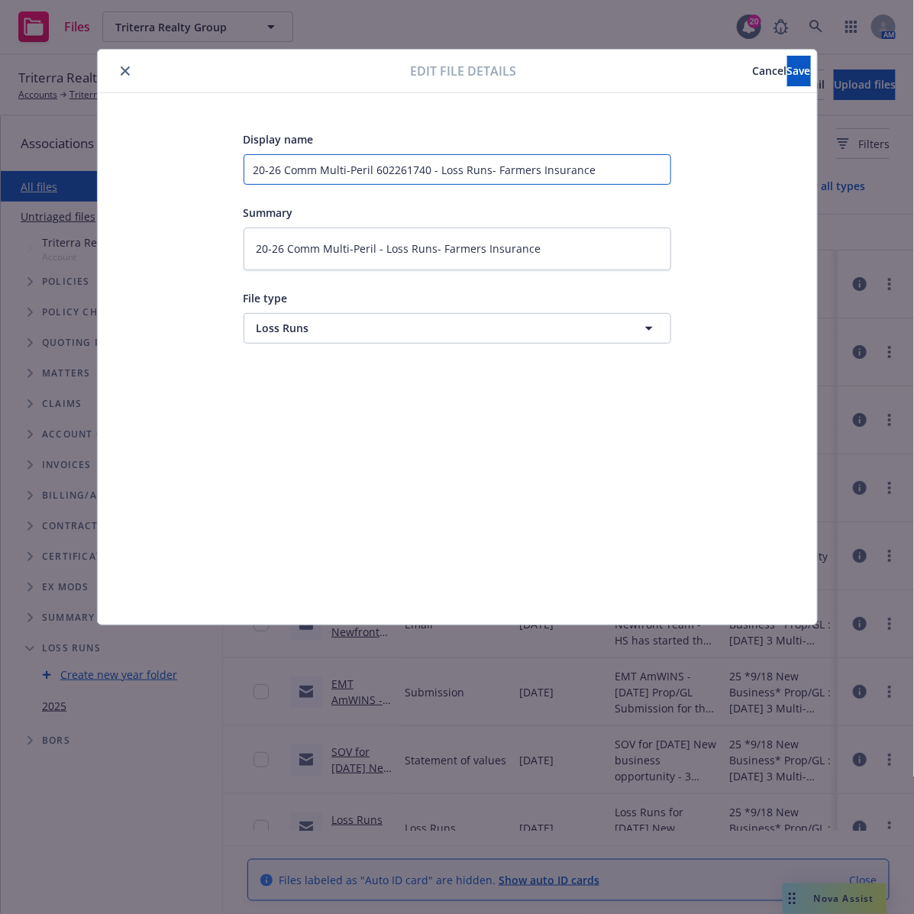
drag, startPoint x: 615, startPoint y: 159, endPoint x: 234, endPoint y: 157, distance: 381.8
click at [234, 157] on div "Display name 20-26 Comm Multi-Peril 602261740 - Loss Runs- Farmers Insurance Su…" at bounding box center [457, 359] width 658 height 458
type input "20-26 Comm Multi-Peril 602261740 - Loss Runs- Farmers Insurance"
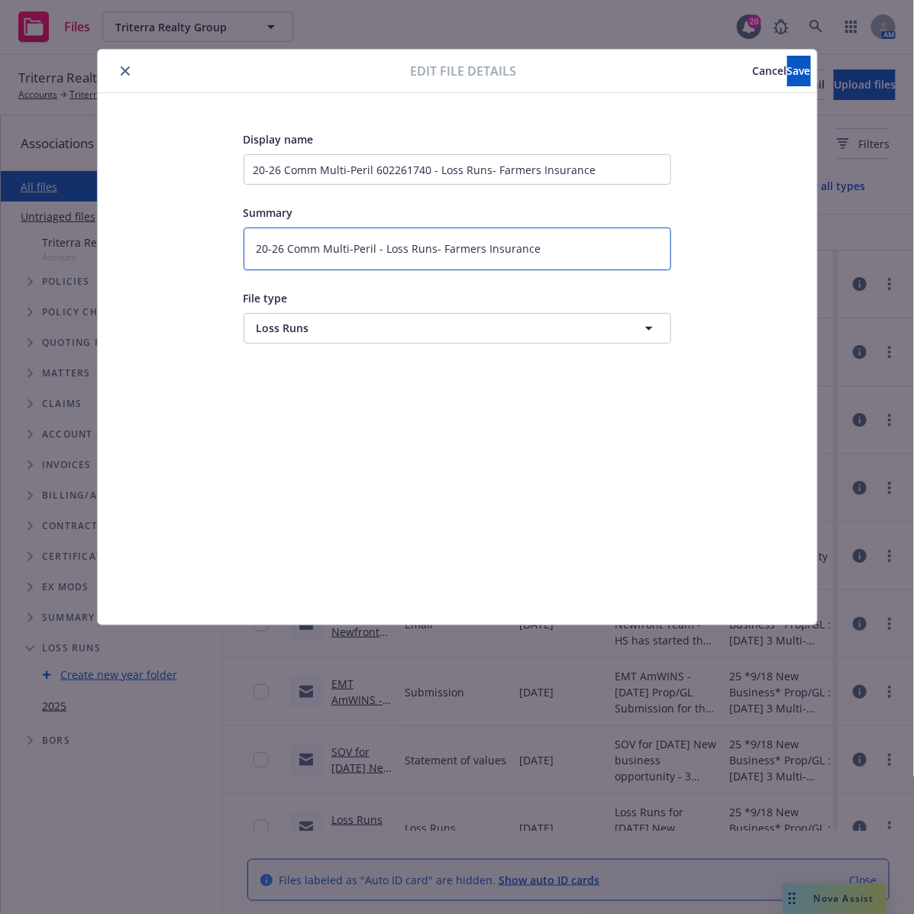
drag, startPoint x: 556, startPoint y: 249, endPoint x: 191, endPoint y: 231, distance: 365.4
click at [191, 231] on div "Display name 20-26 Comm Multi-Peril 602261740 - Loss Runs- Farmers Insurance Su…" at bounding box center [457, 359] width 658 height 458
paste textarea "602261740"
type textarea "x"
type textarea "20-26 Comm Multi-Peril 602261740 - Loss Runs- Farmers Insurance"
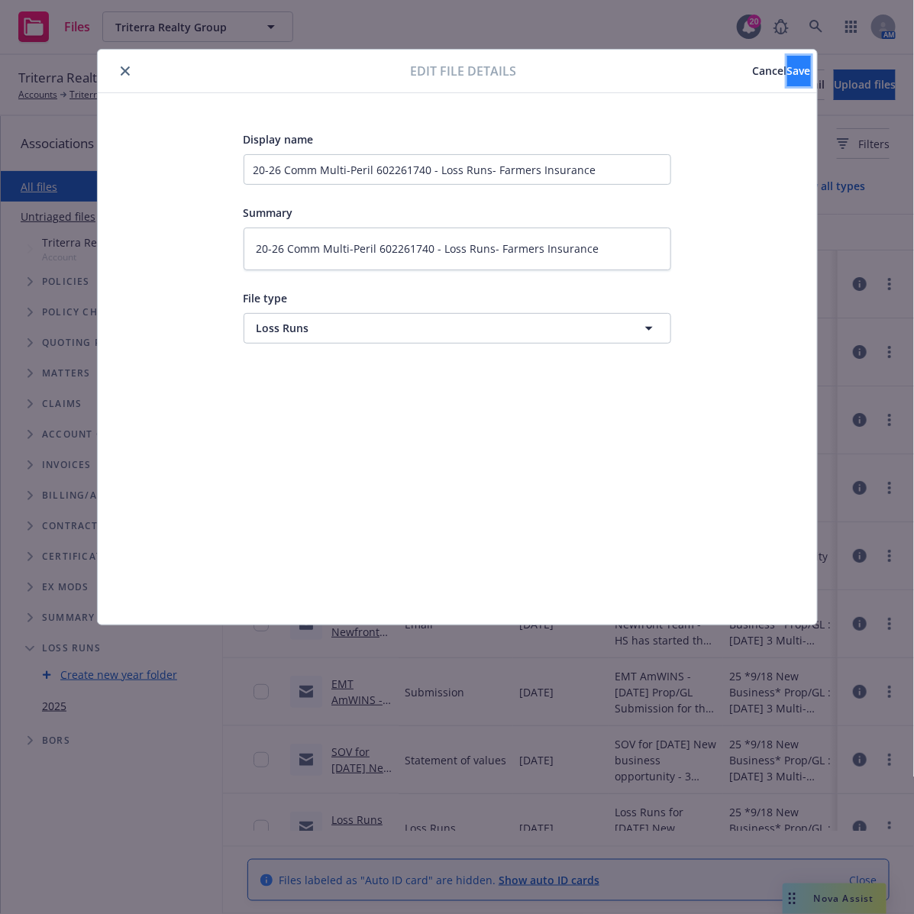
click at [788, 76] on button "Save" at bounding box center [799, 71] width 24 height 31
type textarea "x"
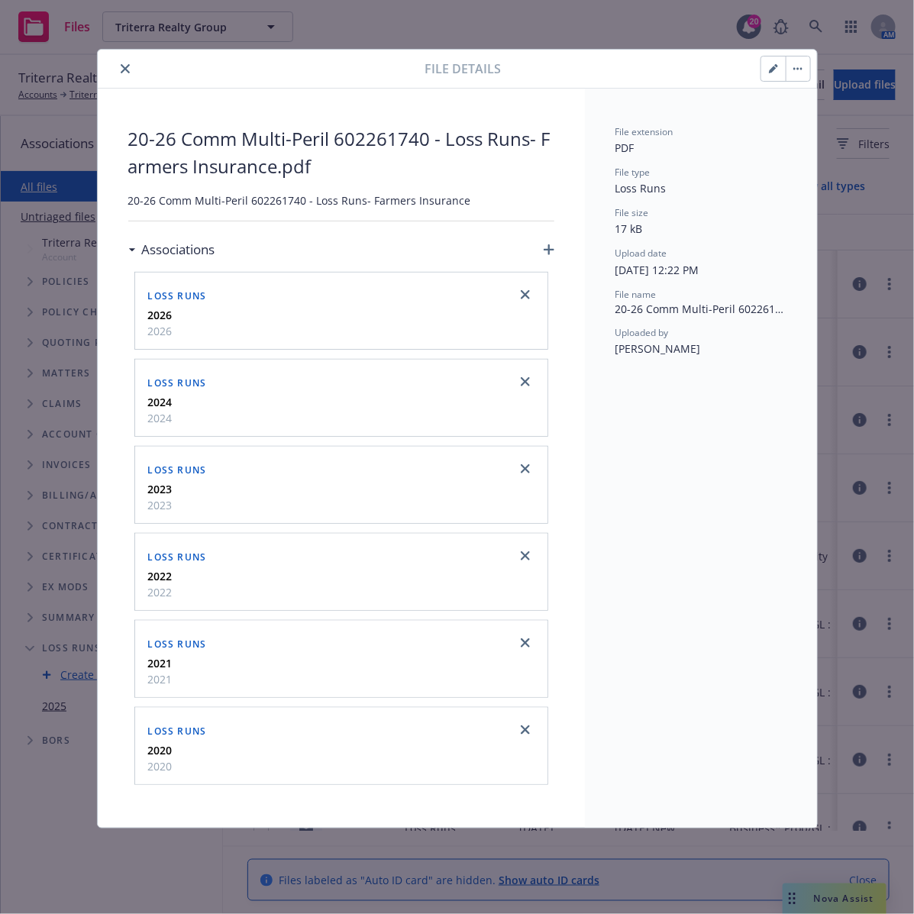
click at [126, 69] on icon "close" at bounding box center [125, 68] width 9 height 9
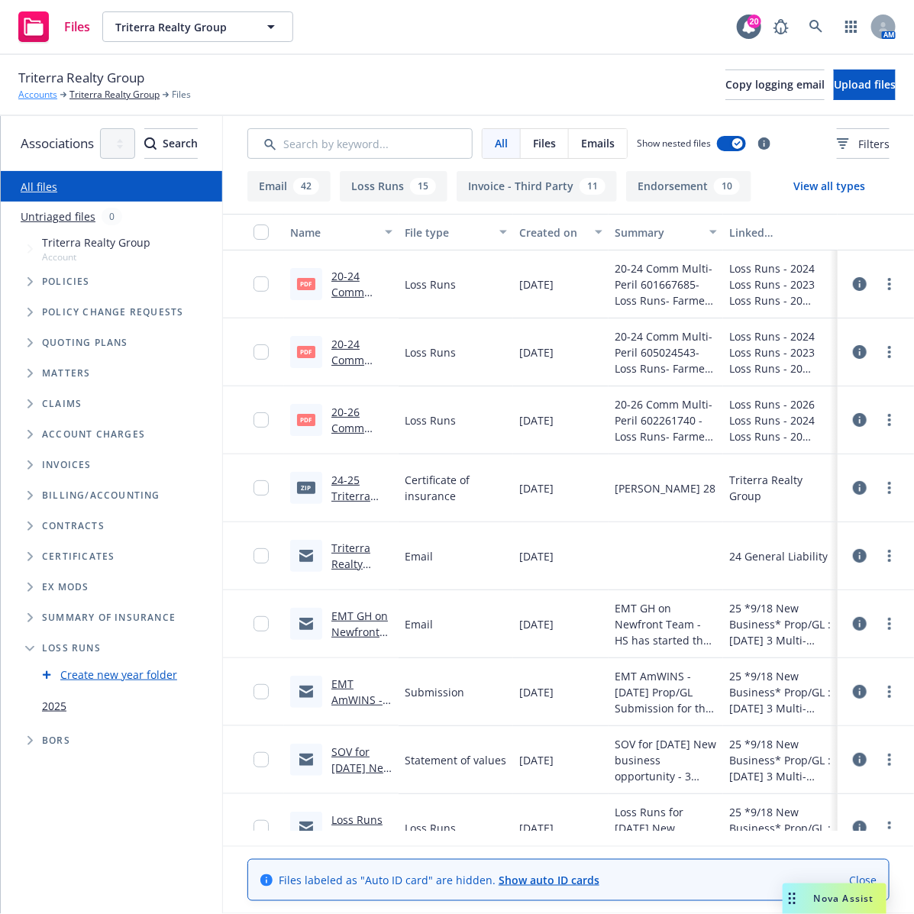
click at [40, 95] on link "Accounts" at bounding box center [37, 95] width 39 height 14
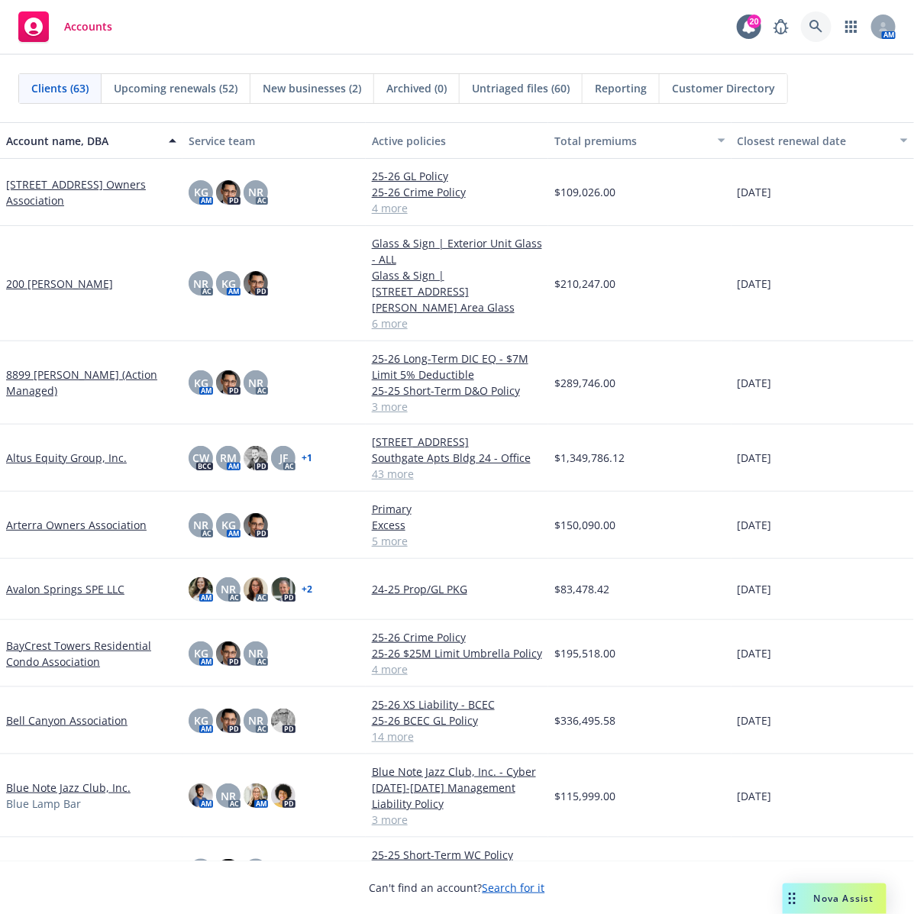
click at [817, 25] on icon at bounding box center [816, 27] width 14 height 14
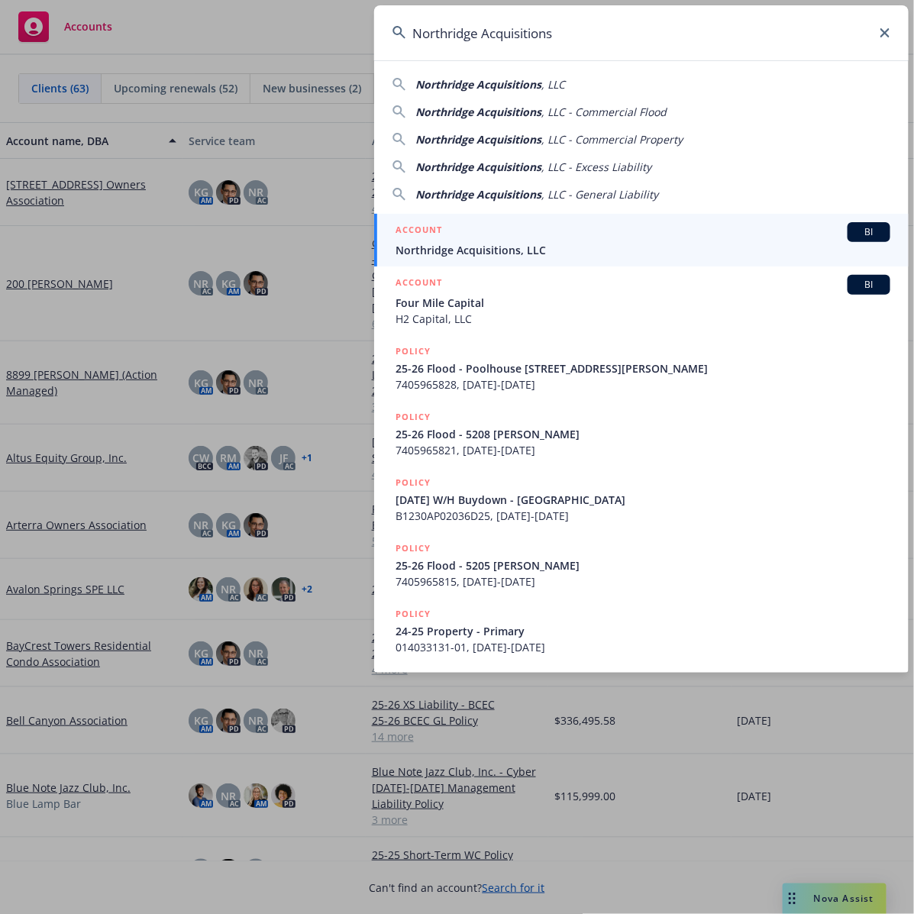
type input "Northridge Acquisitions"
click at [561, 246] on span "Northridge Acquisitions, LLC" at bounding box center [642, 250] width 495 height 16
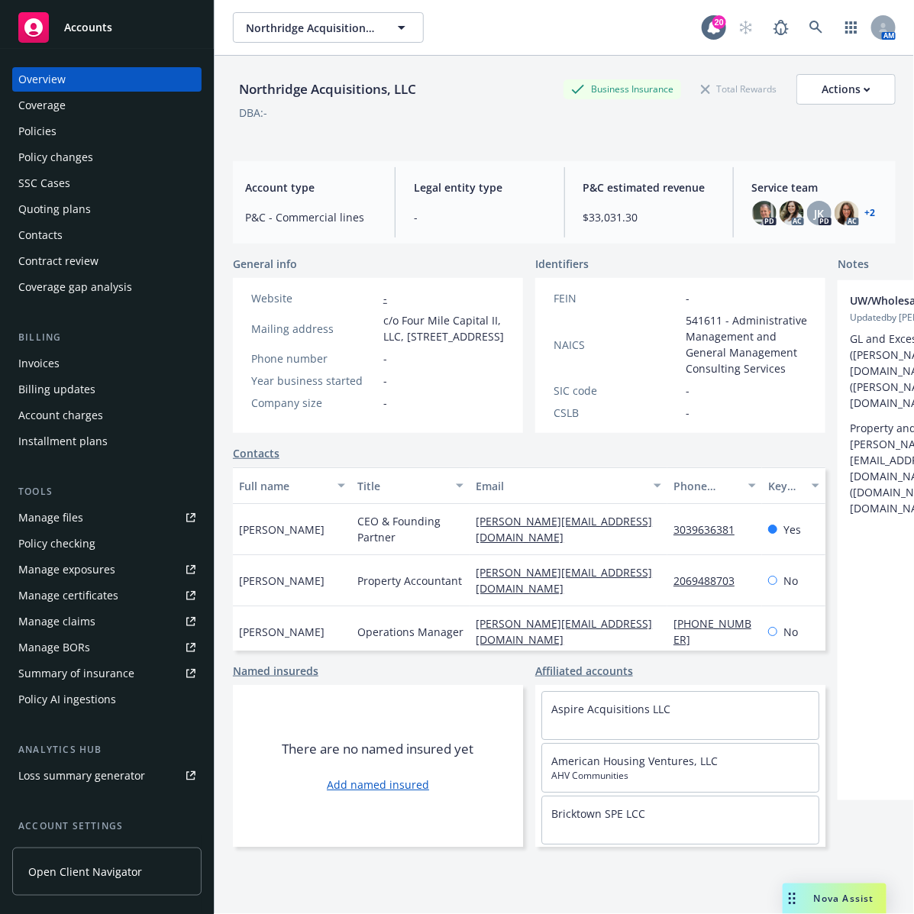
click at [69, 210] on div "Quoting plans" at bounding box center [54, 209] width 73 height 24
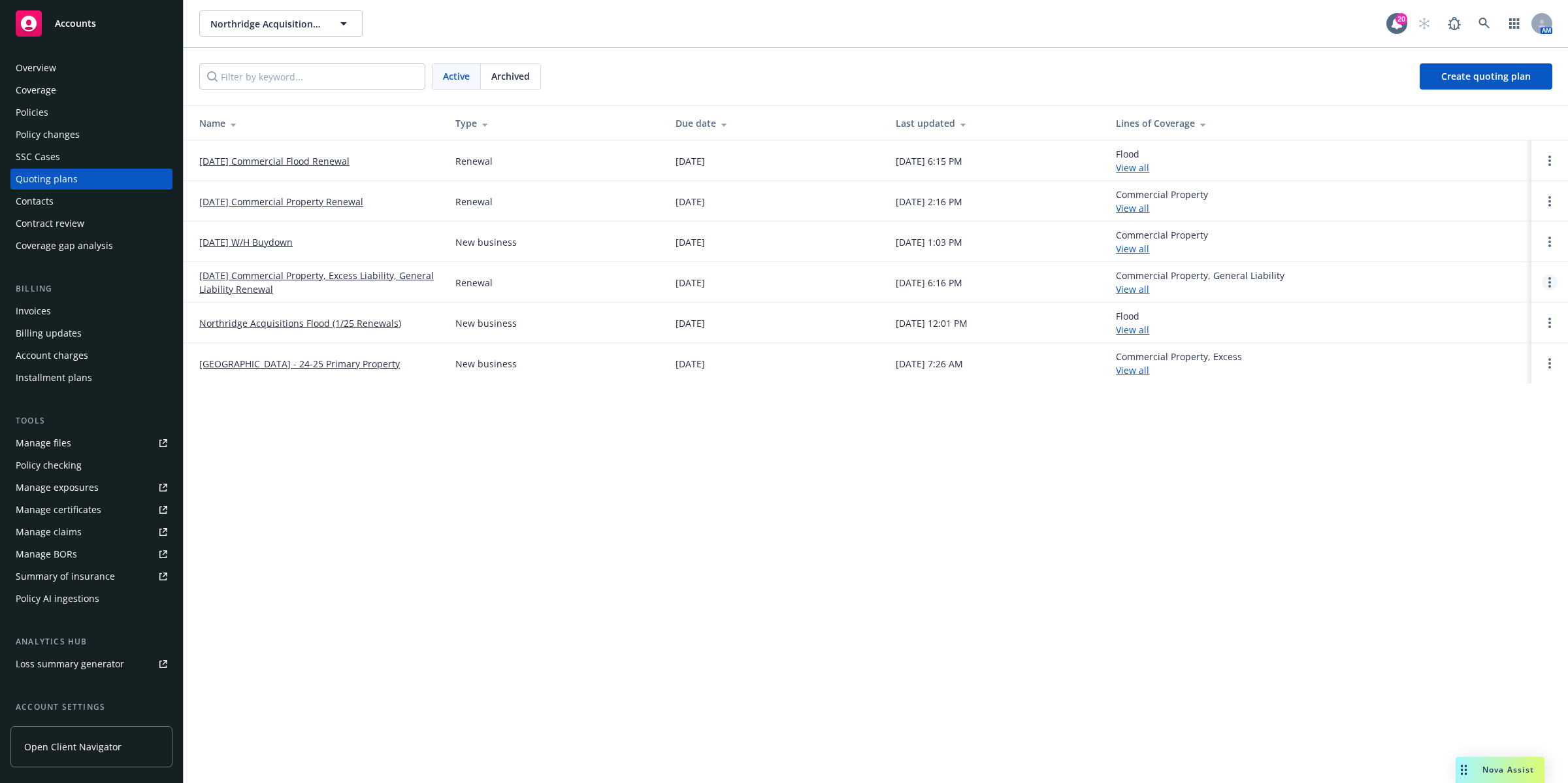
click at [781, 283] on link "Open options" at bounding box center [1550, 282] width 15 height 15
click at [256, 283] on link "11/15/25 Commercial Property, Excess Liability, General Liability Renewal" at bounding box center [317, 282] width 235 height 27
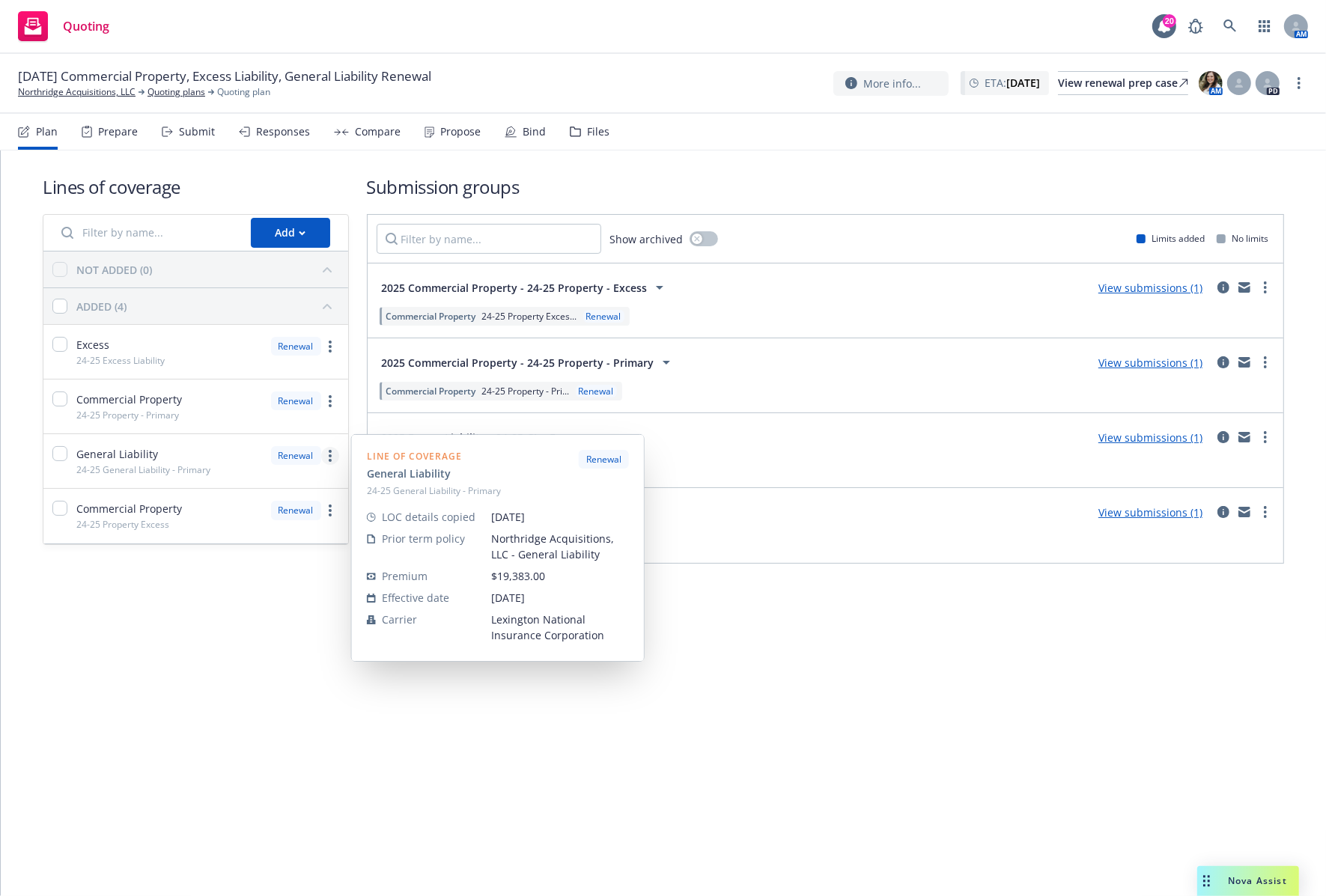
click at [334, 461] on link "more" at bounding box center [331, 456] width 18 height 18
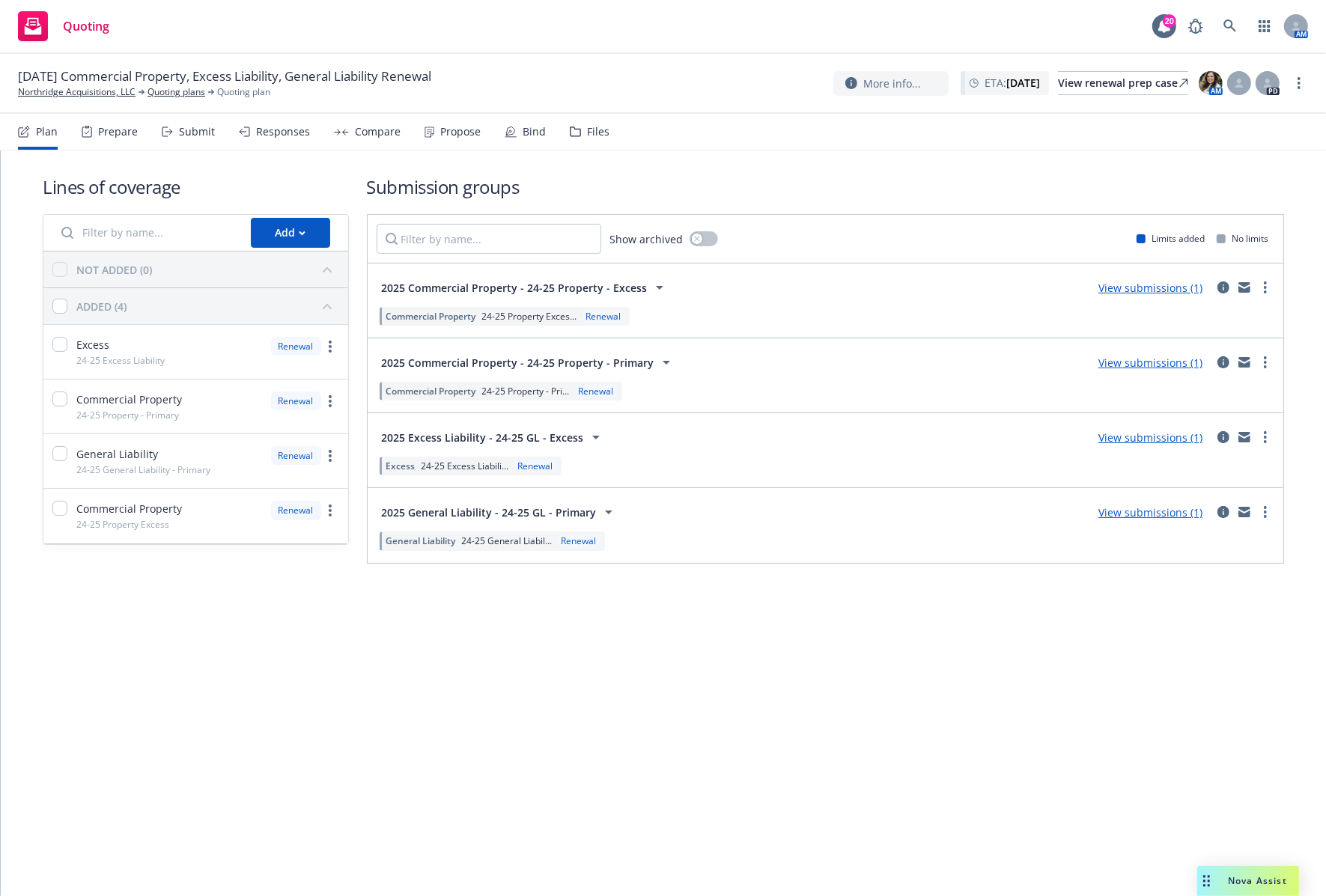
click at [720, 696] on div "Lines of coverage Add NOT ADDED (0) ADDED (4) Excess 24-25 Excess Liability Ren…" at bounding box center [663, 523] width 1325 height 745
click at [268, 136] on div "Responses" at bounding box center [282, 131] width 54 height 12
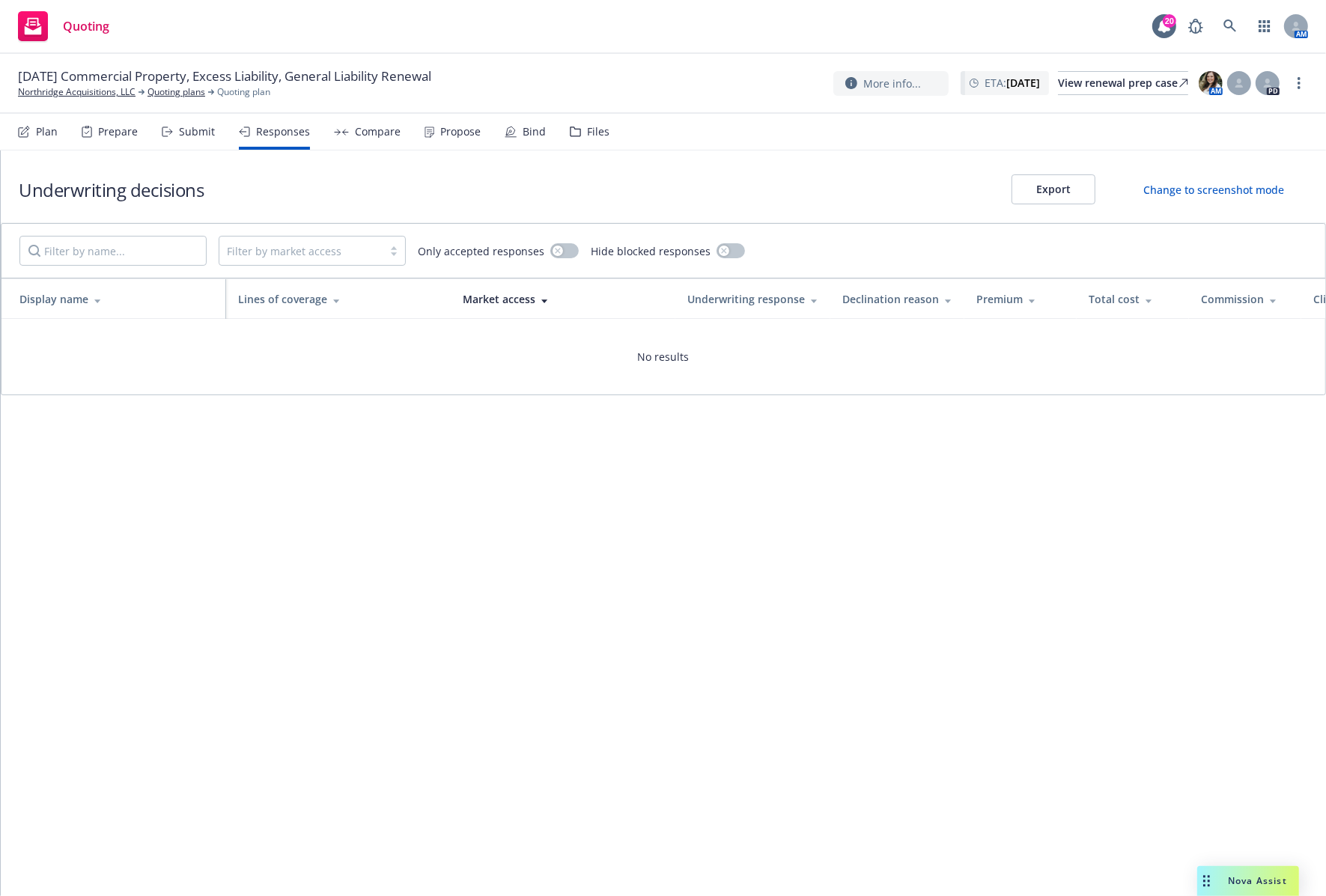
click at [191, 132] on div "Submit" at bounding box center [196, 131] width 36 height 12
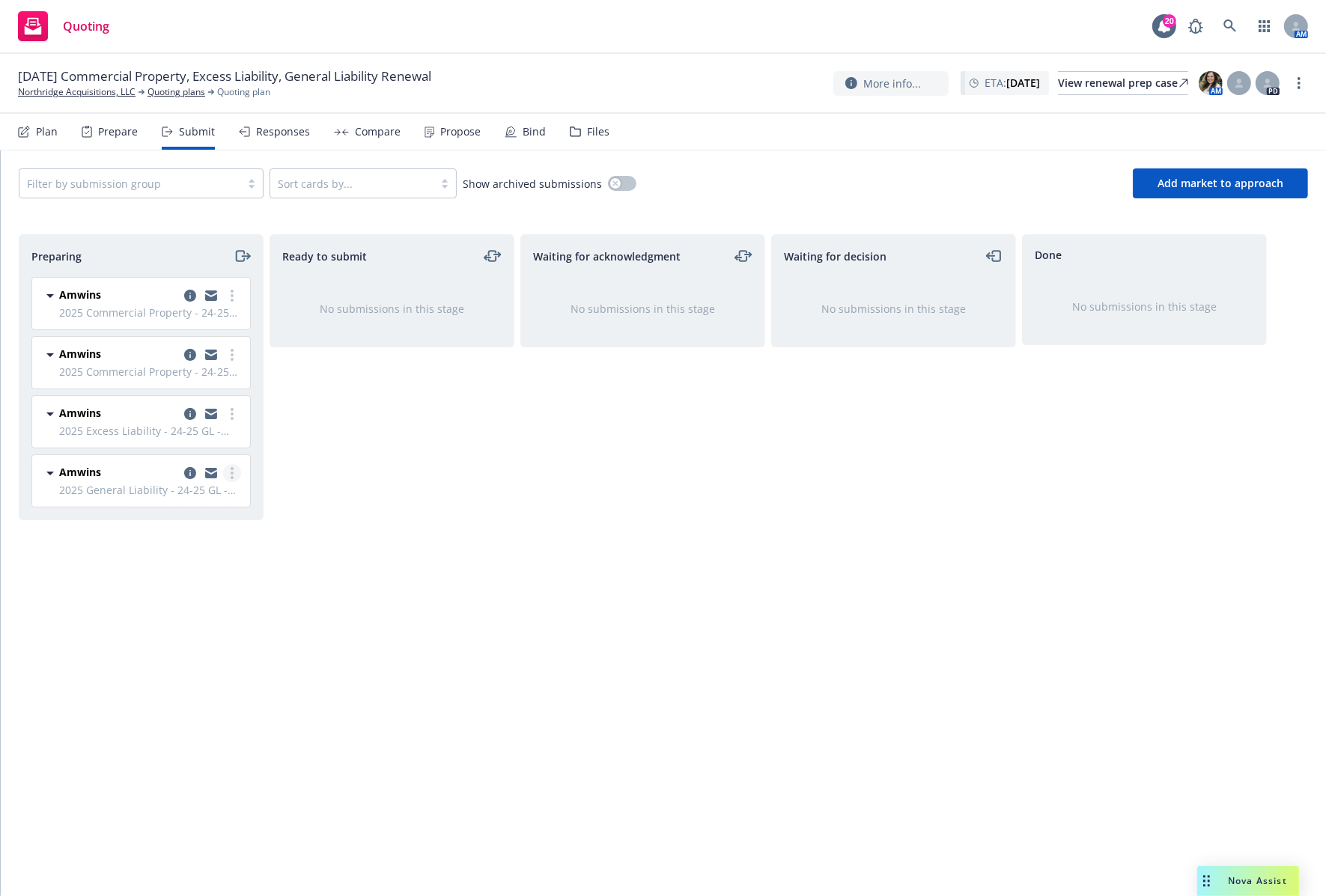
click at [236, 475] on link "more" at bounding box center [232, 473] width 18 height 18
click at [431, 544] on div "Ready to submit No submissions in this stage" at bounding box center [392, 549] width 245 height 630
click at [592, 118] on div "Files" at bounding box center [589, 131] width 39 height 36
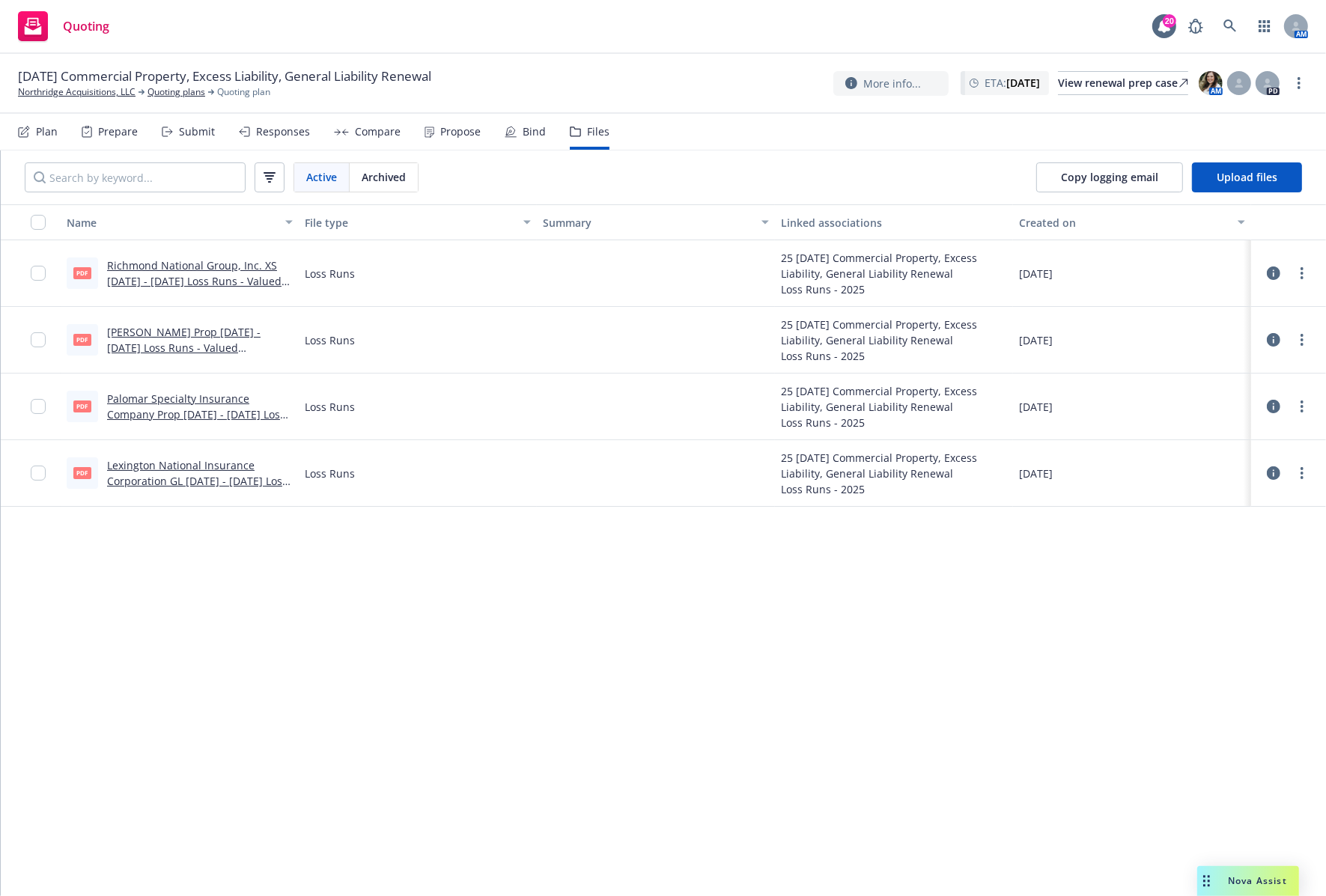
click at [147, 727] on div "Name File type Summary Linked associations Created on pdf Richmond National Gro…" at bounding box center [663, 549] width 1325 height 691
click at [1254, 176] on span "Upload files" at bounding box center [1248, 176] width 61 height 15
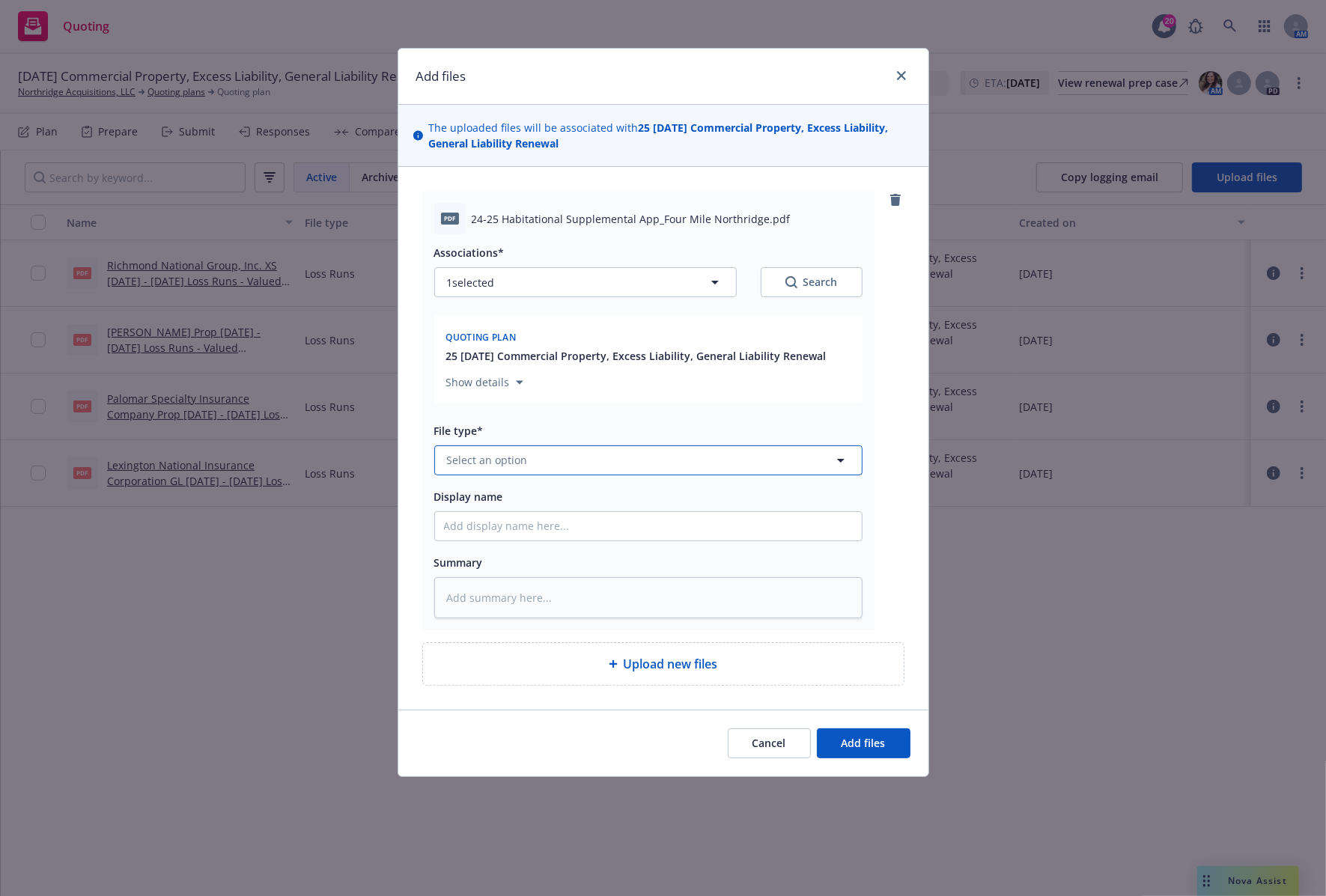
click at [842, 459] on icon "button" at bounding box center [841, 460] width 18 height 18
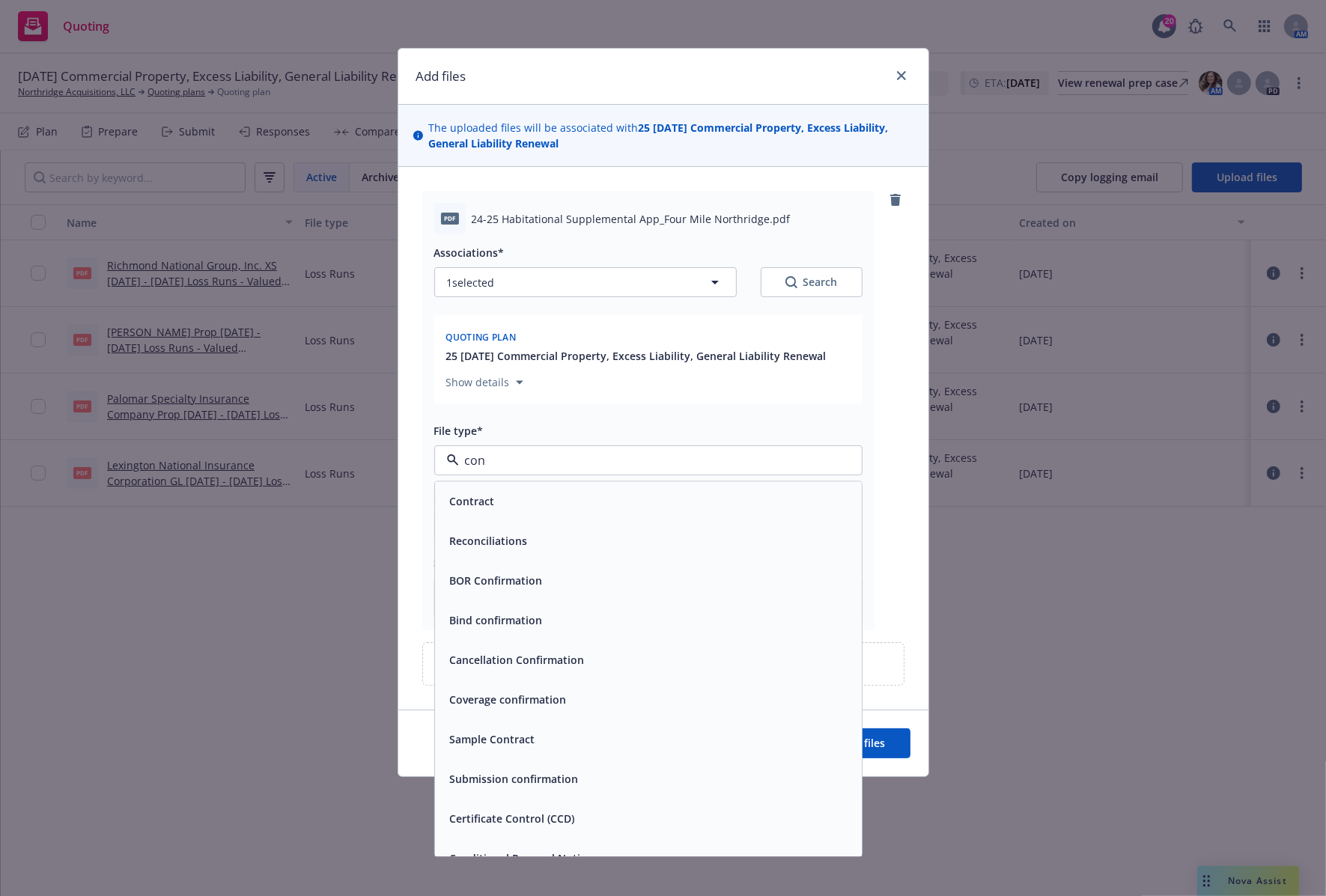
type input "cond"
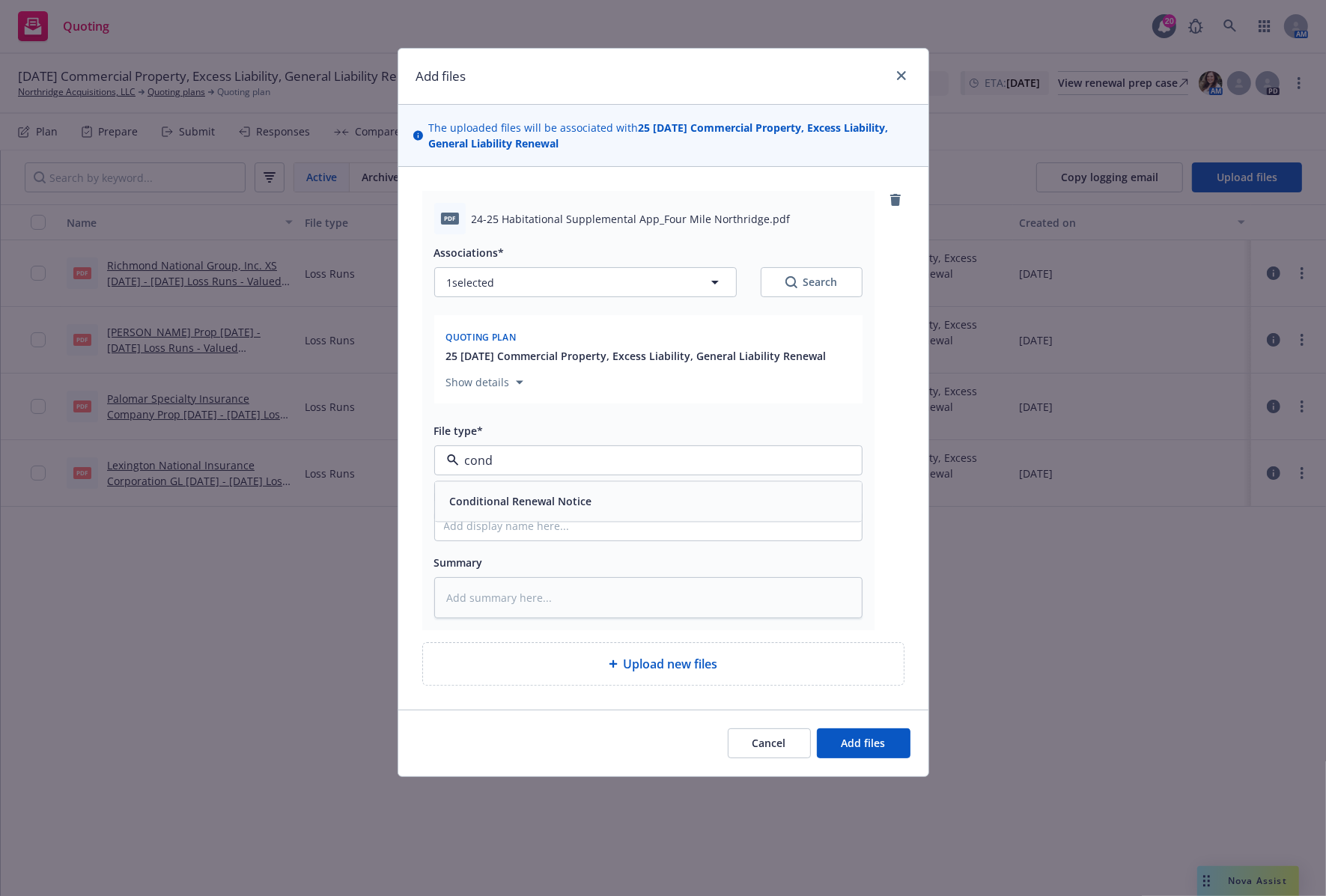
click at [683, 503] on div "Conditional Renewal Notice" at bounding box center [648, 501] width 409 height 22
click at [552, 600] on textarea at bounding box center [648, 598] width 429 height 42
paste textarea "attached Conditional Renewal Notice from Lexington/AmWINS into the Quoting Plan…"
type textarea "x"
type textarea "attached Conditional Renewal Notice from Lexington/AmWINS into the Quoting Plan…"
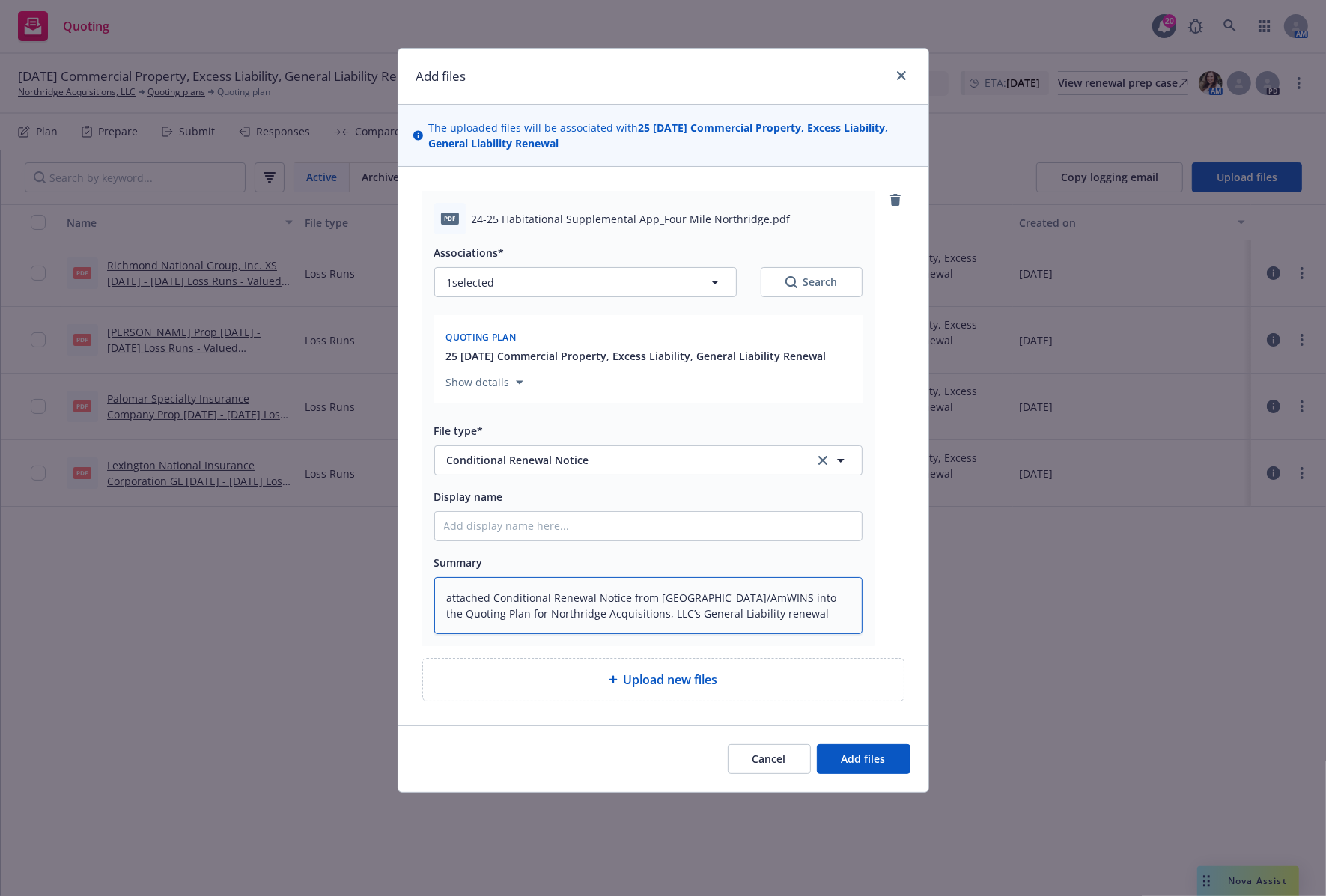
drag, startPoint x: 470, startPoint y: 619, endPoint x: 753, endPoint y: 562, distance: 288.7
click at [753, 562] on div "Summary attached Conditional Renewal Notice from Lexington/AmWINS into the Quot…" at bounding box center [648, 593] width 429 height 81
type textarea "x"
type textarea "attached Conditional Renewal Notice from Lexington/AmWINS for Northridge Acquis…"
drag, startPoint x: 450, startPoint y: 600, endPoint x: 435, endPoint y: 600, distance: 15.0
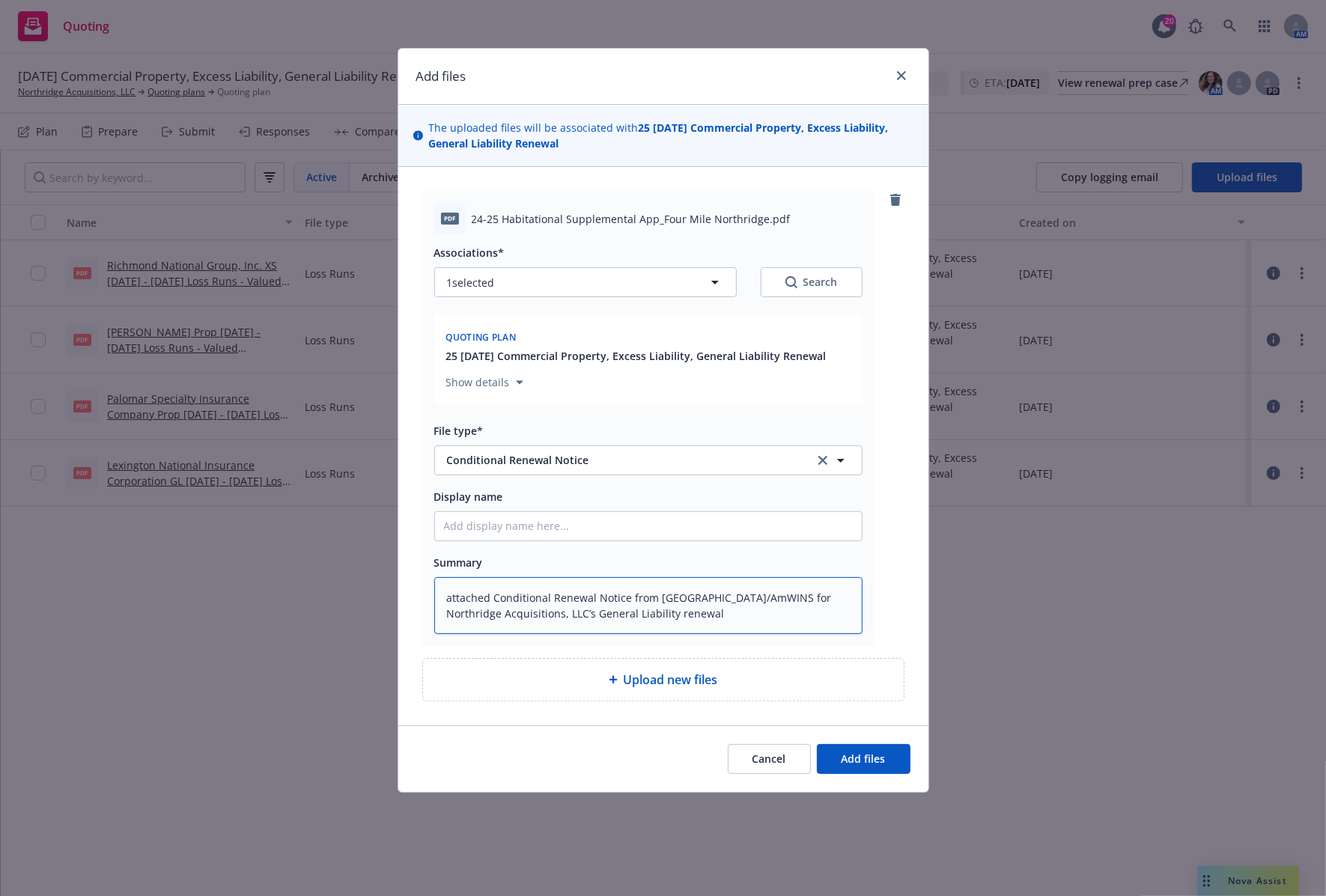
click at [435, 600] on textarea "attached Conditional Renewal Notice from Lexington/AmWINS for Northridge Acquis…" at bounding box center [648, 606] width 429 height 58
type textarea "x"
type textarea "Attached Conditional Renewal Notice from Lexington/AmWINS for Northridge Acquis…"
click at [880, 765] on span "Add files" at bounding box center [863, 759] width 44 height 15
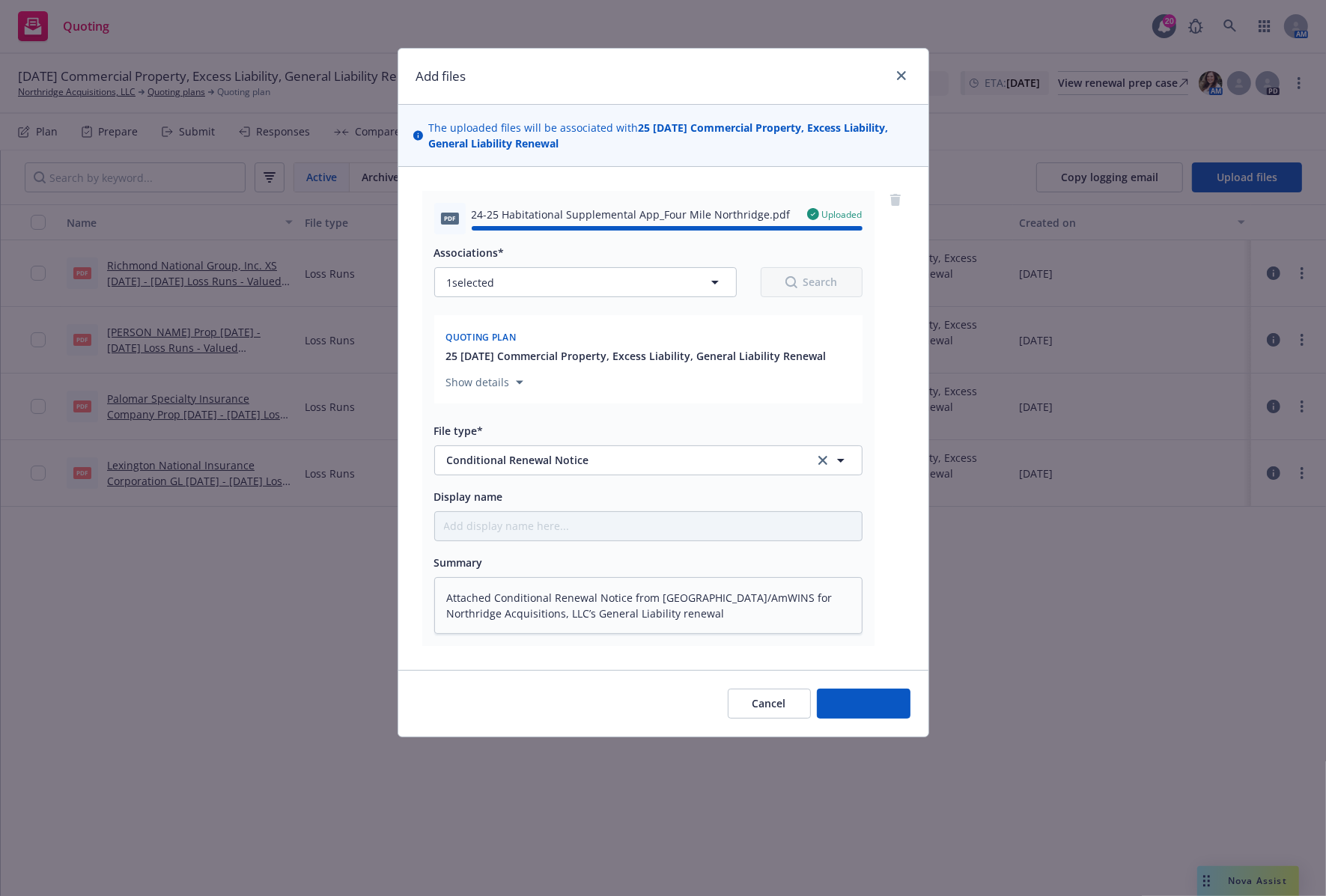
type textarea "x"
